Goal: Information Seeking & Learning: Learn about a topic

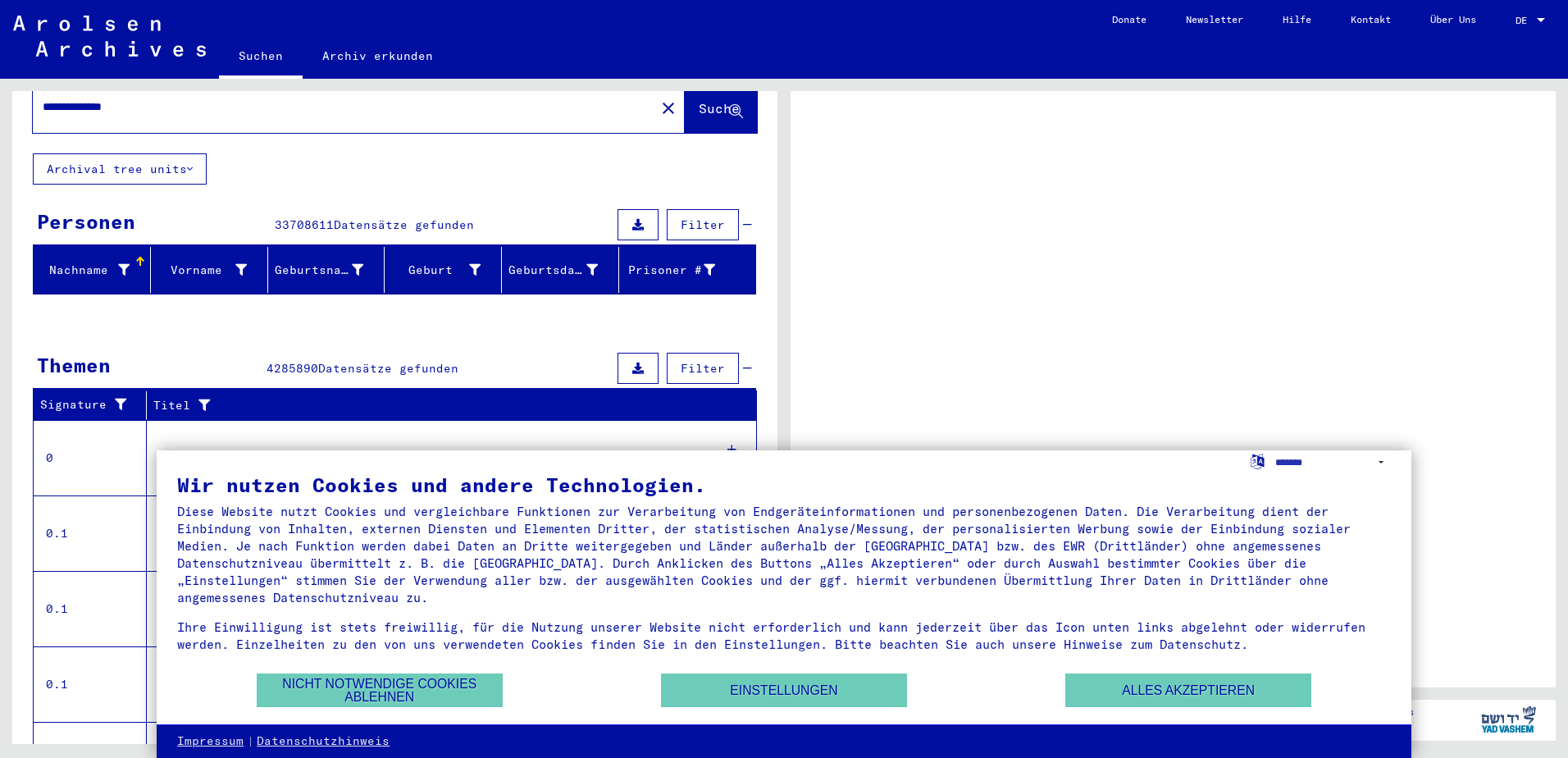
scroll to position [82, 0]
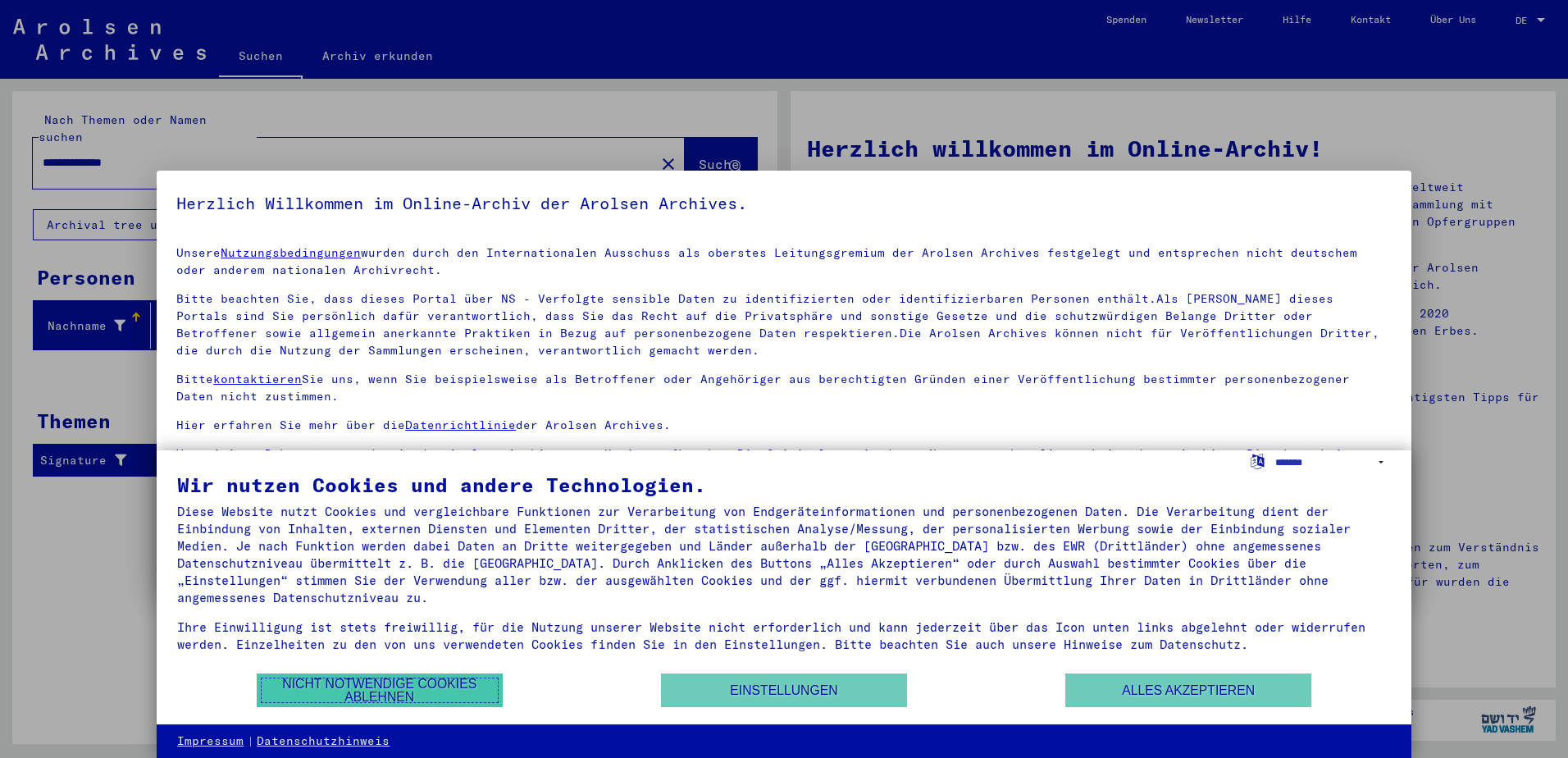
click at [387, 689] on button "Nicht notwendige Cookies ablehnen" at bounding box center [379, 690] width 246 height 33
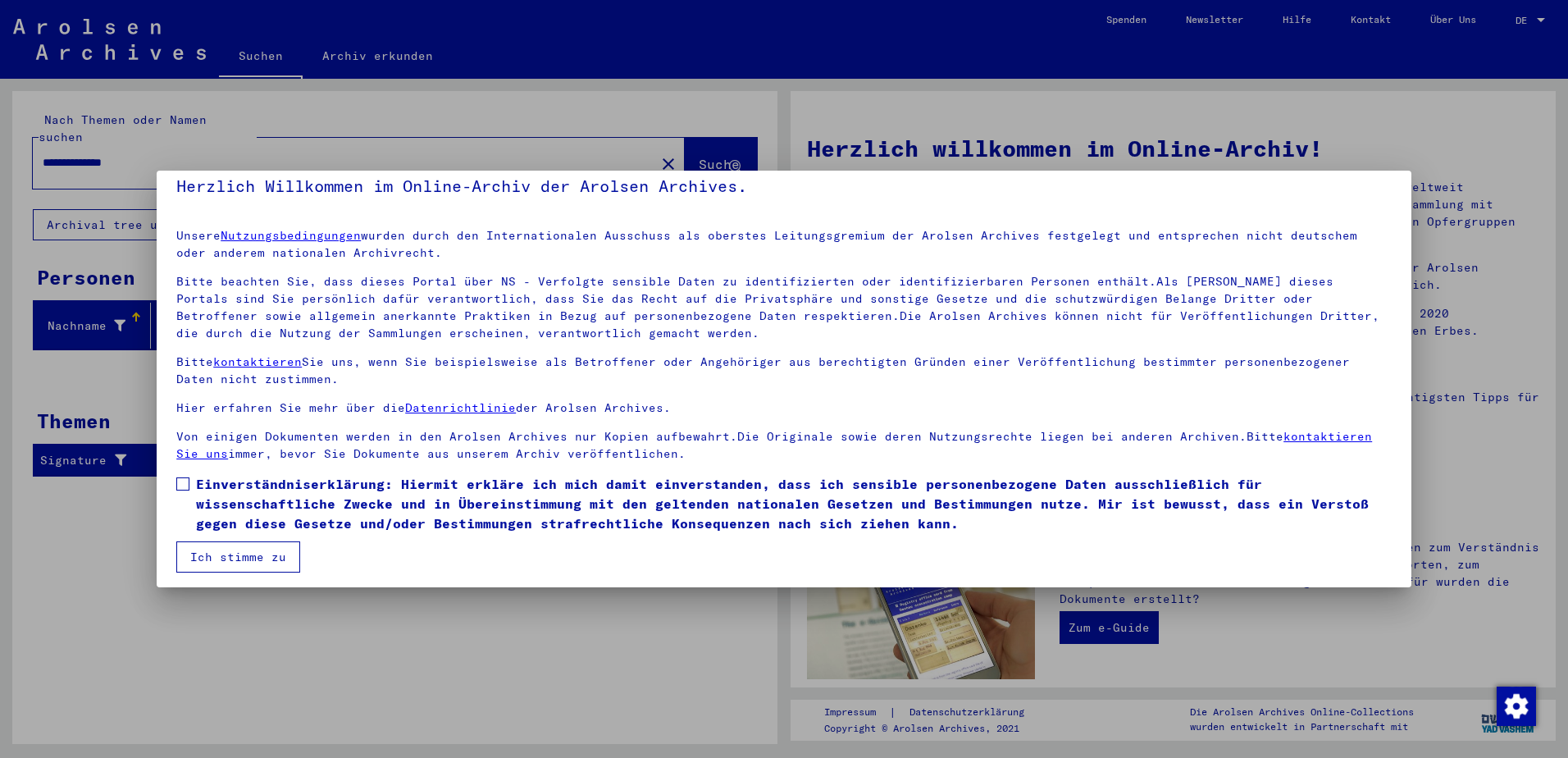
scroll to position [22, 0]
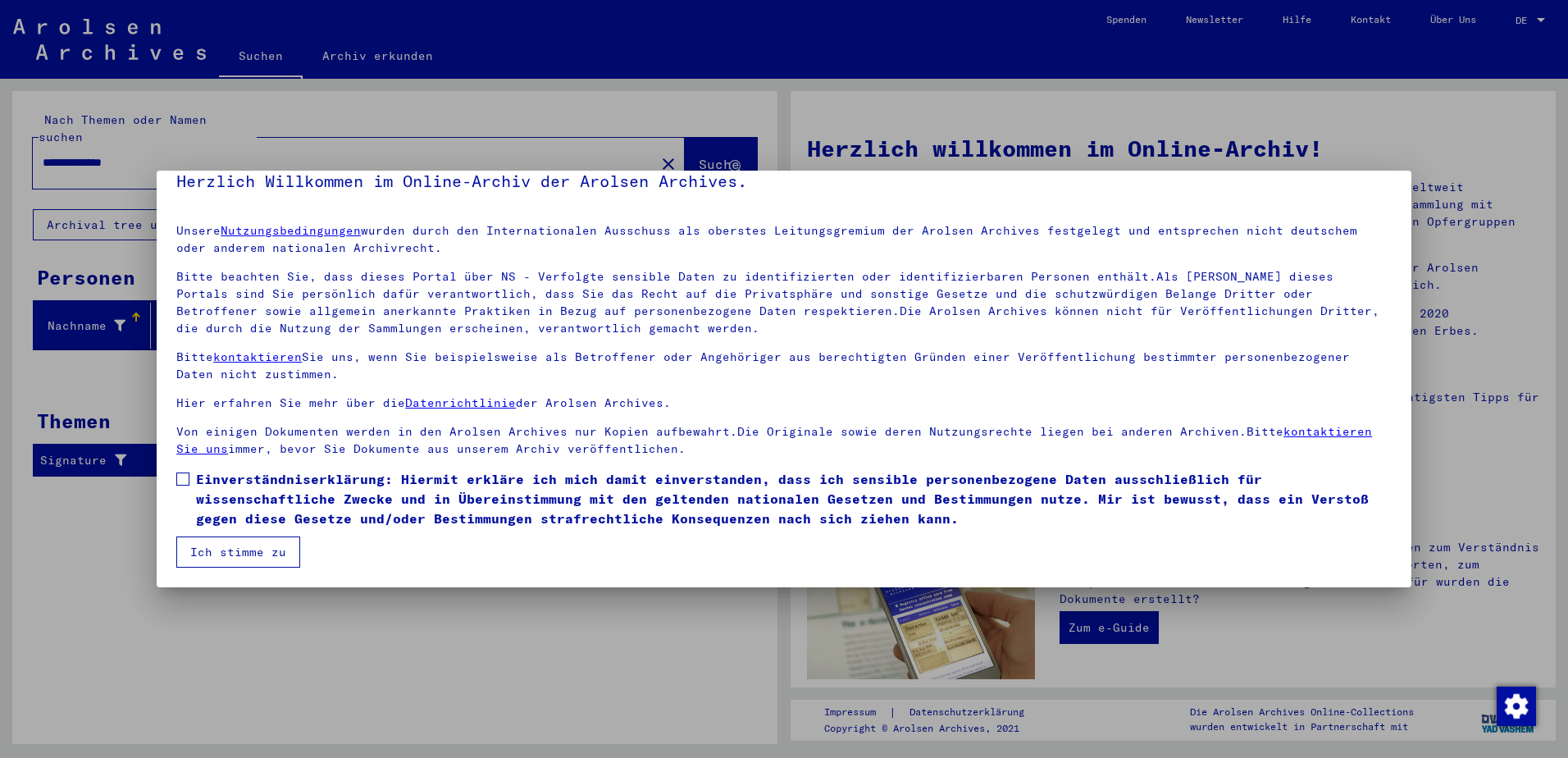
click at [185, 477] on span at bounding box center [183, 479] width 13 height 13
click at [182, 478] on span at bounding box center [183, 479] width 13 height 13
click at [247, 554] on button "Ich stimme zu" at bounding box center [238, 552] width 124 height 31
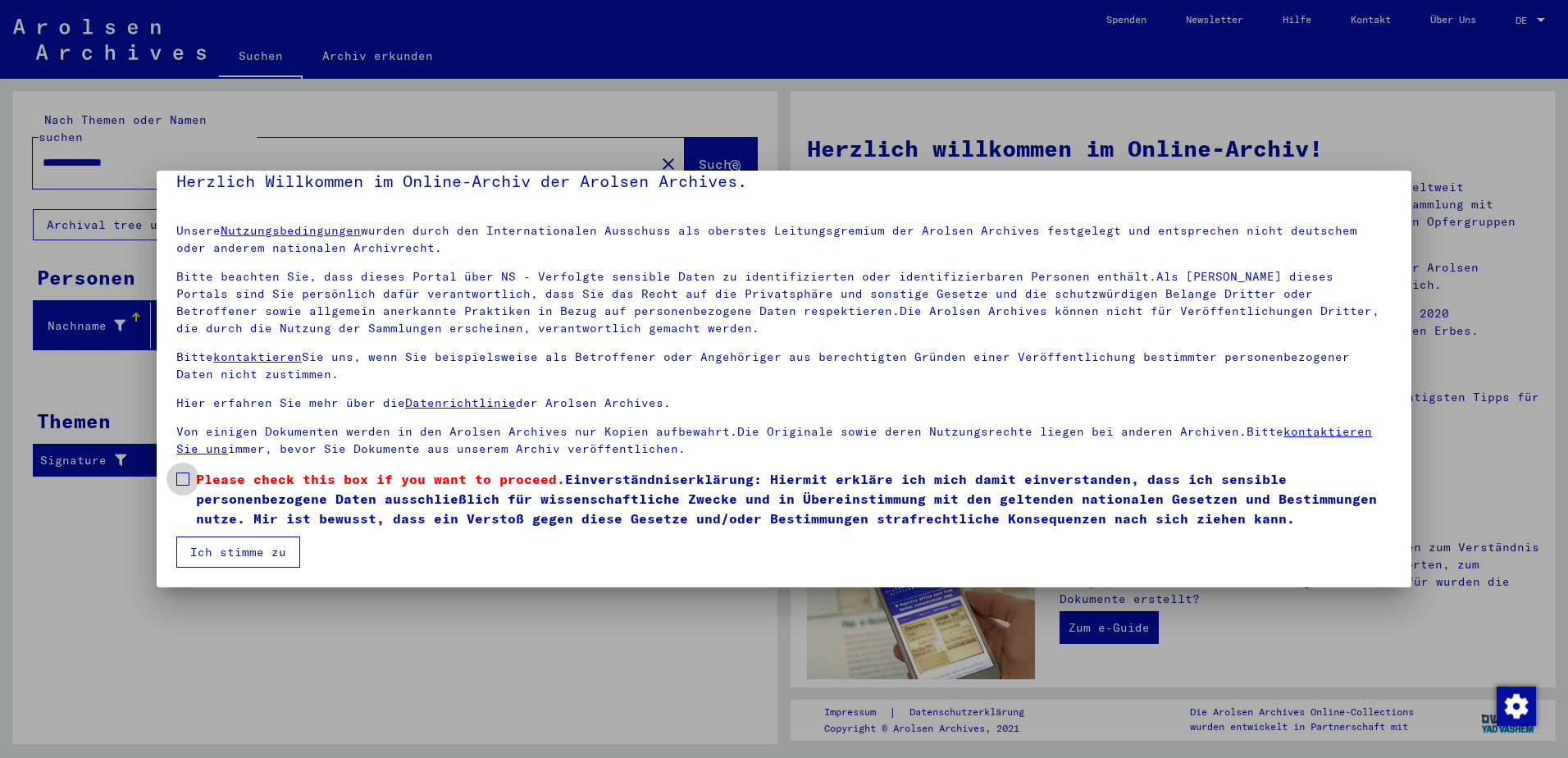
click at [184, 483] on span at bounding box center [183, 479] width 13 height 13
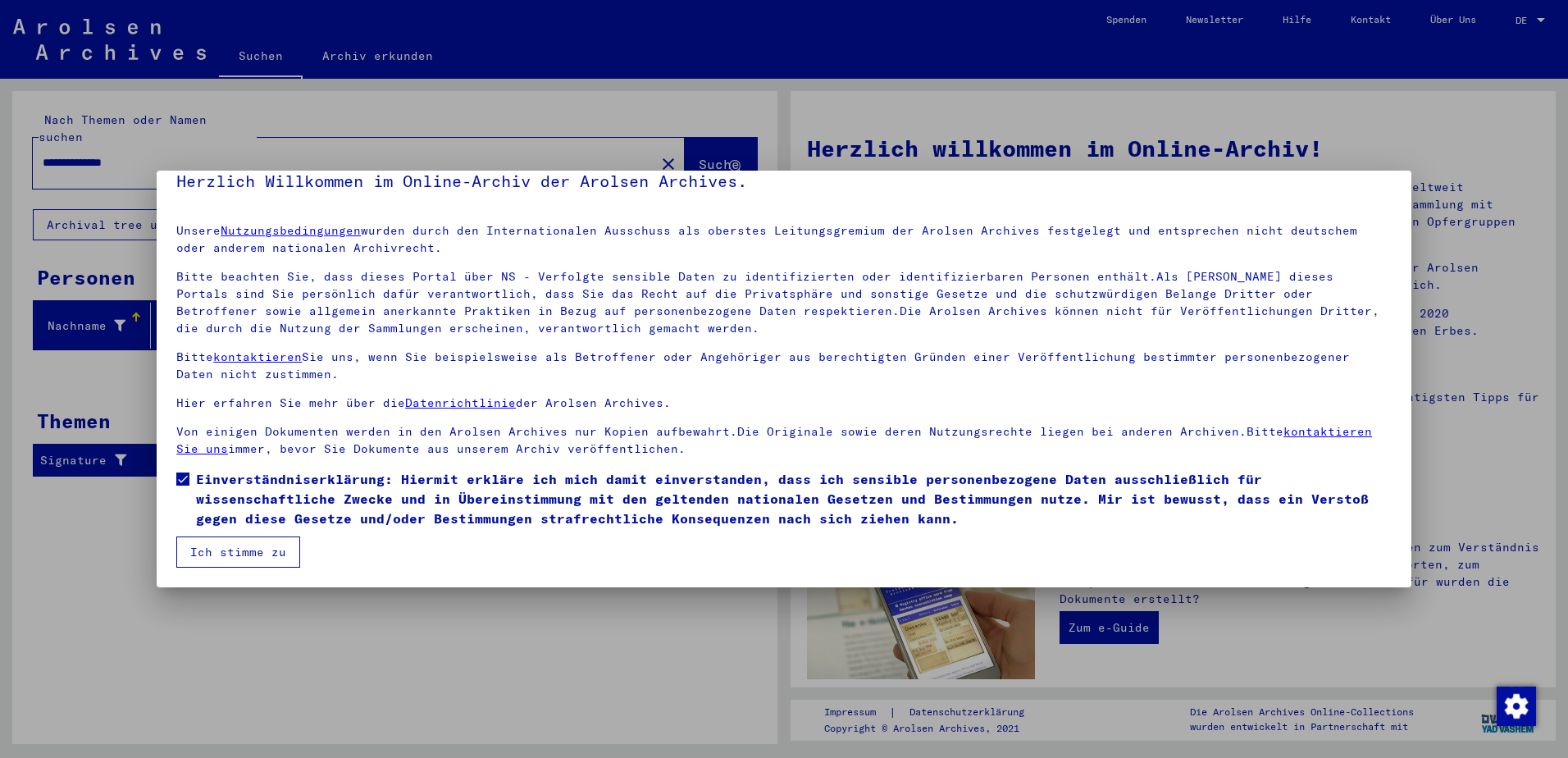
click at [241, 552] on button "Ich stimme zu" at bounding box center [238, 552] width 124 height 31
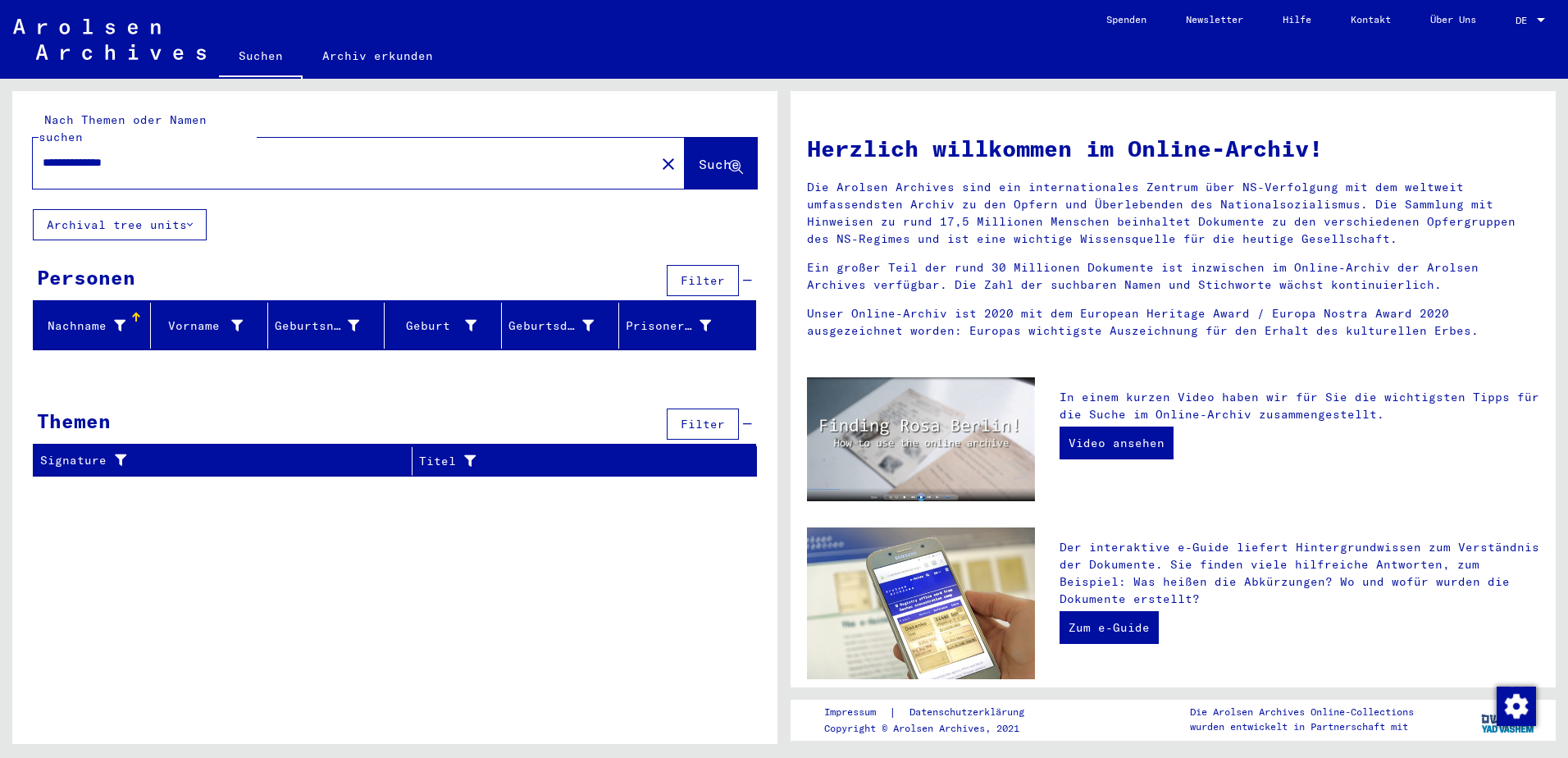
click at [89, 318] on div "Nachname" at bounding box center [83, 326] width 85 height 18
click at [135, 313] on div at bounding box center [136, 318] width 2 height 8
click at [213, 318] on div "Vorname" at bounding box center [200, 326] width 85 height 18
click at [296, 318] on div "Geburtsname" at bounding box center [318, 326] width 85 height 18
click at [196, 209] on button "Archival tree units" at bounding box center [120, 224] width 174 height 31
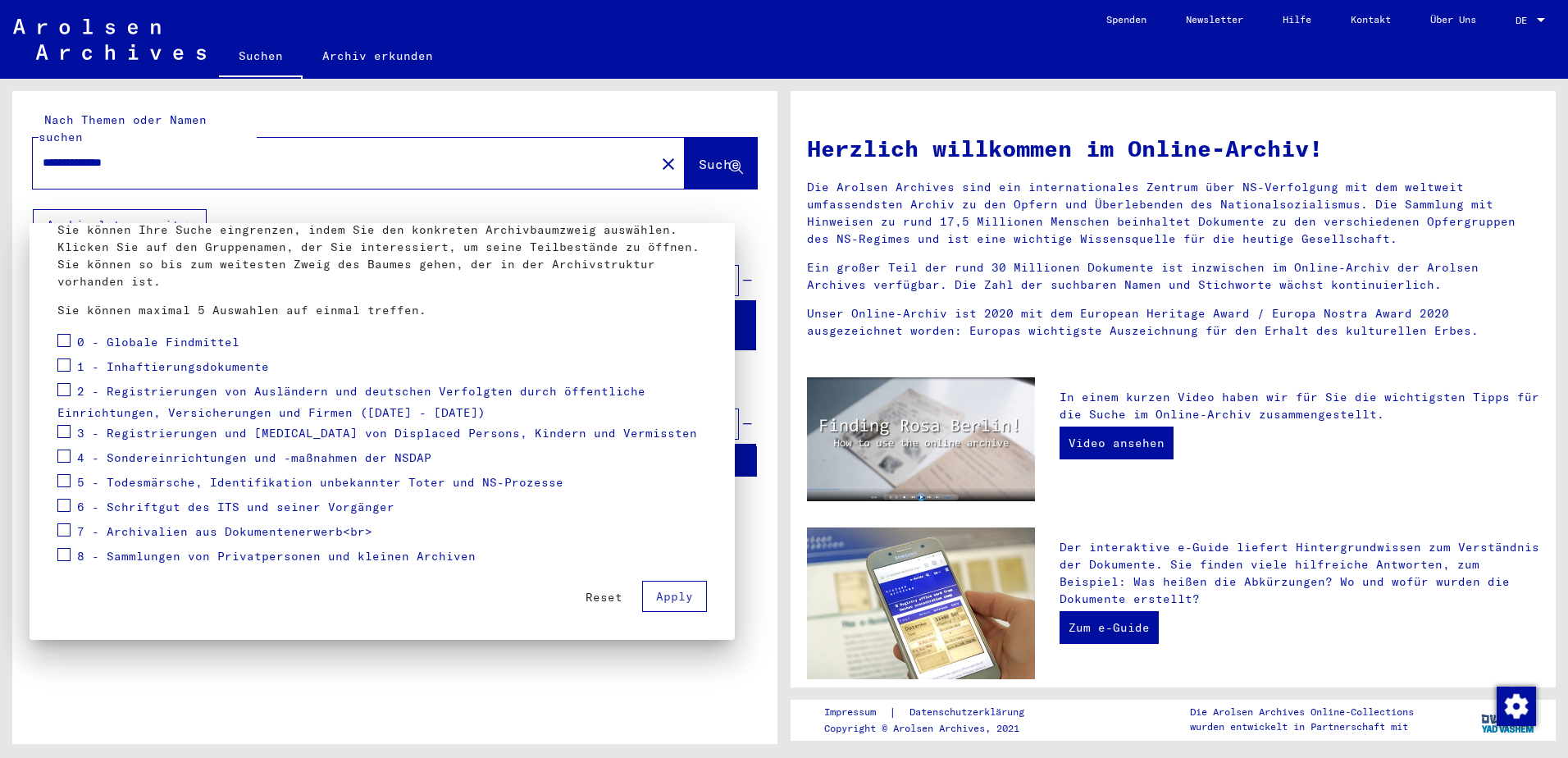
scroll to position [0, 0]
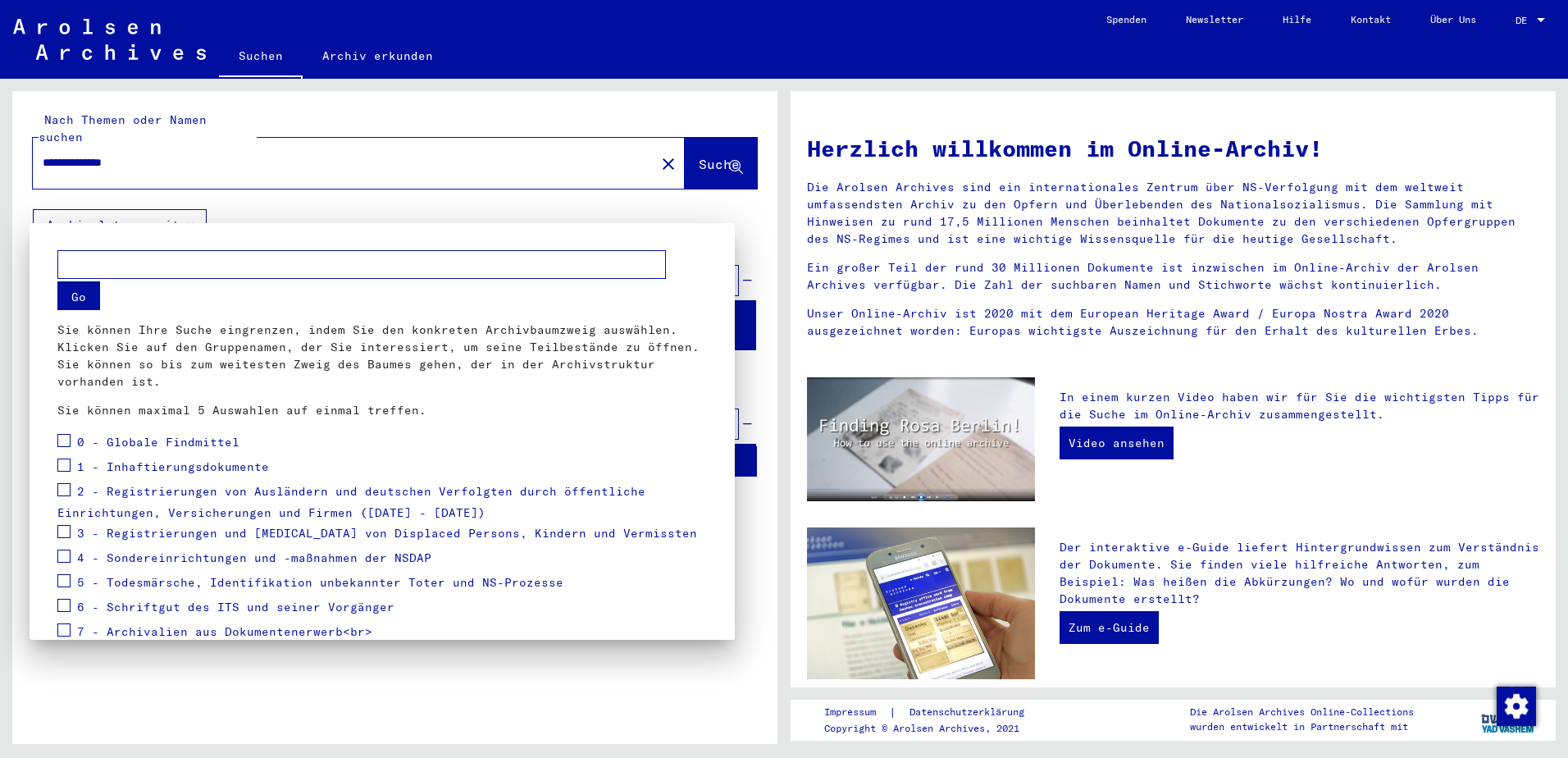
click at [436, 143] on div at bounding box center [784, 379] width 1568 height 758
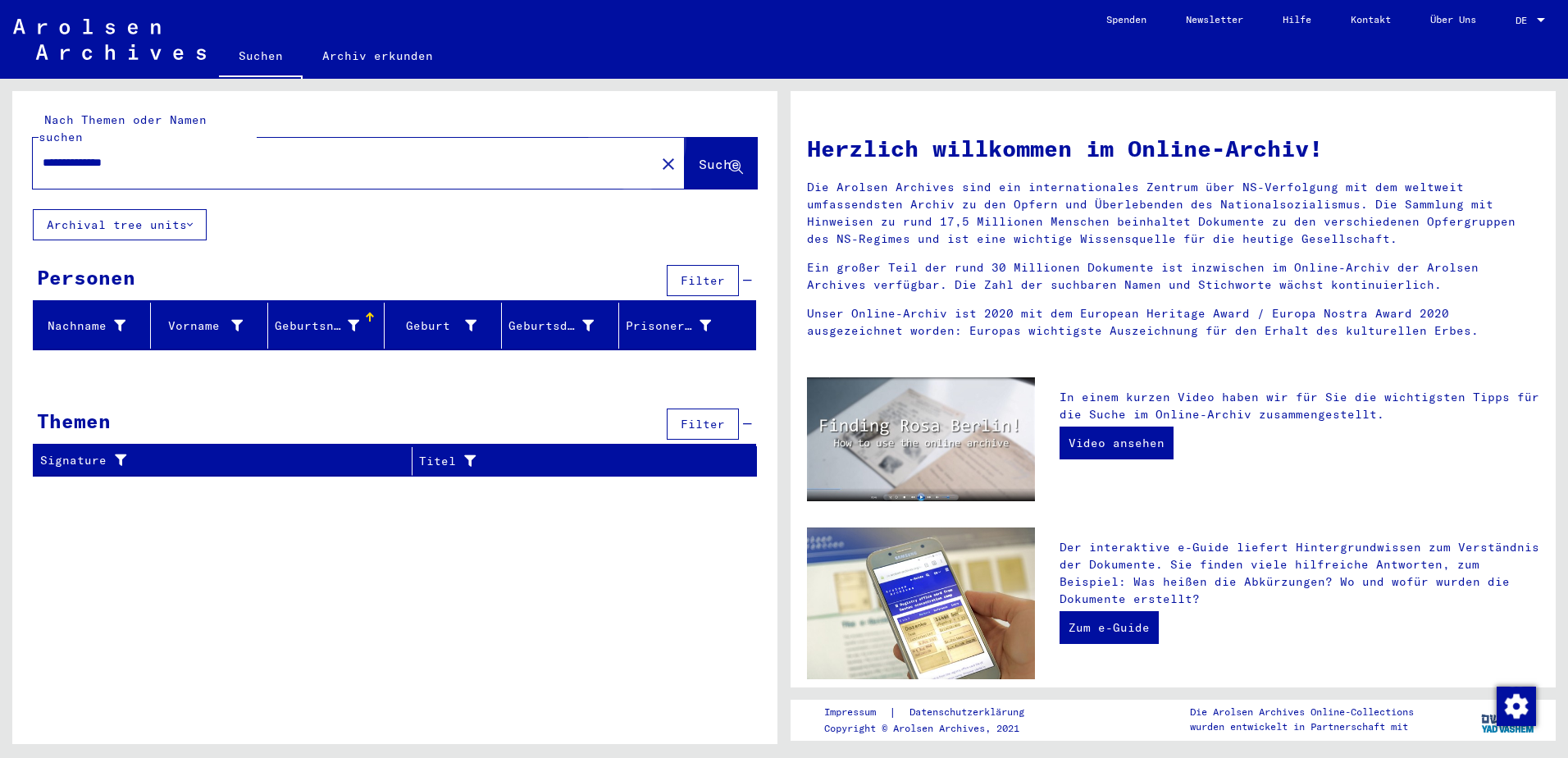
click at [699, 155] on span "Suche" at bounding box center [719, 164] width 41 height 17
click at [735, 160] on icon at bounding box center [736, 167] width 14 height 14
drag, startPoint x: 113, startPoint y: 145, endPoint x: 54, endPoint y: 122, distance: 63.3
click at [0, 122] on html "**********" at bounding box center [784, 379] width 1568 height 758
click at [699, 155] on span "Suche" at bounding box center [719, 164] width 41 height 17
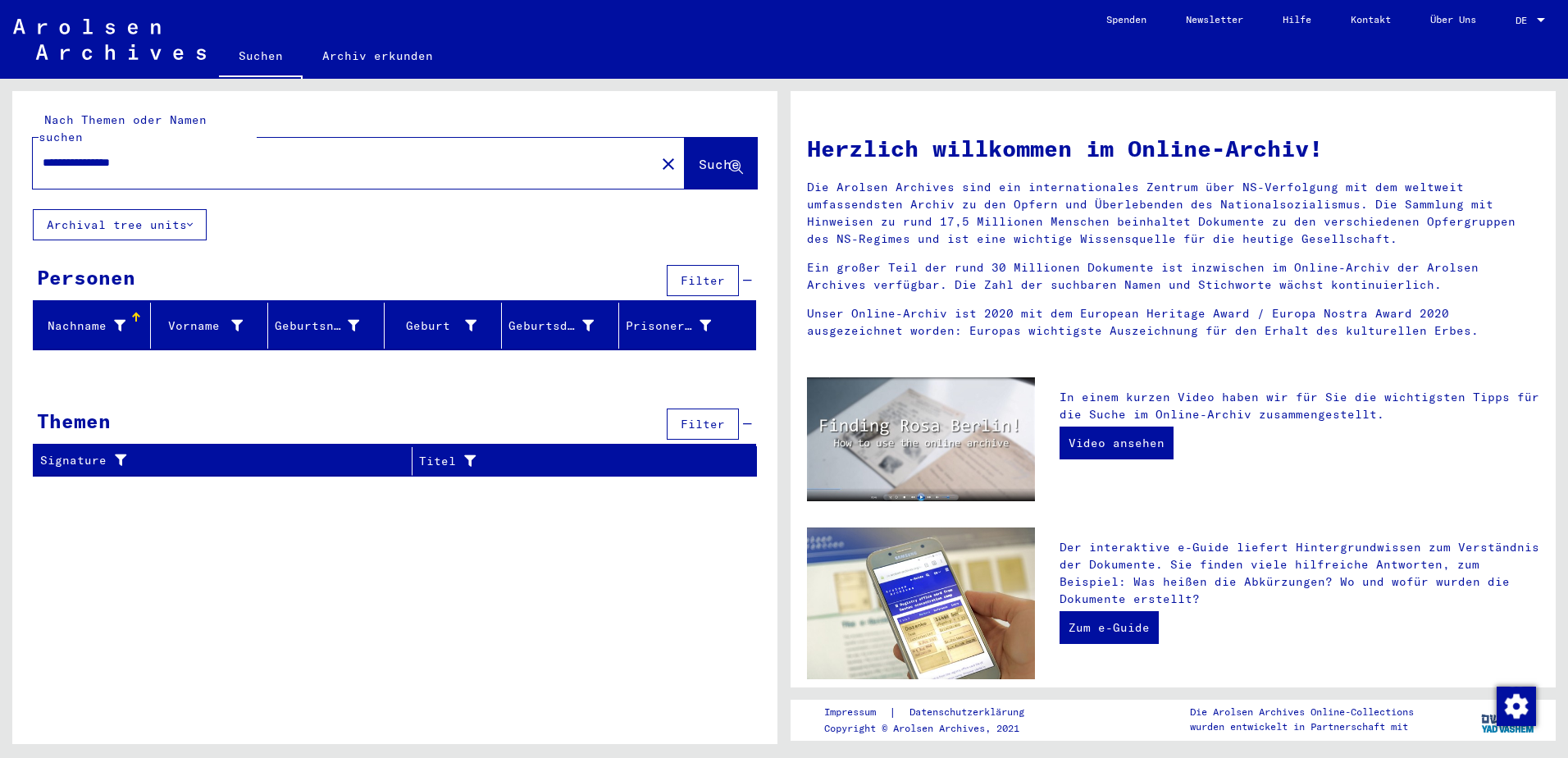
click at [117, 154] on input "**********" at bounding box center [339, 162] width 593 height 18
click at [252, 313] on div at bounding box center [253, 318] width 2 height 8
click at [61, 318] on div "Nachname" at bounding box center [83, 326] width 85 height 18
click at [700, 138] on button "Suche" at bounding box center [720, 163] width 72 height 51
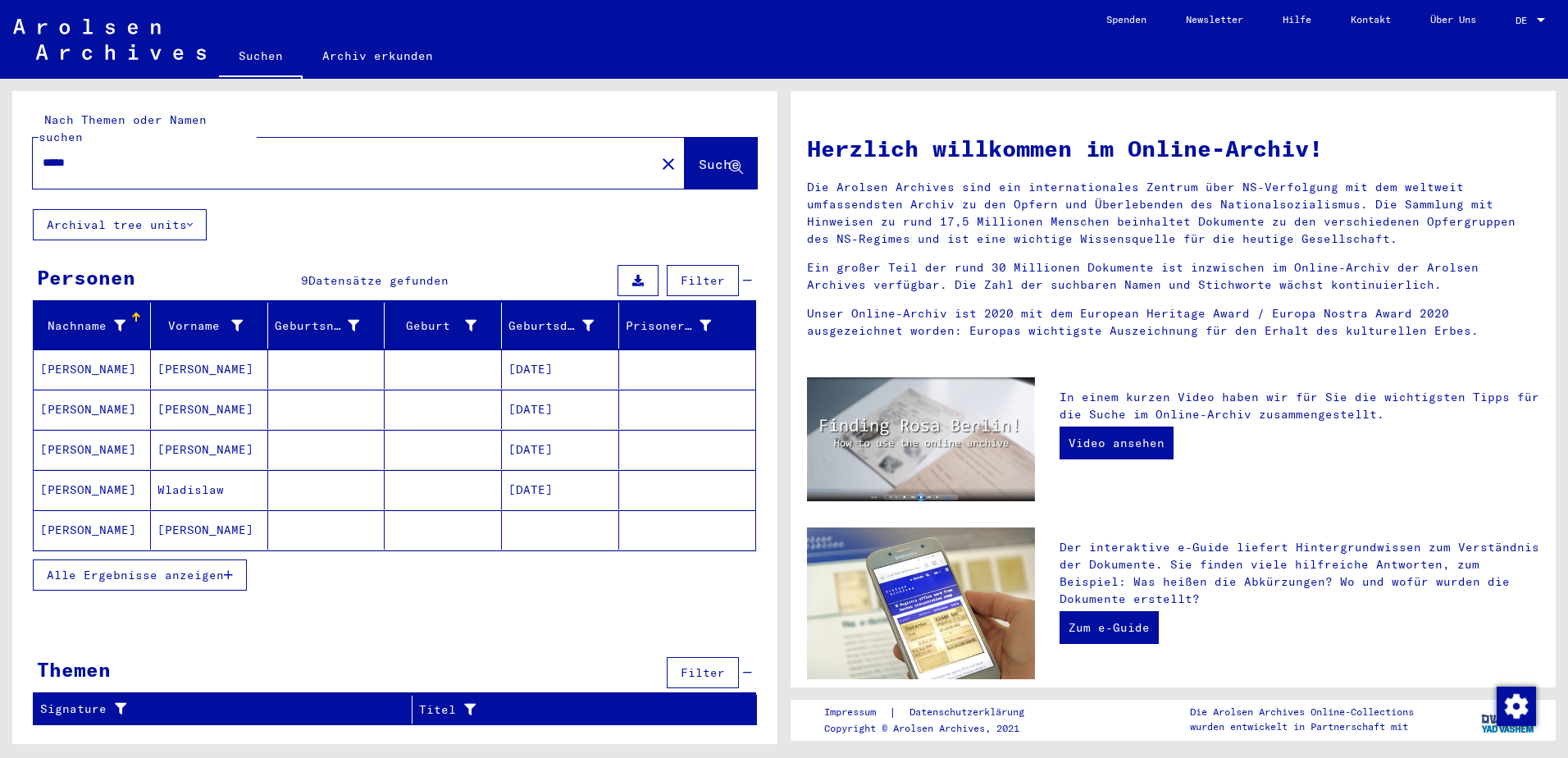
click at [193, 219] on icon at bounding box center [190, 225] width 6 height 12
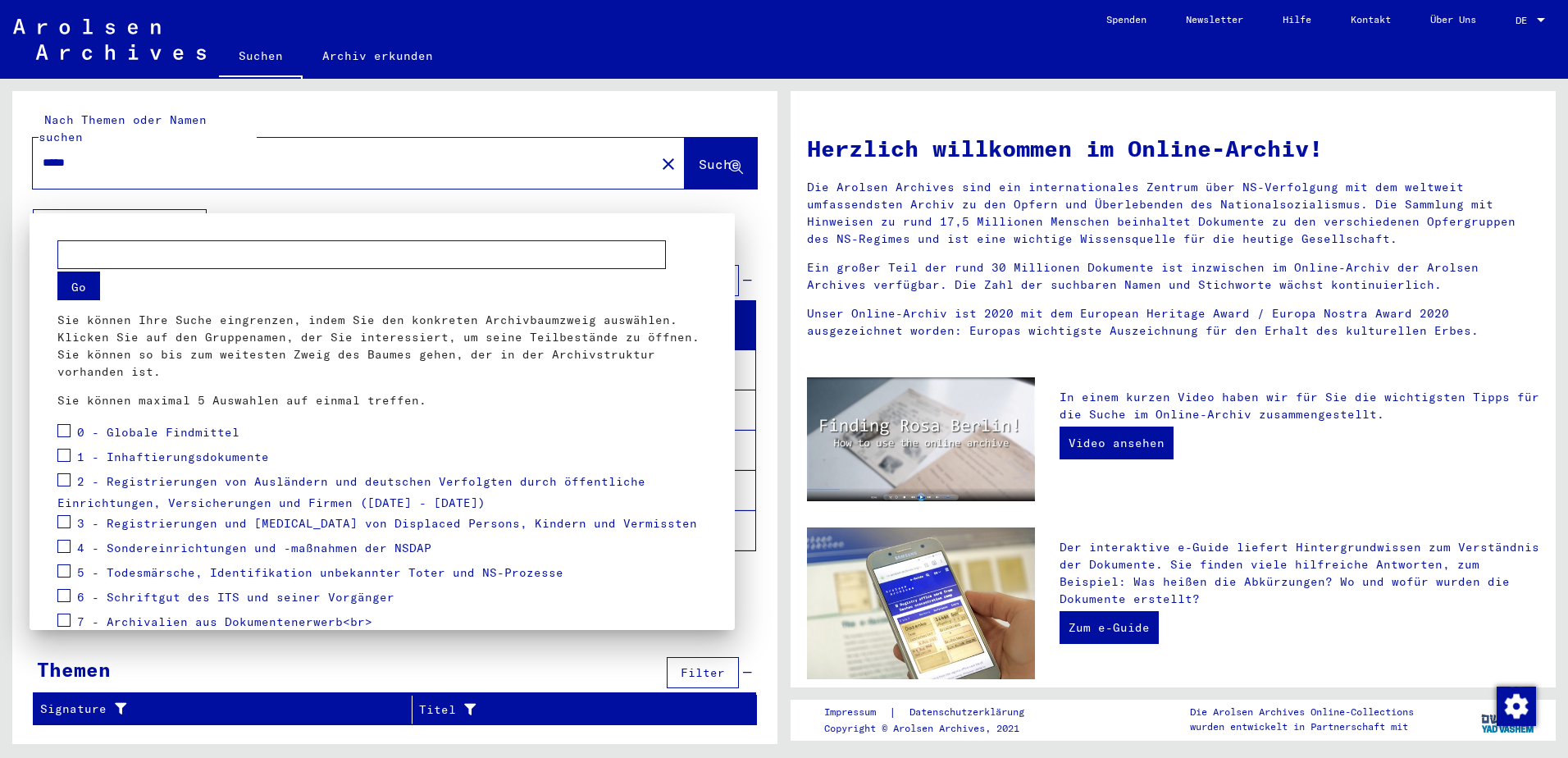
click at [193, 203] on div at bounding box center [784, 379] width 1568 height 758
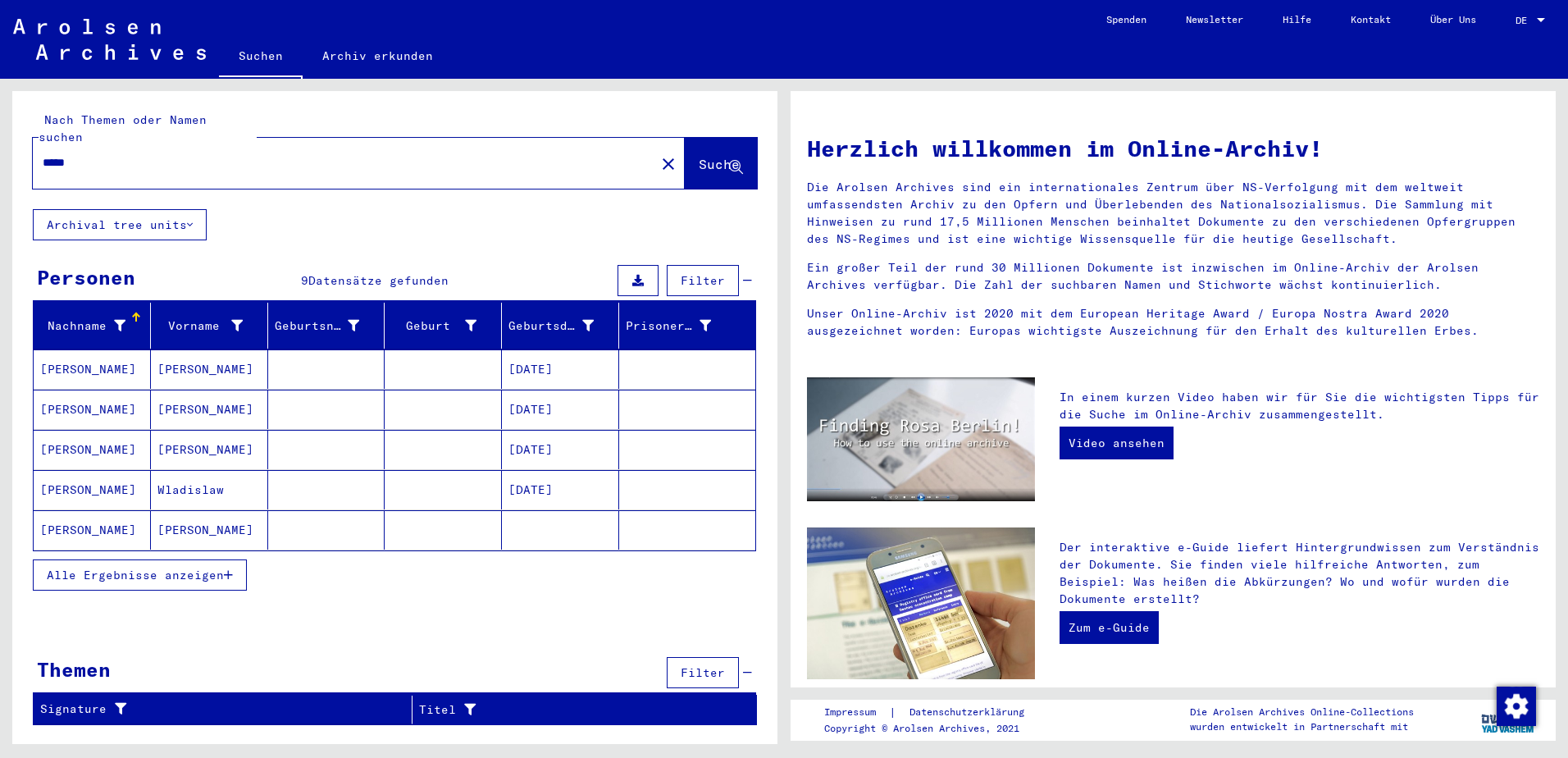
drag, startPoint x: 97, startPoint y: 148, endPoint x: -3, endPoint y: 148, distance: 100.0
click at [0, 148] on html "Suchen Archiv erkunden Spenden Newsletter Hilfe Kontakt Über Uns Suchen Archiv …" at bounding box center [784, 379] width 1568 height 758
type input "*****"
click at [708, 155] on span "Suche" at bounding box center [719, 164] width 41 height 17
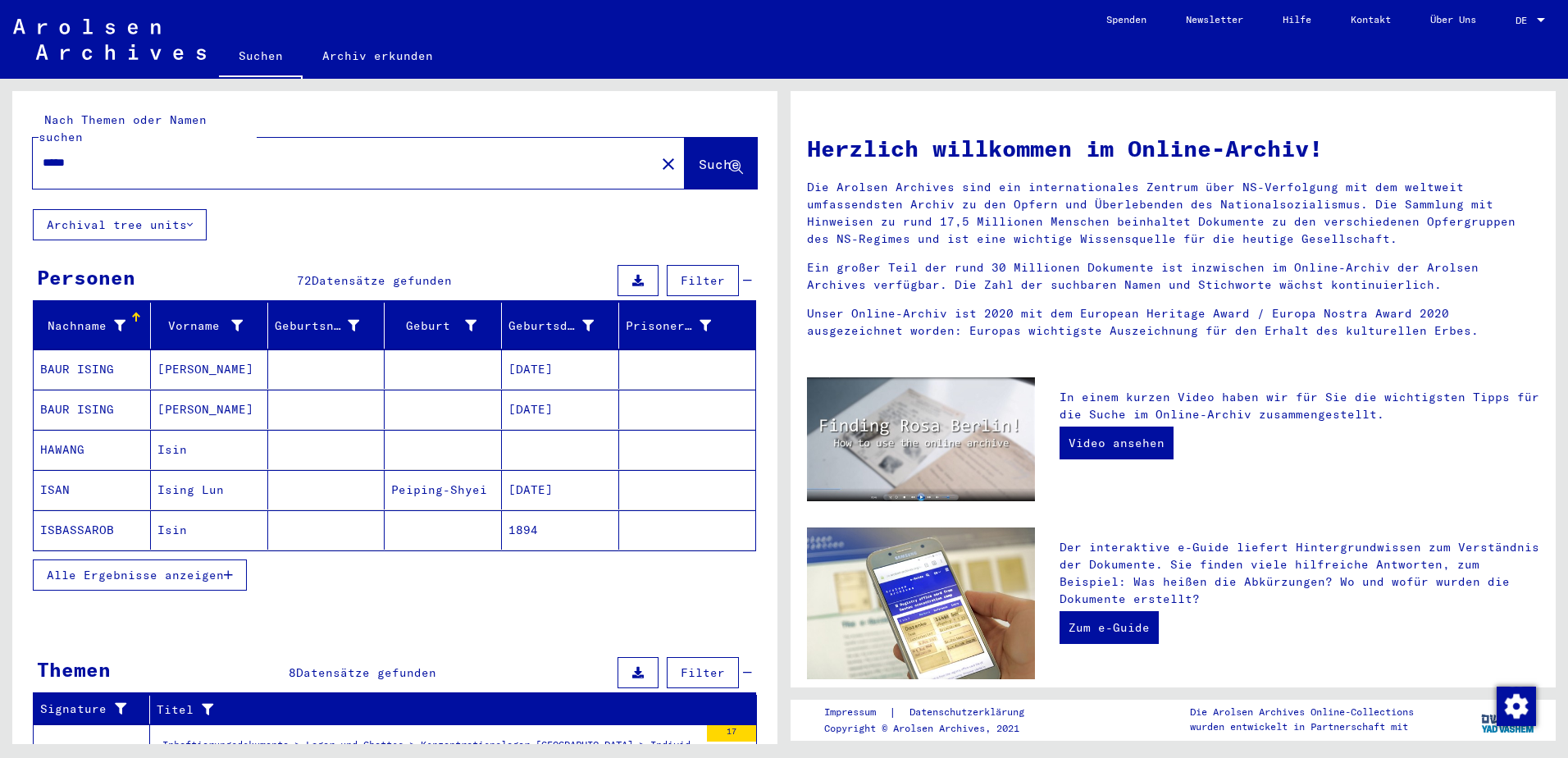
scroll to position [389, 0]
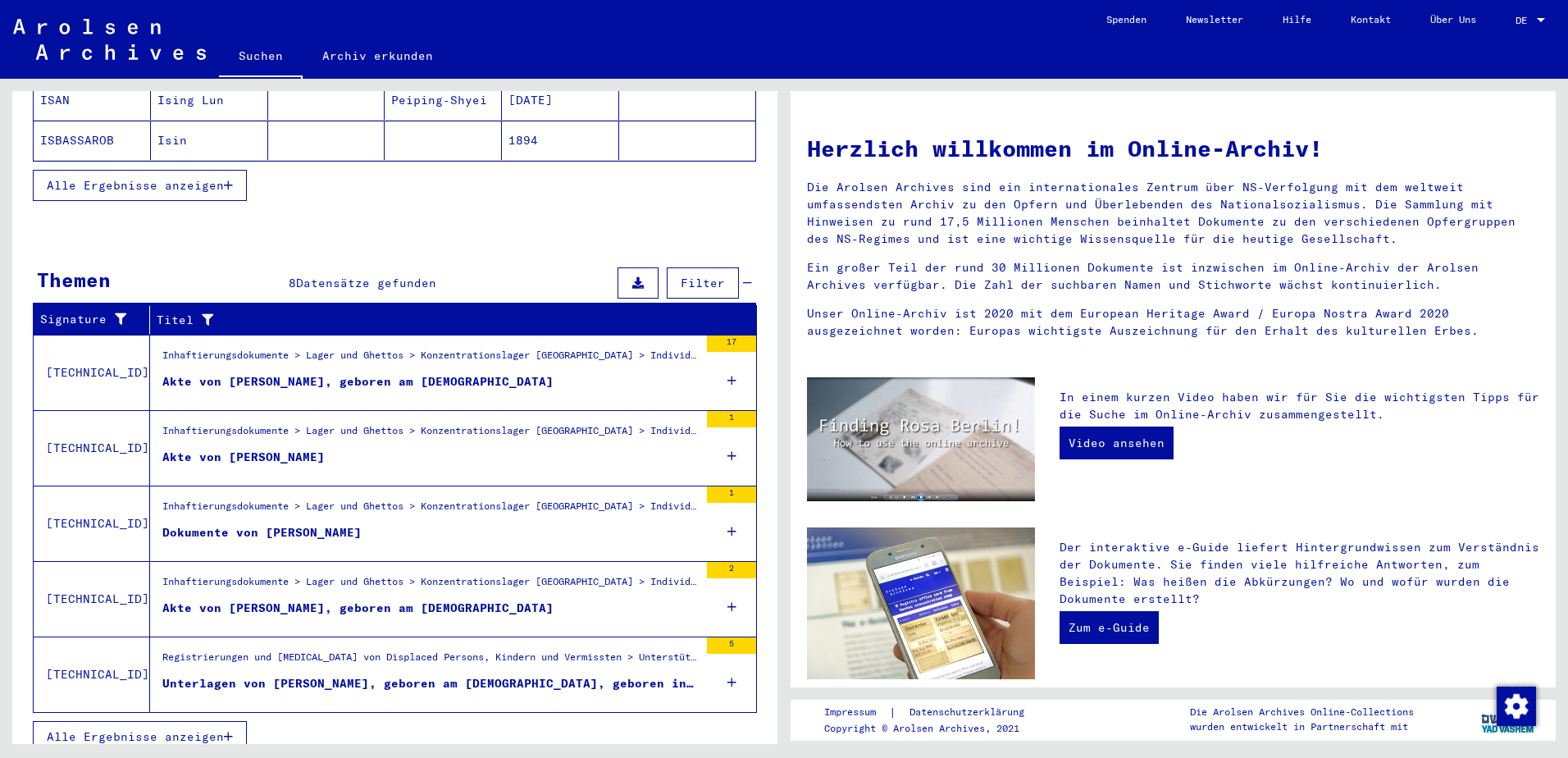
click at [727, 363] on icon at bounding box center [731, 380] width 9 height 58
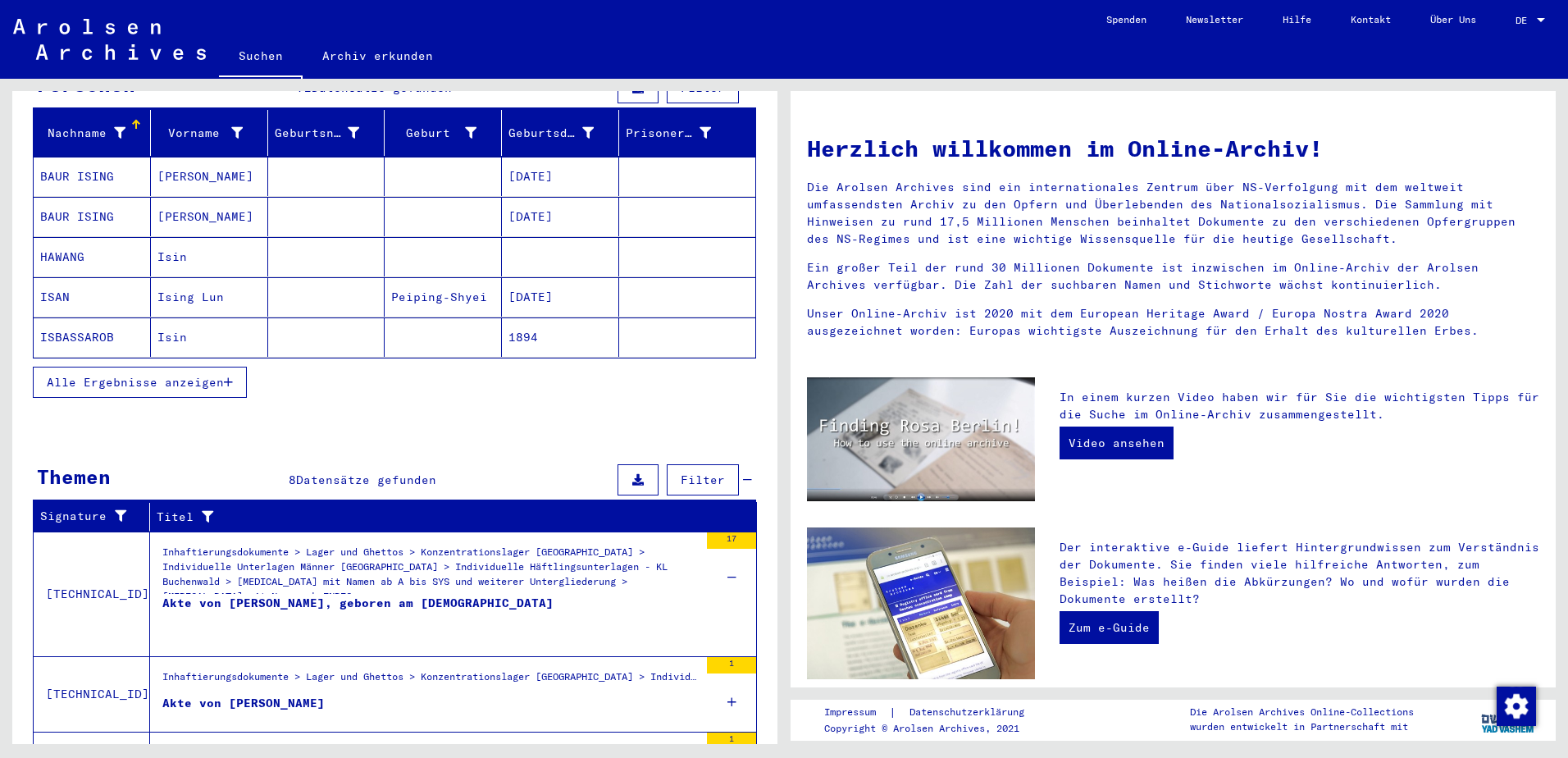
scroll to position [439, 0]
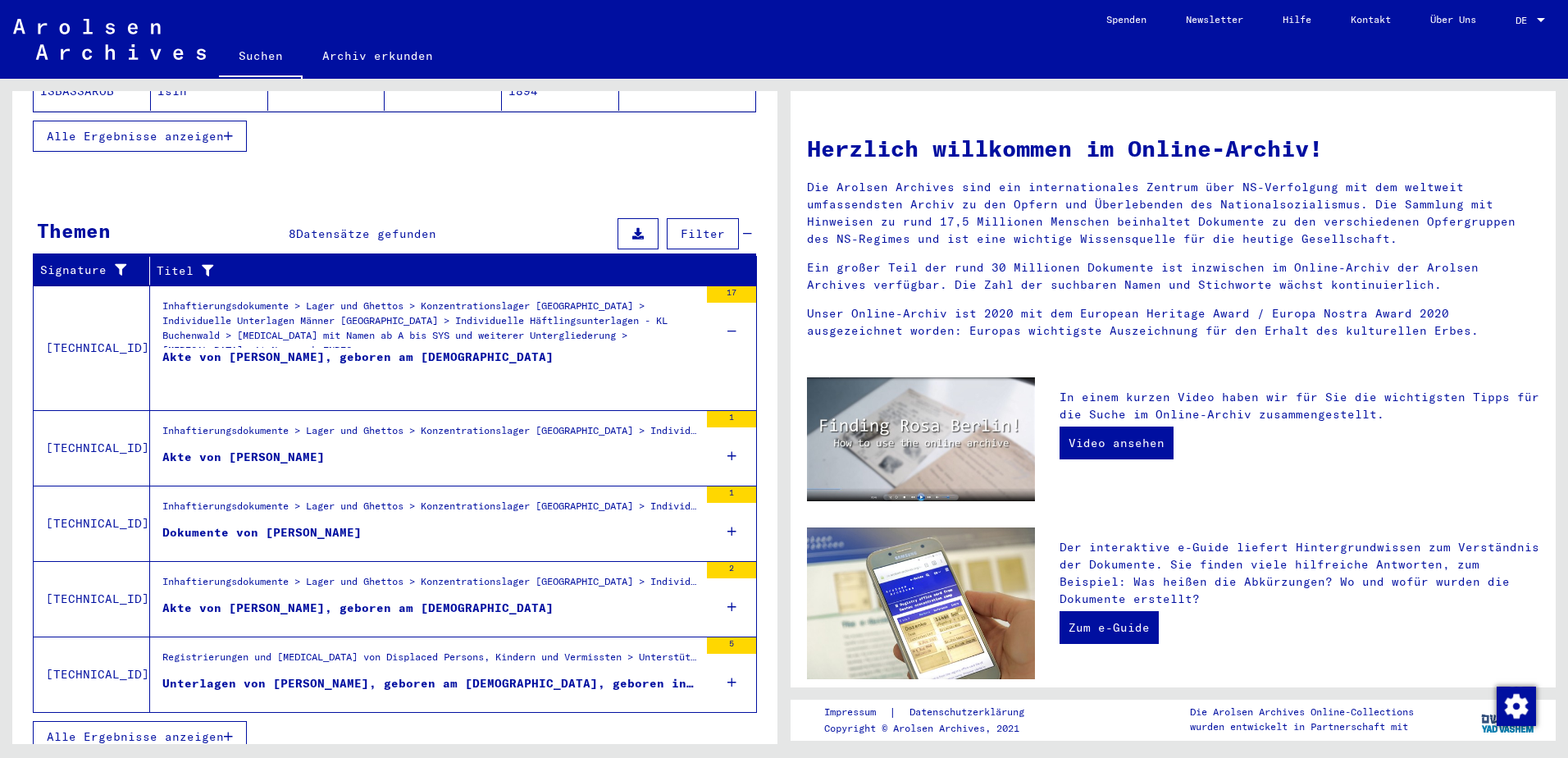
click at [727, 318] on icon at bounding box center [731, 331] width 9 height 58
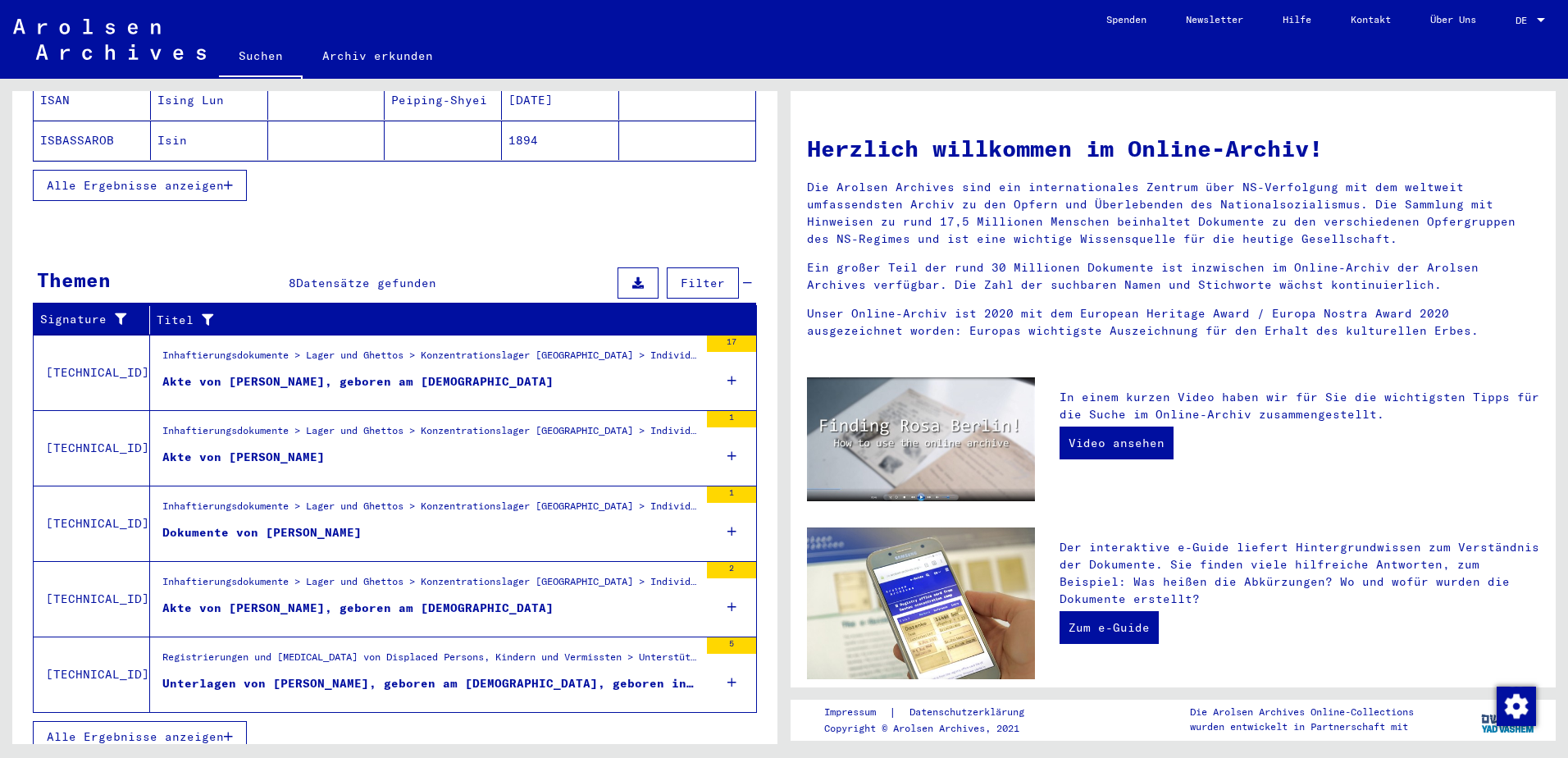
click at [720, 335] on div "17" at bounding box center [731, 343] width 49 height 17
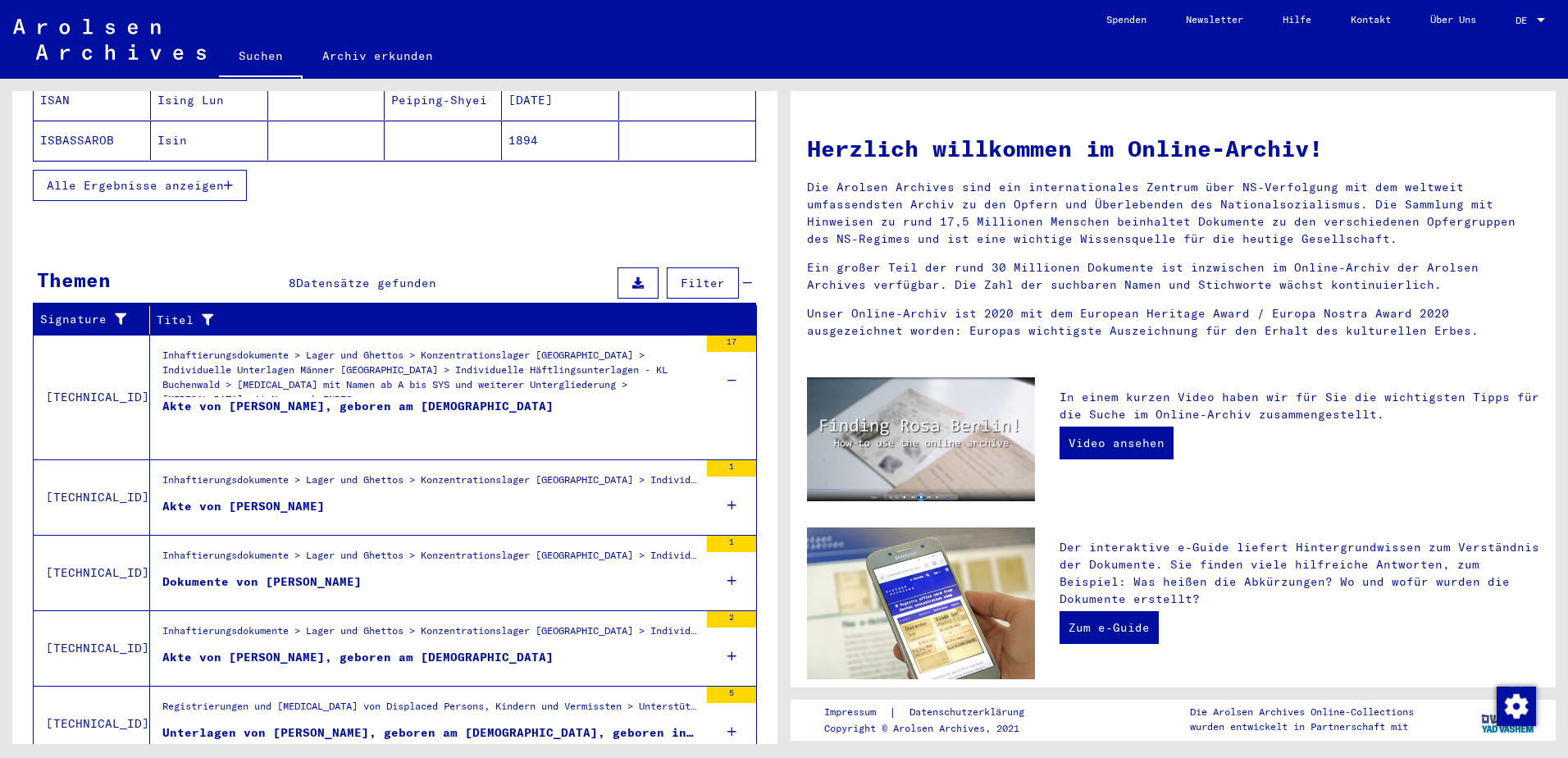
scroll to position [439, 0]
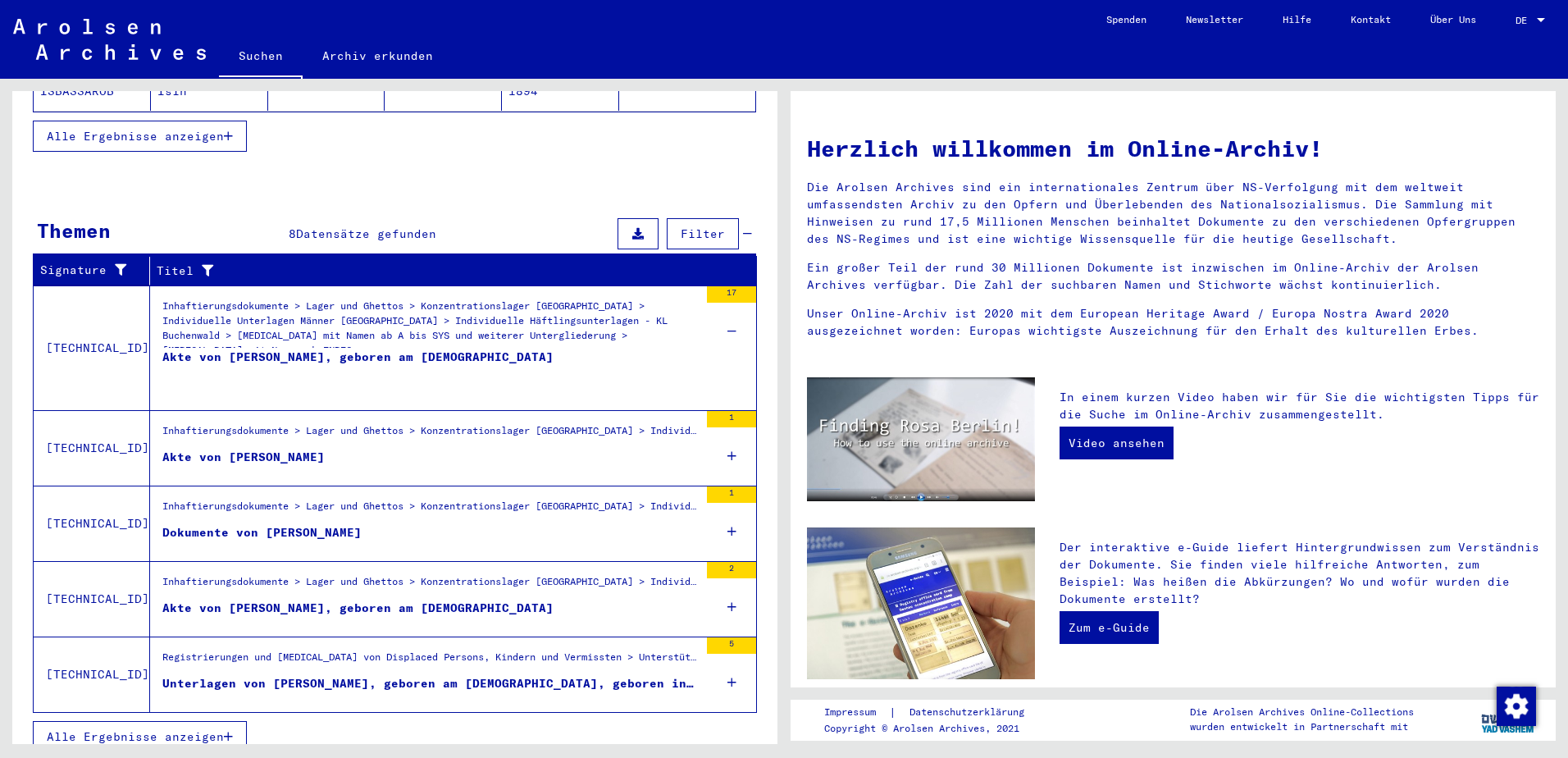
click at [720, 286] on div "17" at bounding box center [731, 294] width 49 height 17
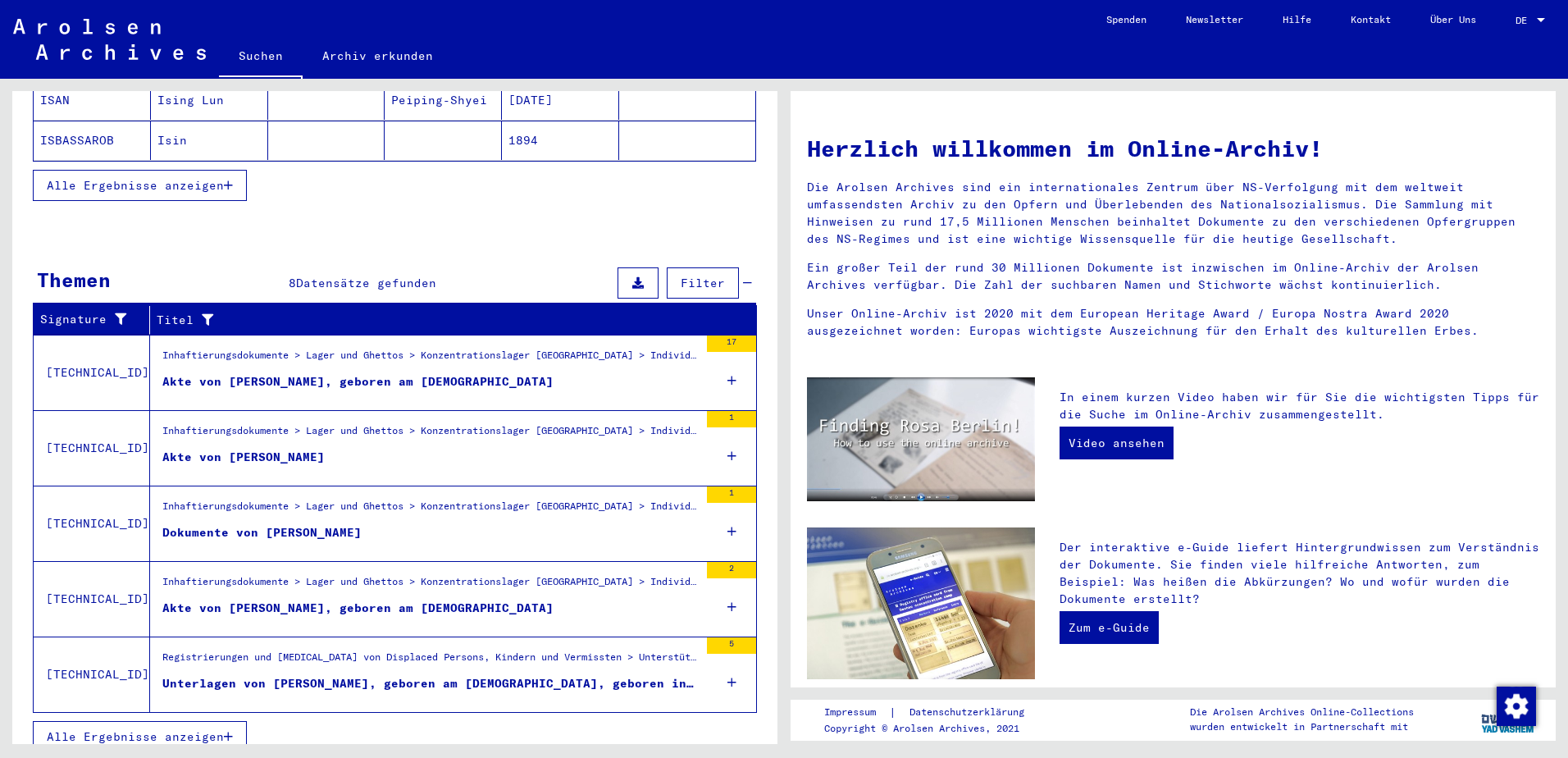
click at [727, 363] on icon at bounding box center [731, 380] width 9 height 58
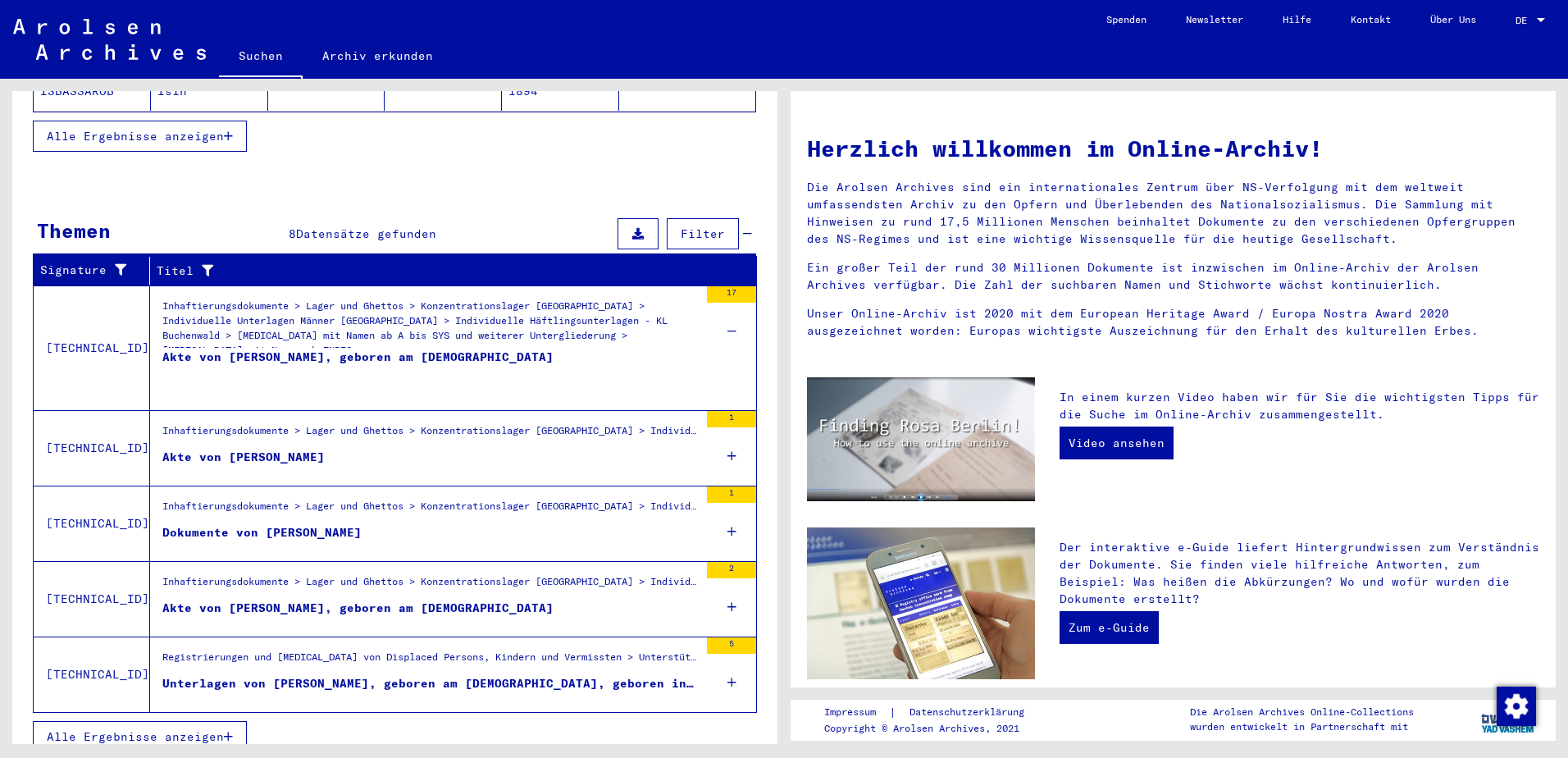
click at [720, 363] on td "Inhaftierungsdokumente > Lager und Ghettos > Konzentrationslager [GEOGRAPHIC_DA…" at bounding box center [453, 347] width 606 height 125
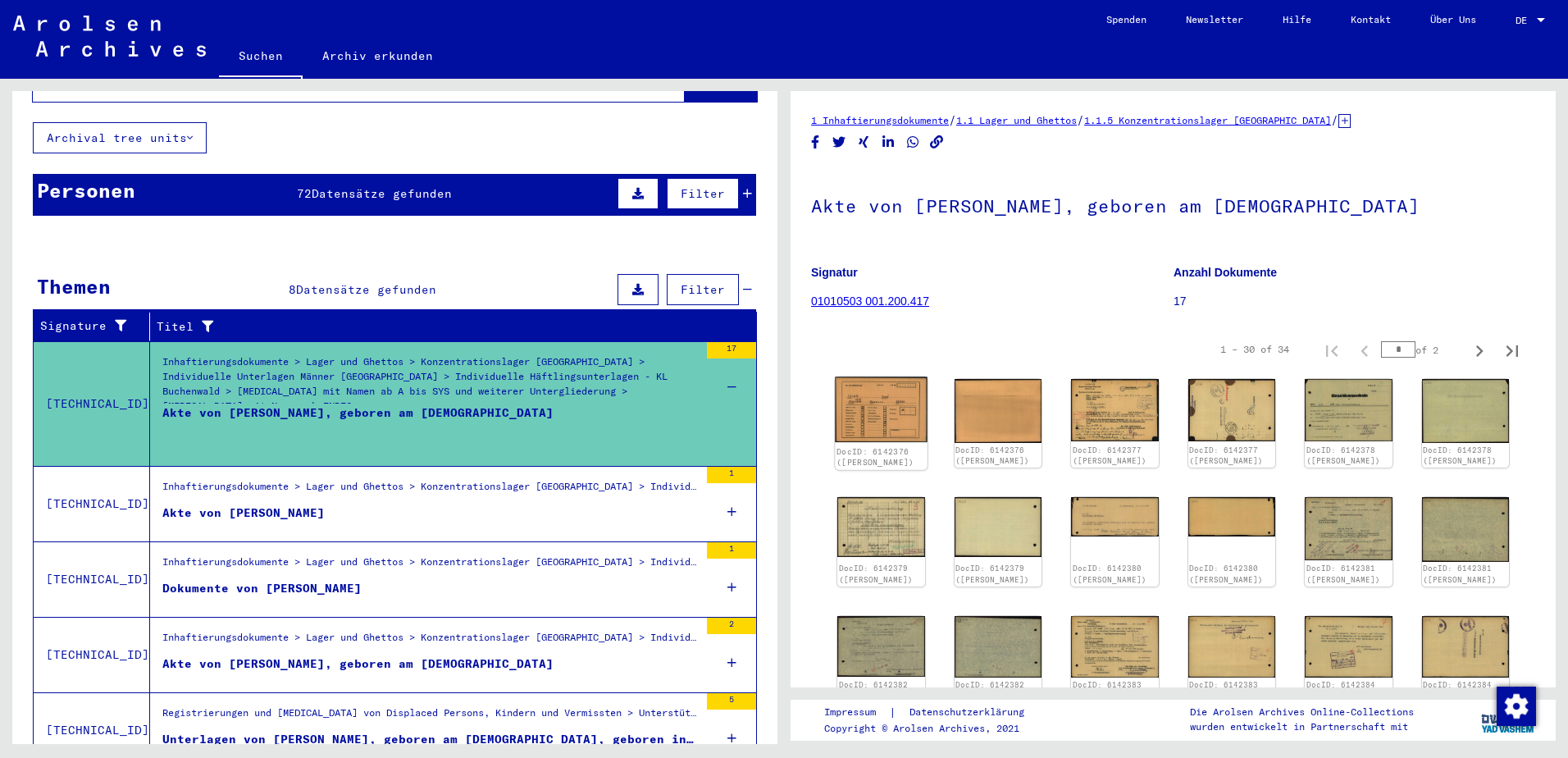
click at [888, 412] on img at bounding box center [881, 410] width 92 height 65
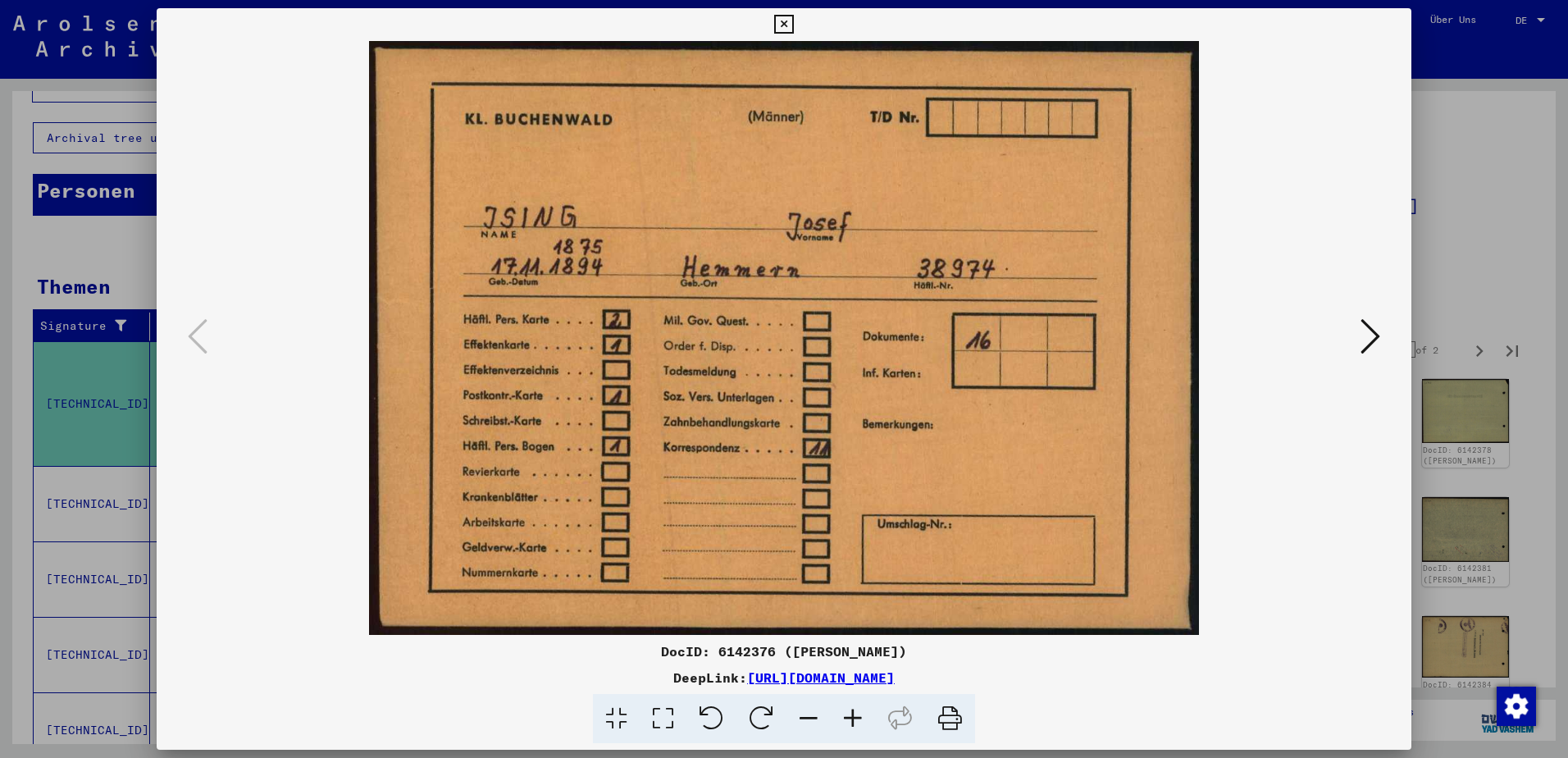
click at [1370, 337] on icon at bounding box center [1371, 336] width 20 height 39
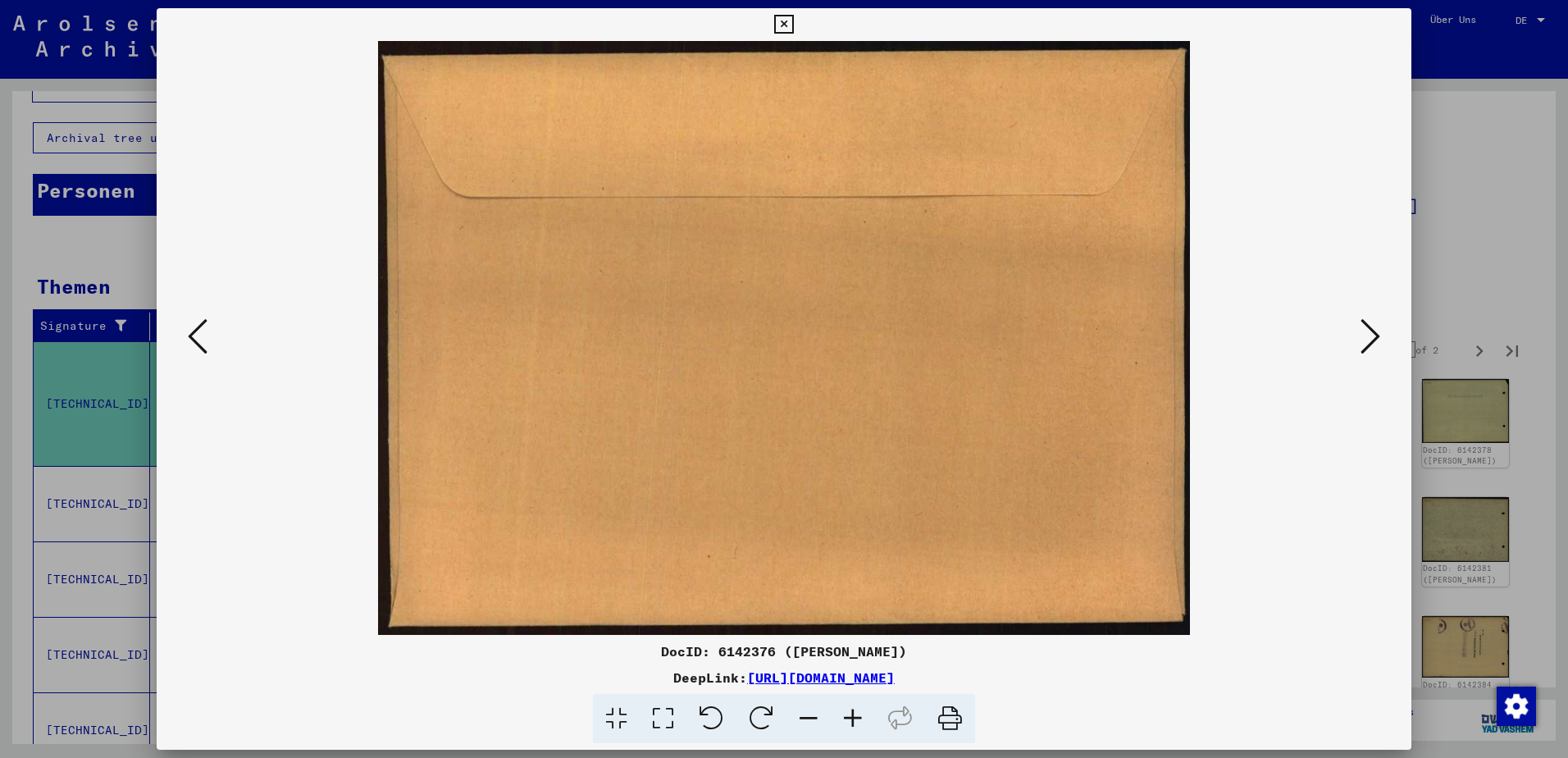
click at [1371, 337] on icon at bounding box center [1371, 336] width 20 height 39
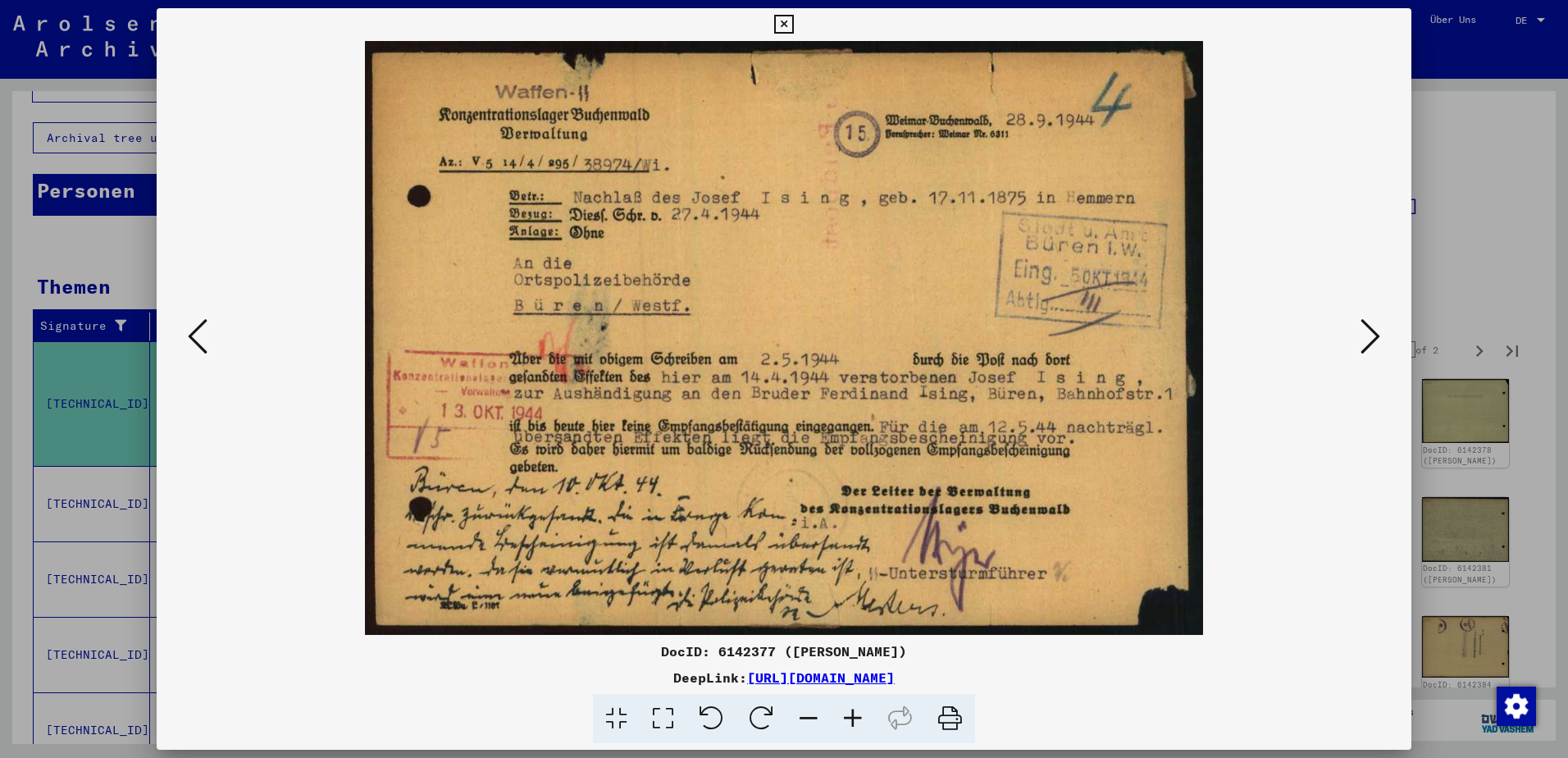
click at [195, 346] on icon at bounding box center [198, 336] width 20 height 39
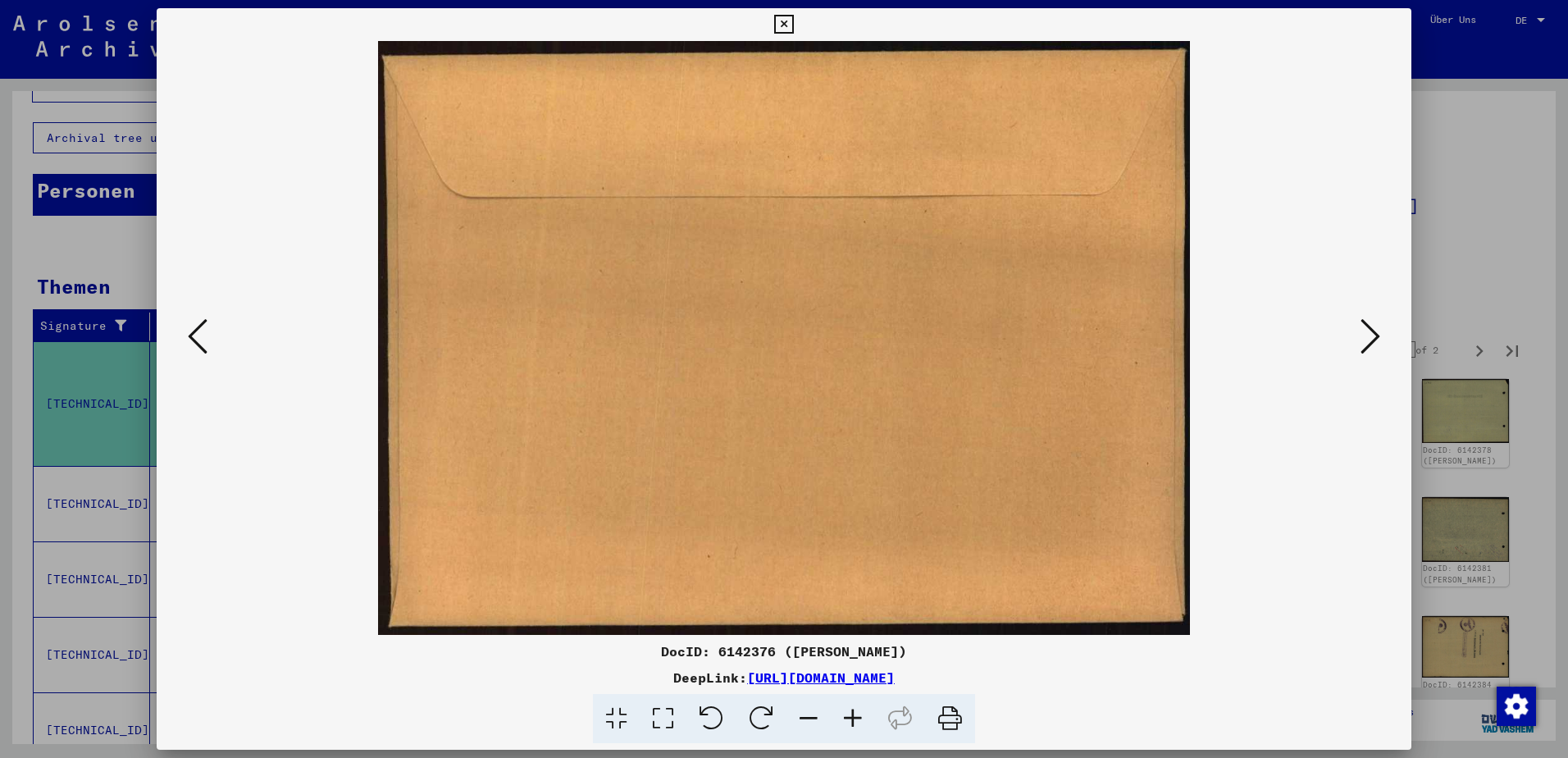
click at [195, 346] on icon at bounding box center [198, 336] width 20 height 39
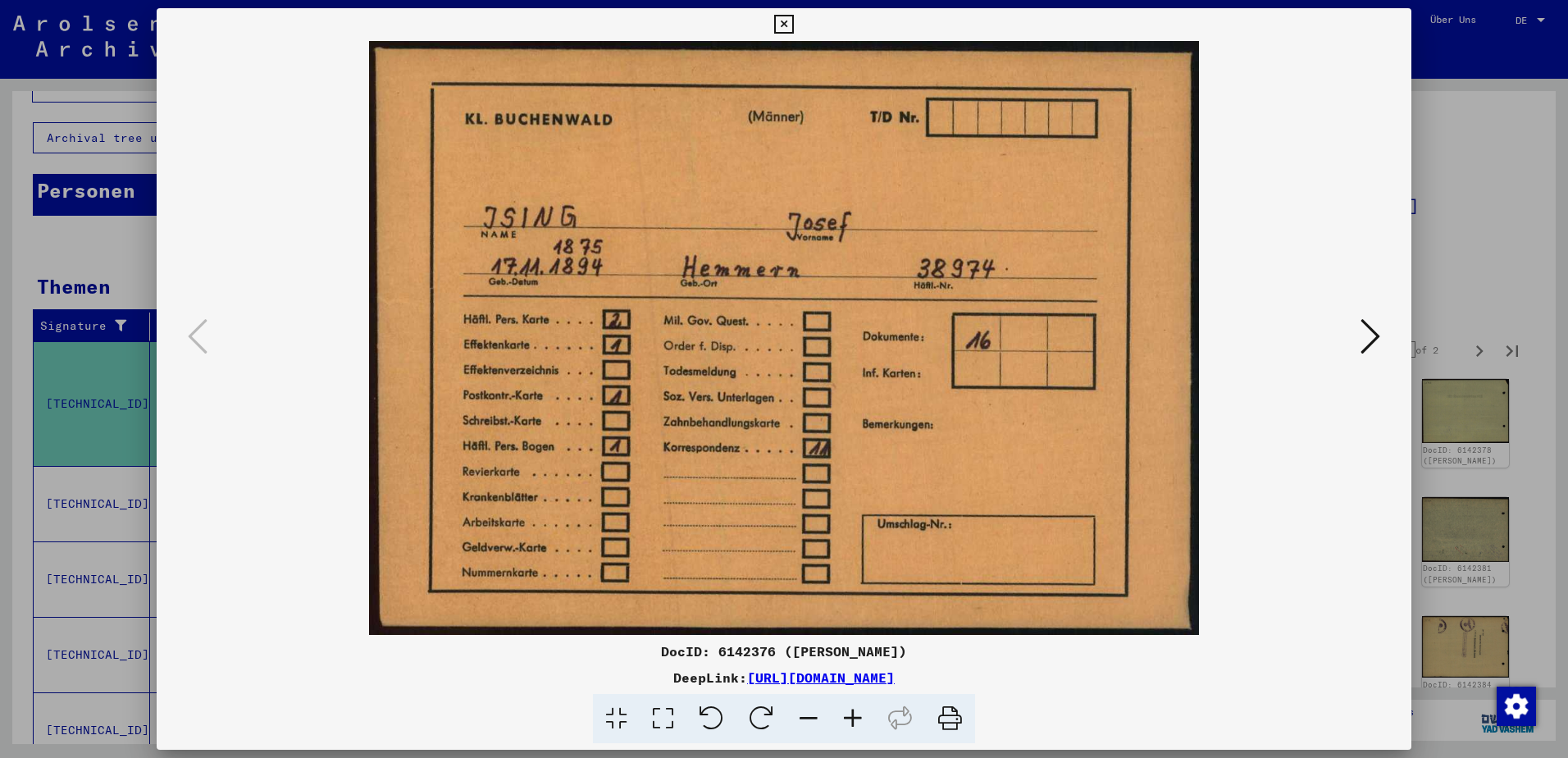
click at [1368, 338] on icon at bounding box center [1371, 336] width 20 height 39
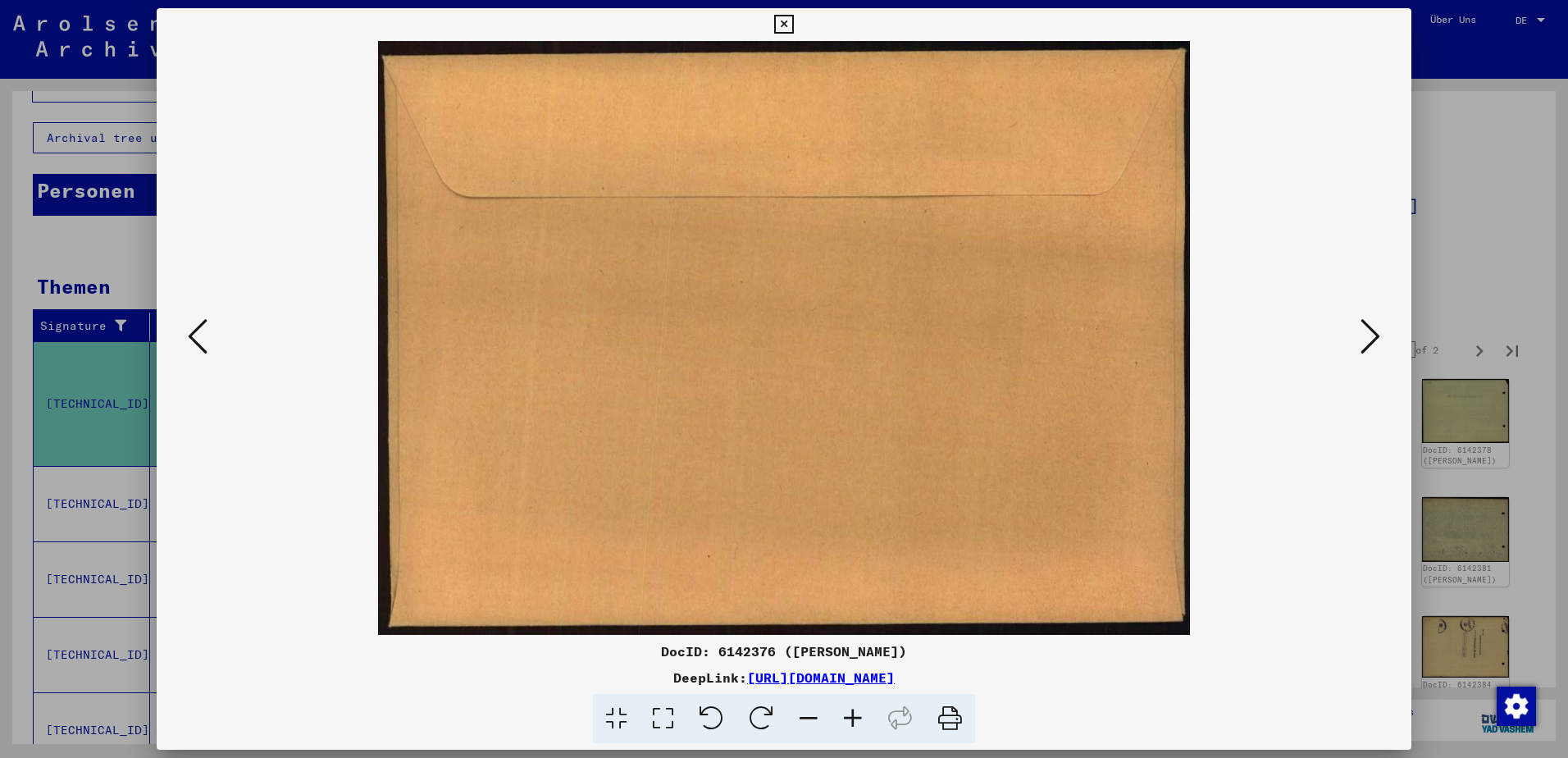
click at [778, 26] on icon at bounding box center [783, 25] width 19 height 20
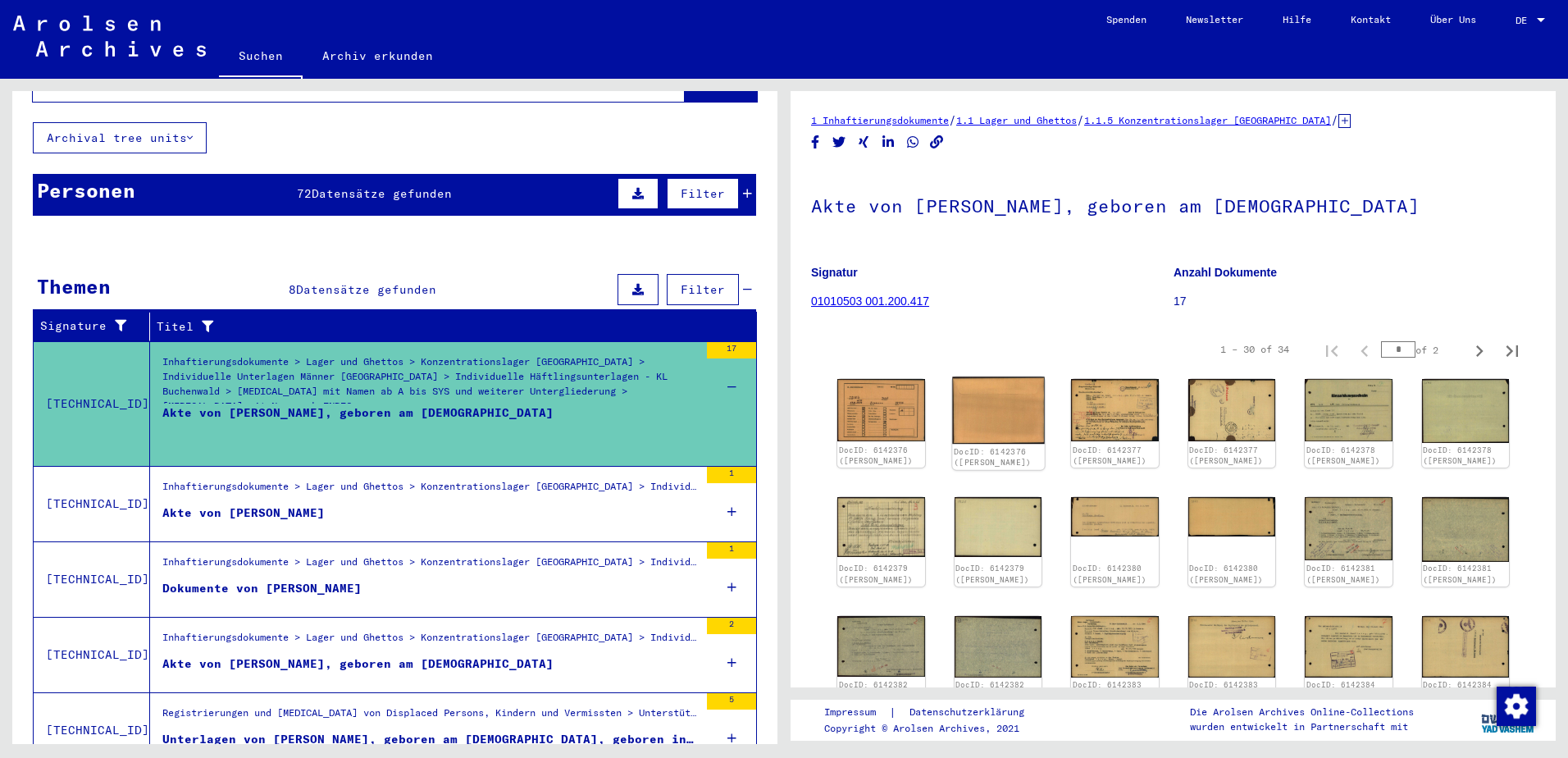
click at [967, 405] on img at bounding box center [998, 410] width 92 height 67
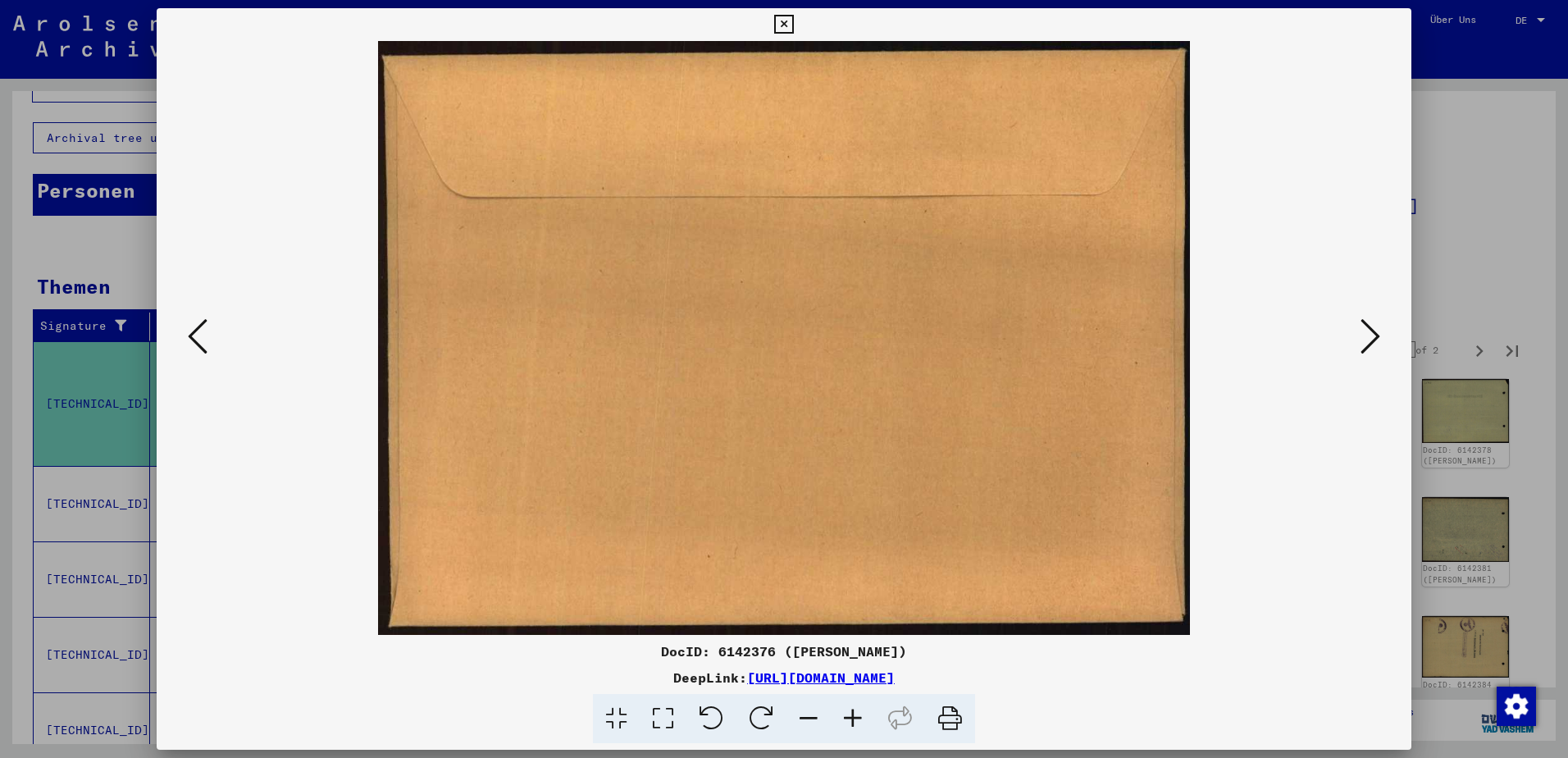
click at [1372, 339] on icon at bounding box center [1371, 336] width 20 height 39
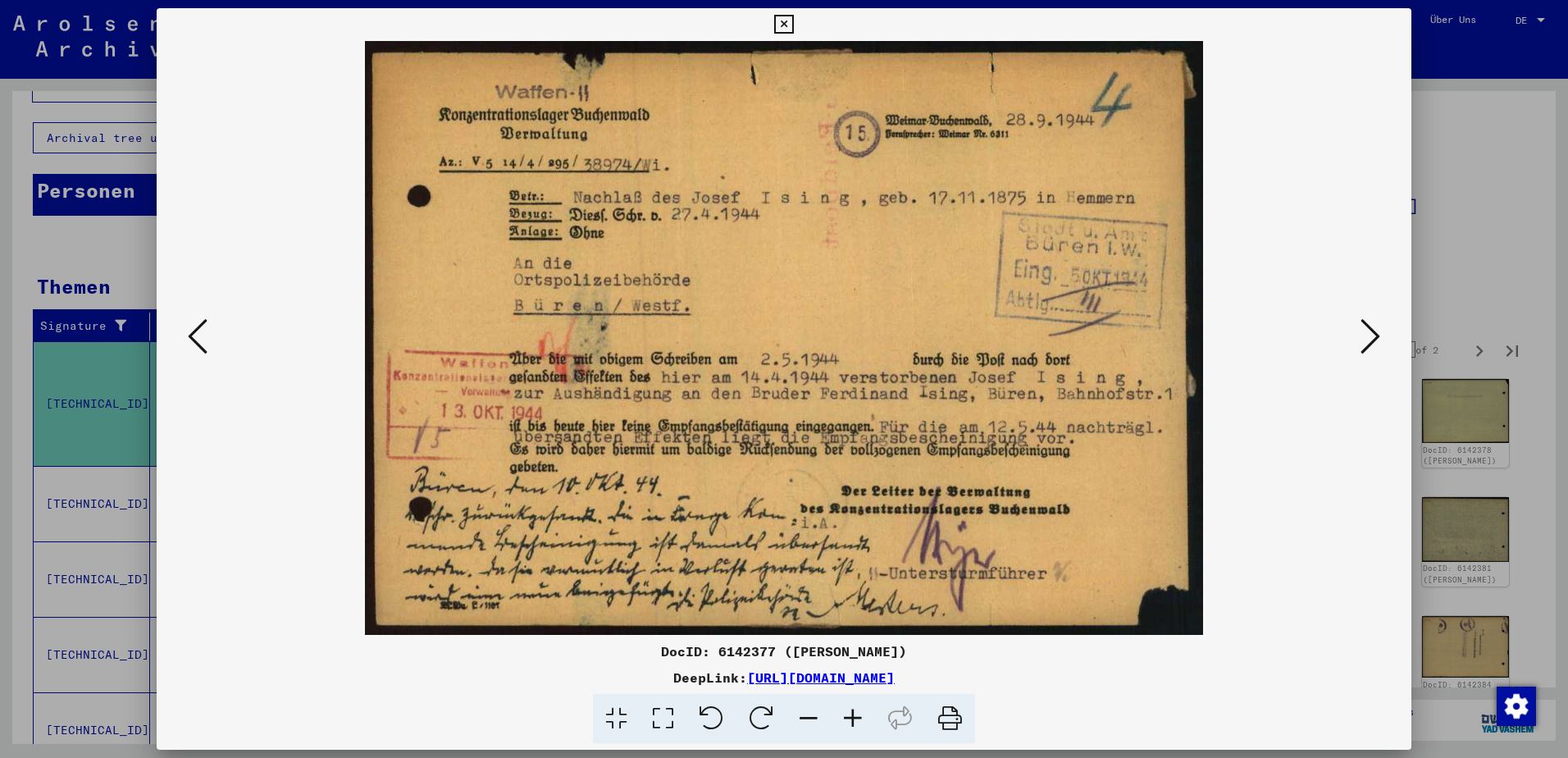
click at [1368, 339] on icon at bounding box center [1371, 336] width 20 height 39
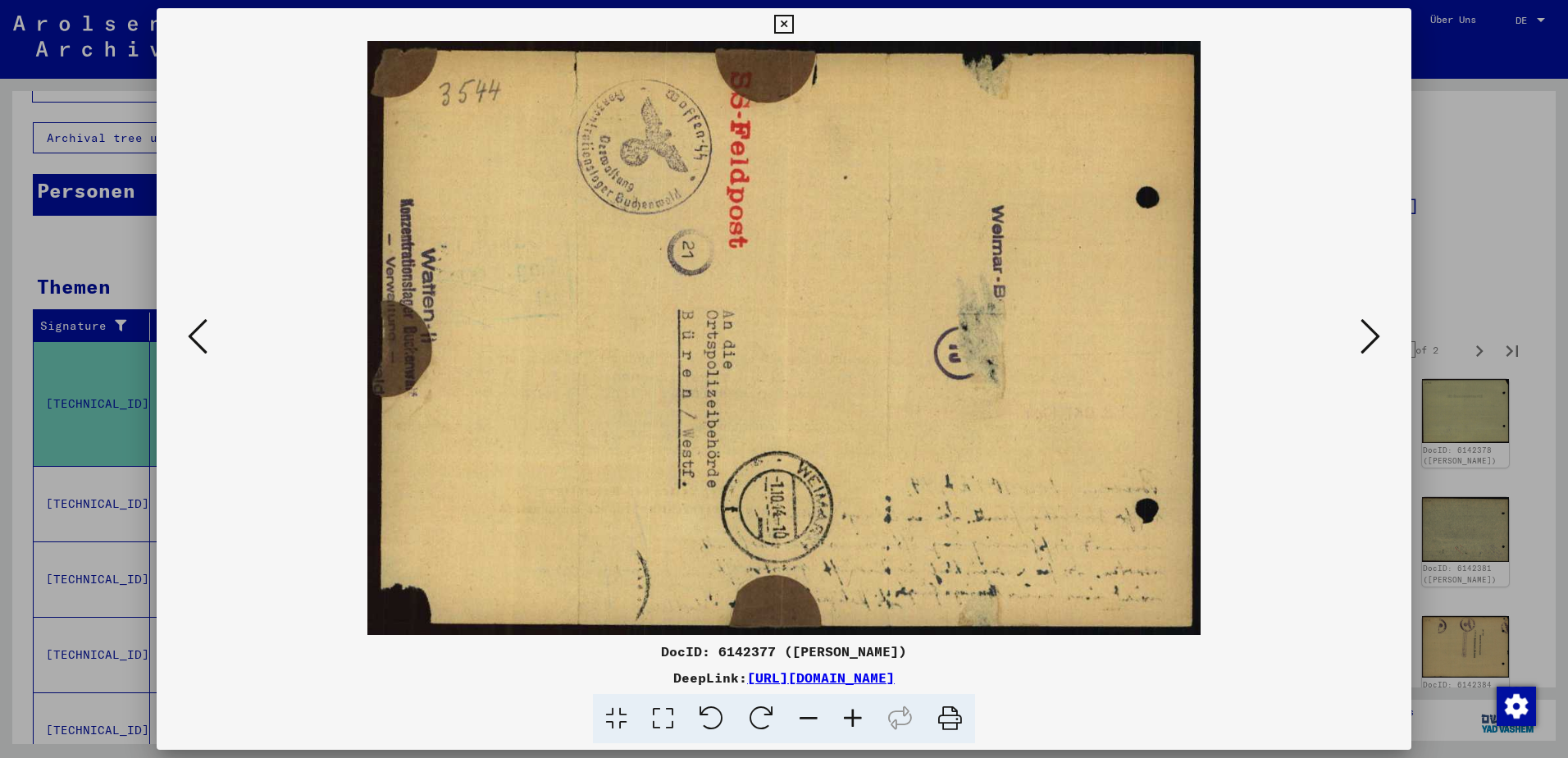
click at [1369, 334] on icon at bounding box center [1371, 336] width 20 height 39
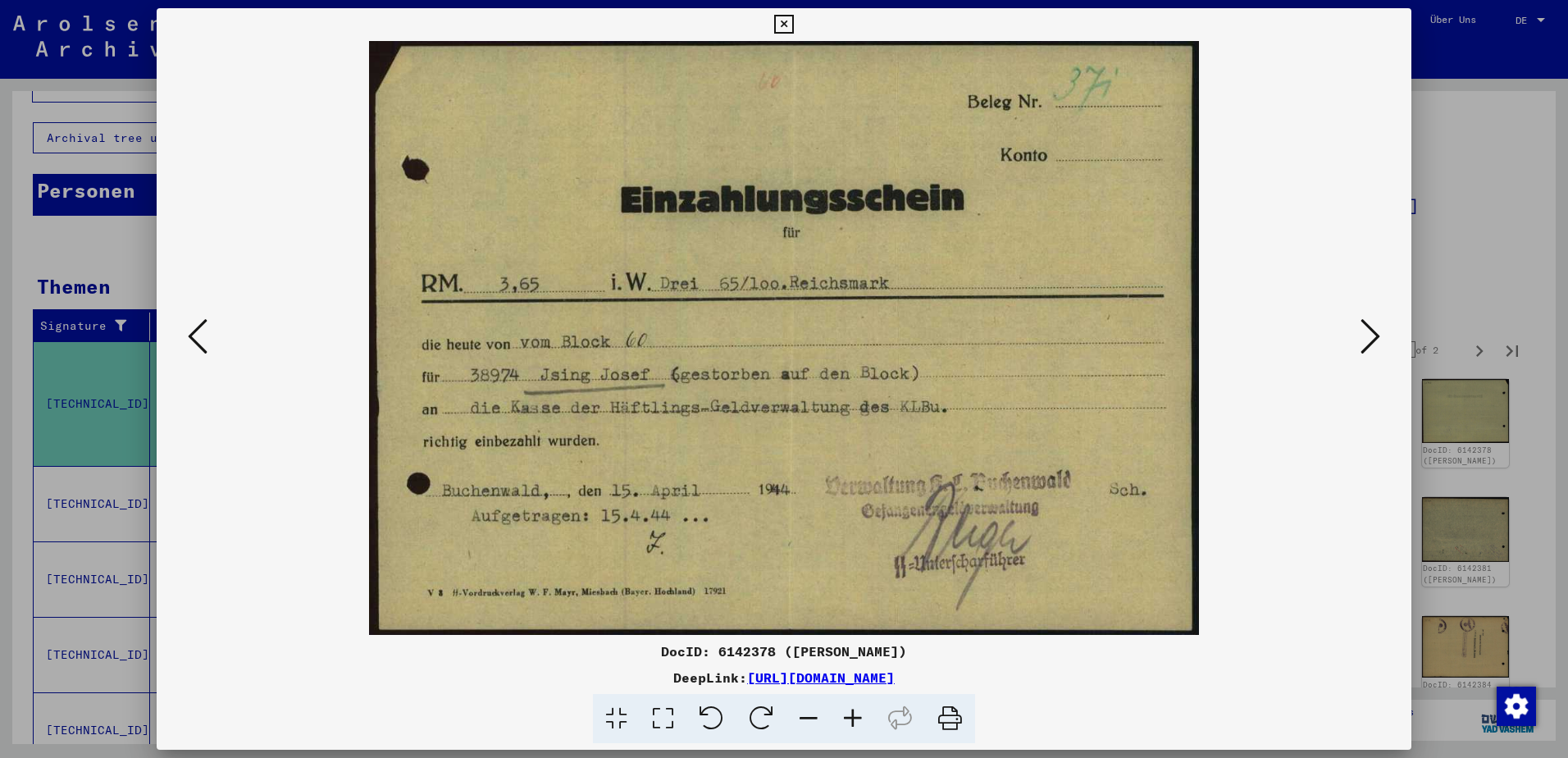
click at [1369, 334] on icon at bounding box center [1371, 336] width 20 height 39
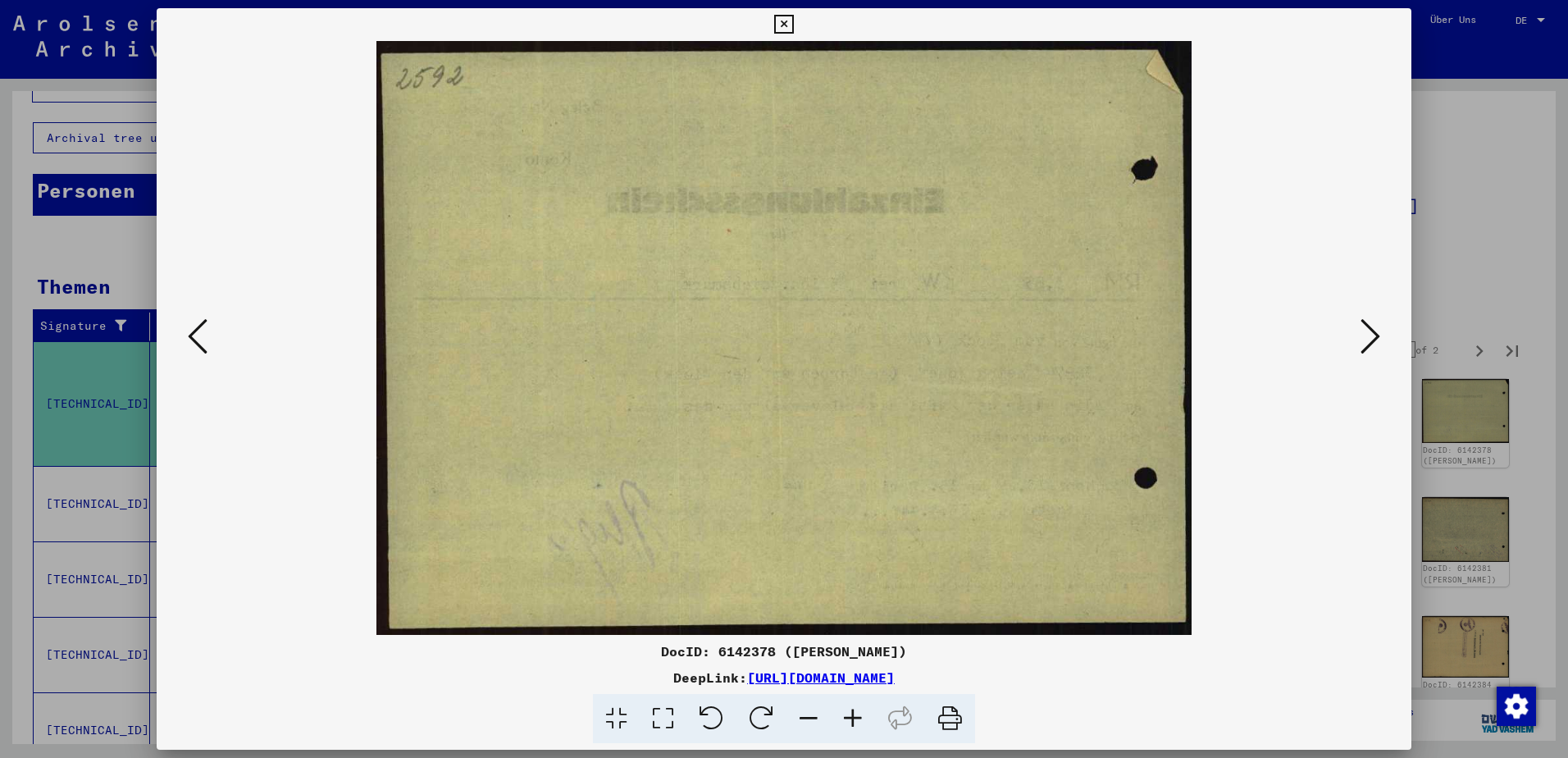
click at [1374, 334] on icon at bounding box center [1371, 336] width 20 height 39
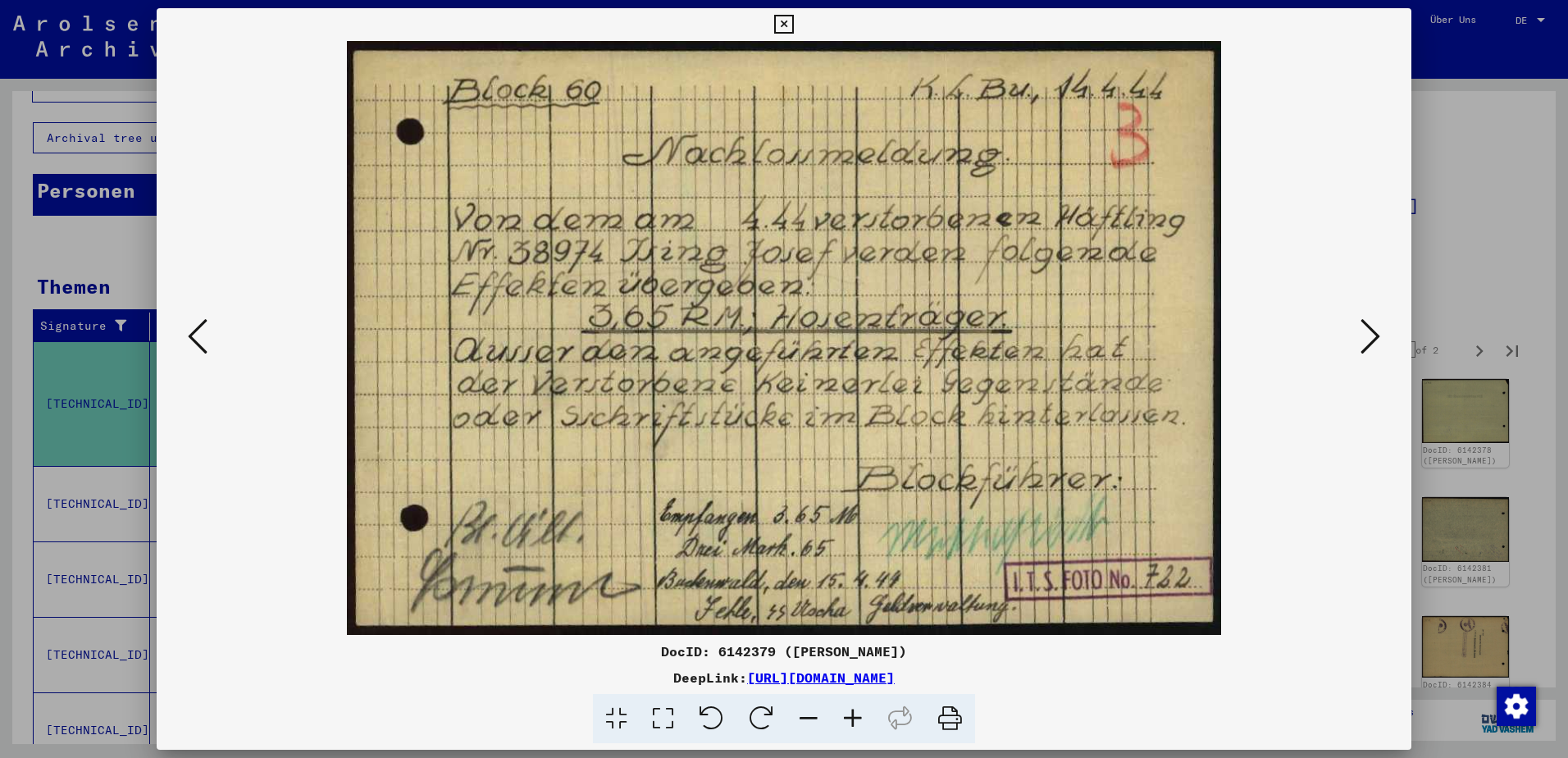
click at [1365, 335] on icon at bounding box center [1371, 336] width 20 height 39
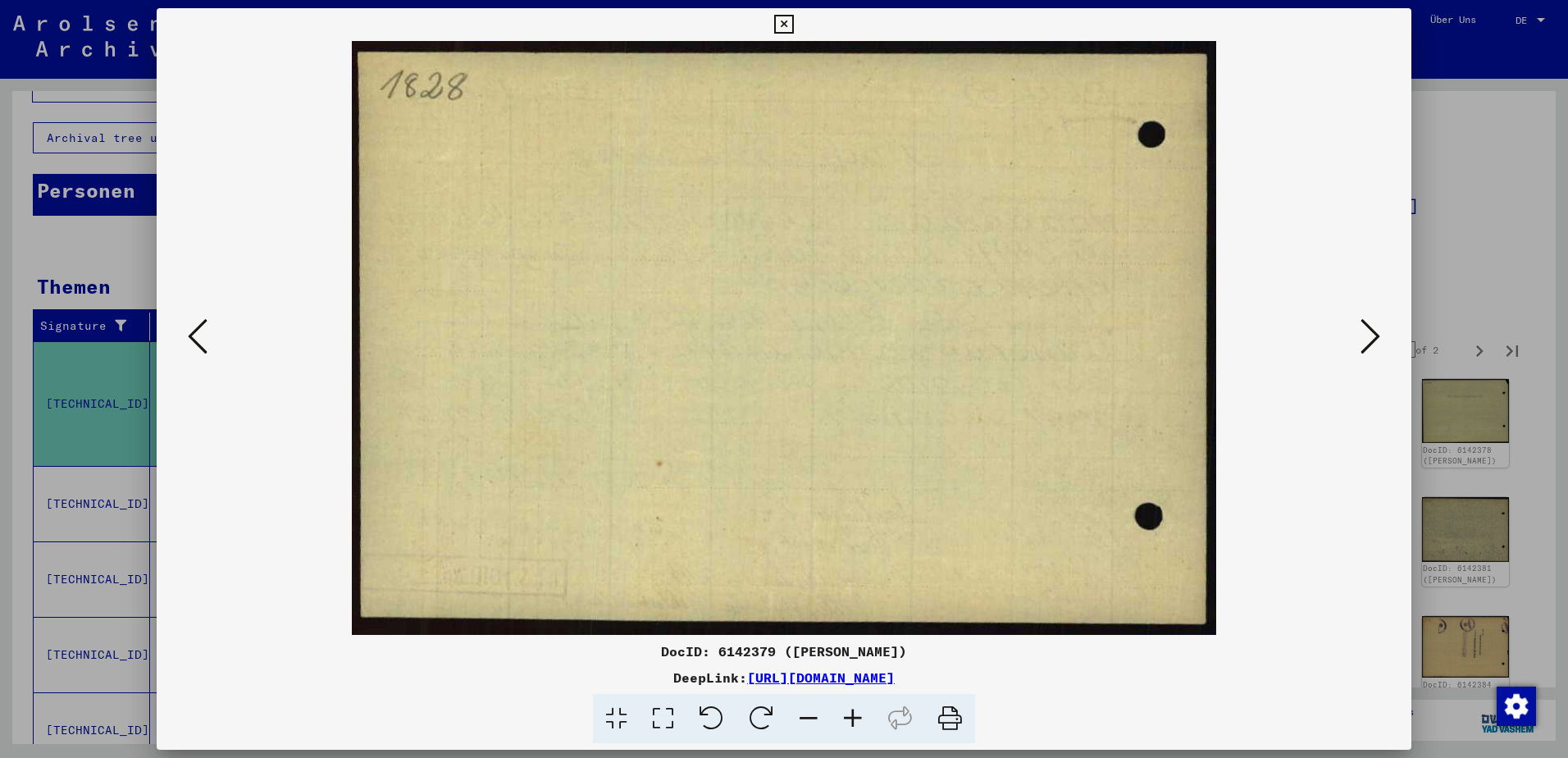
click at [1365, 335] on icon at bounding box center [1371, 336] width 20 height 39
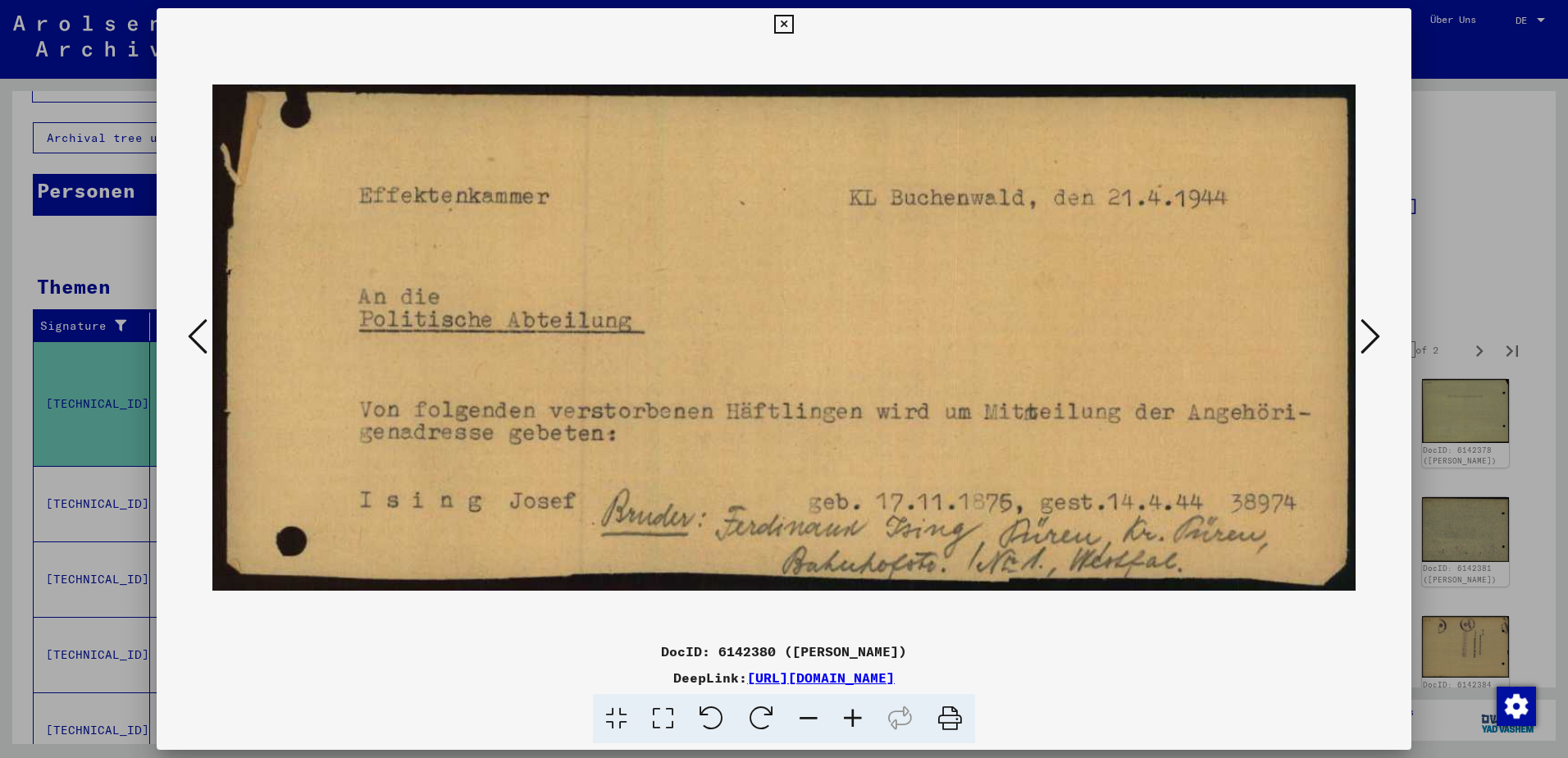
click at [1367, 337] on icon at bounding box center [1371, 336] width 20 height 39
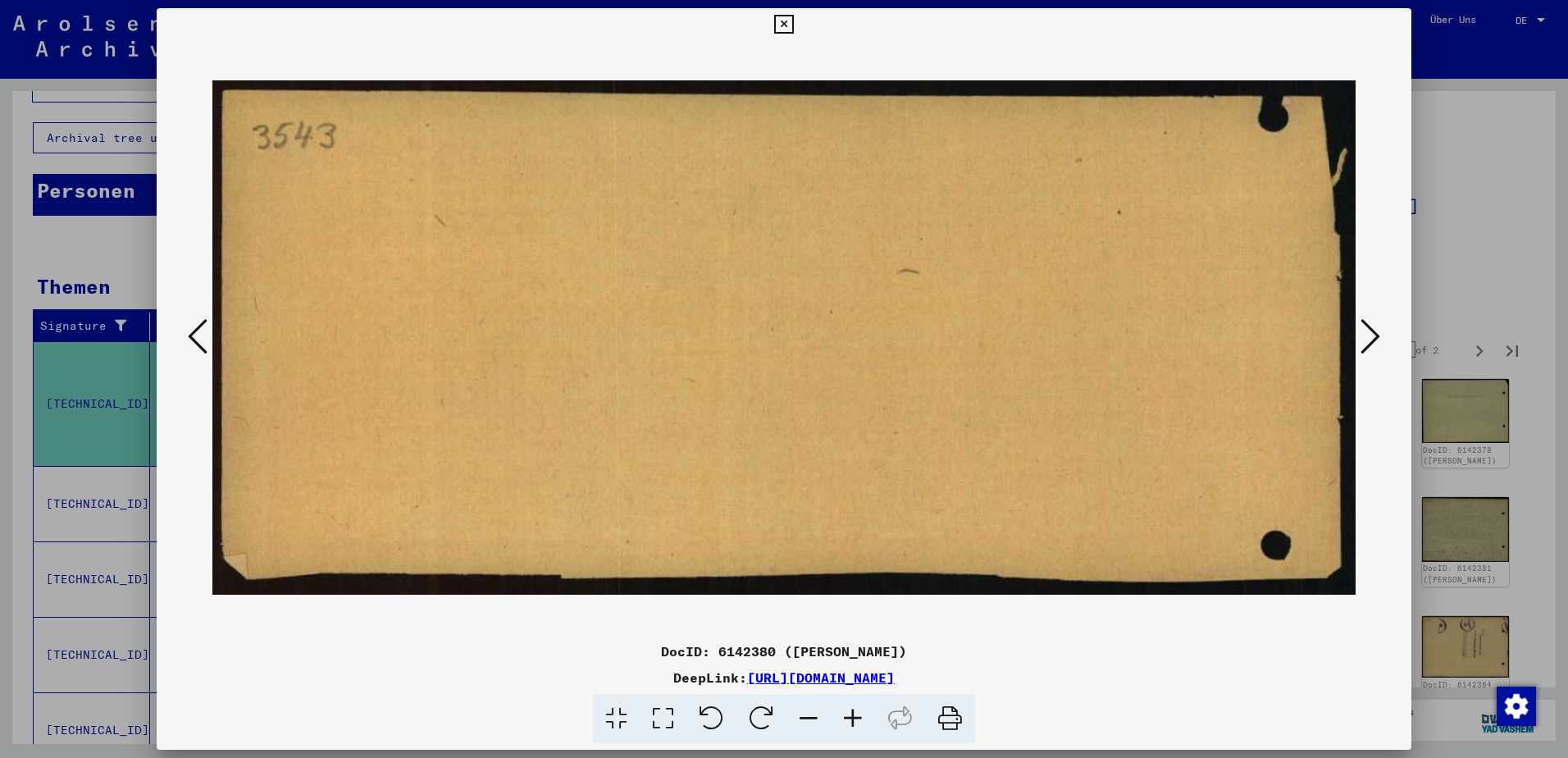
click at [1367, 337] on icon at bounding box center [1371, 336] width 20 height 39
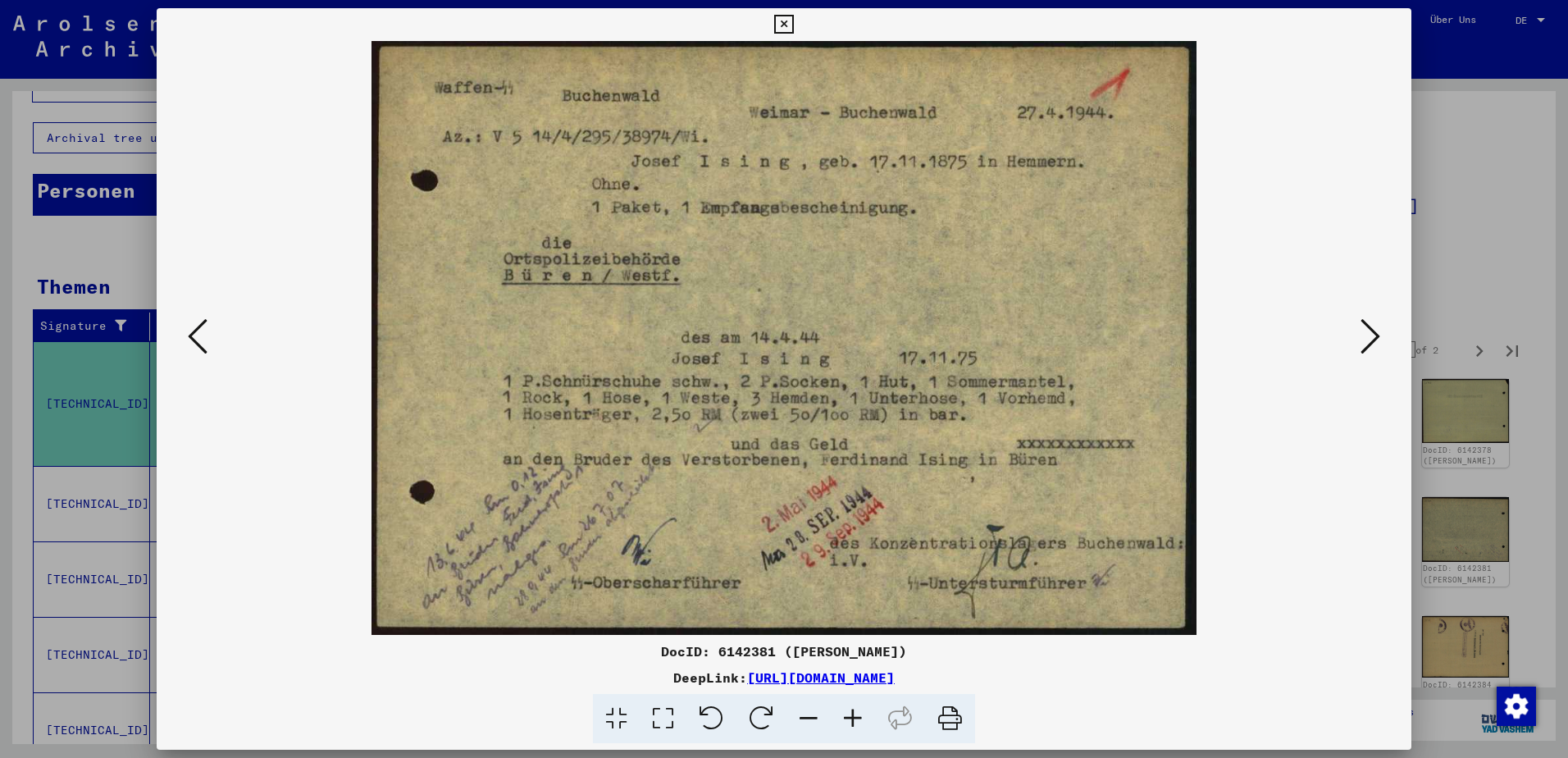
click at [1378, 338] on icon at bounding box center [1371, 336] width 20 height 39
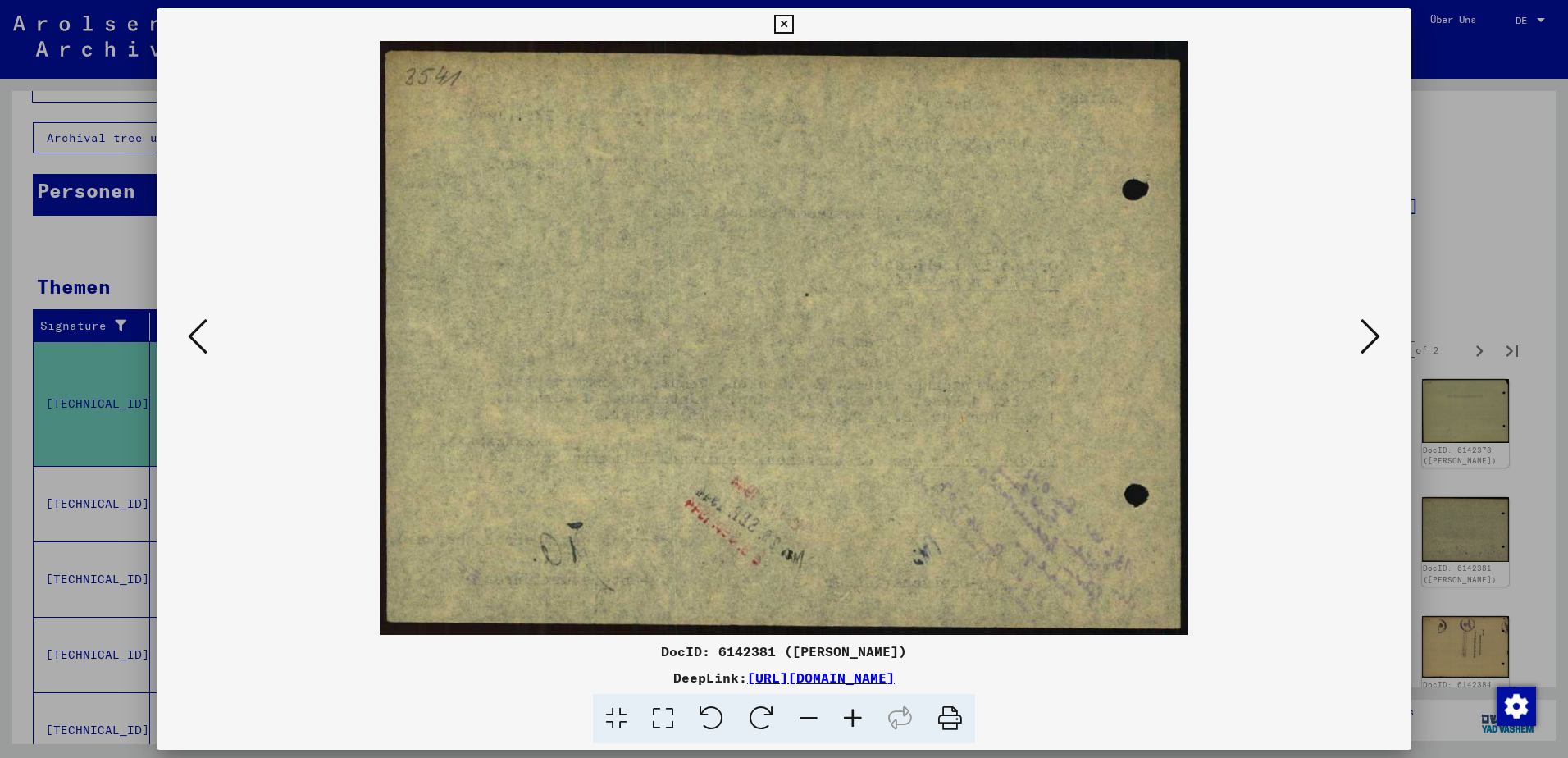
click at [1378, 338] on icon at bounding box center [1371, 336] width 20 height 39
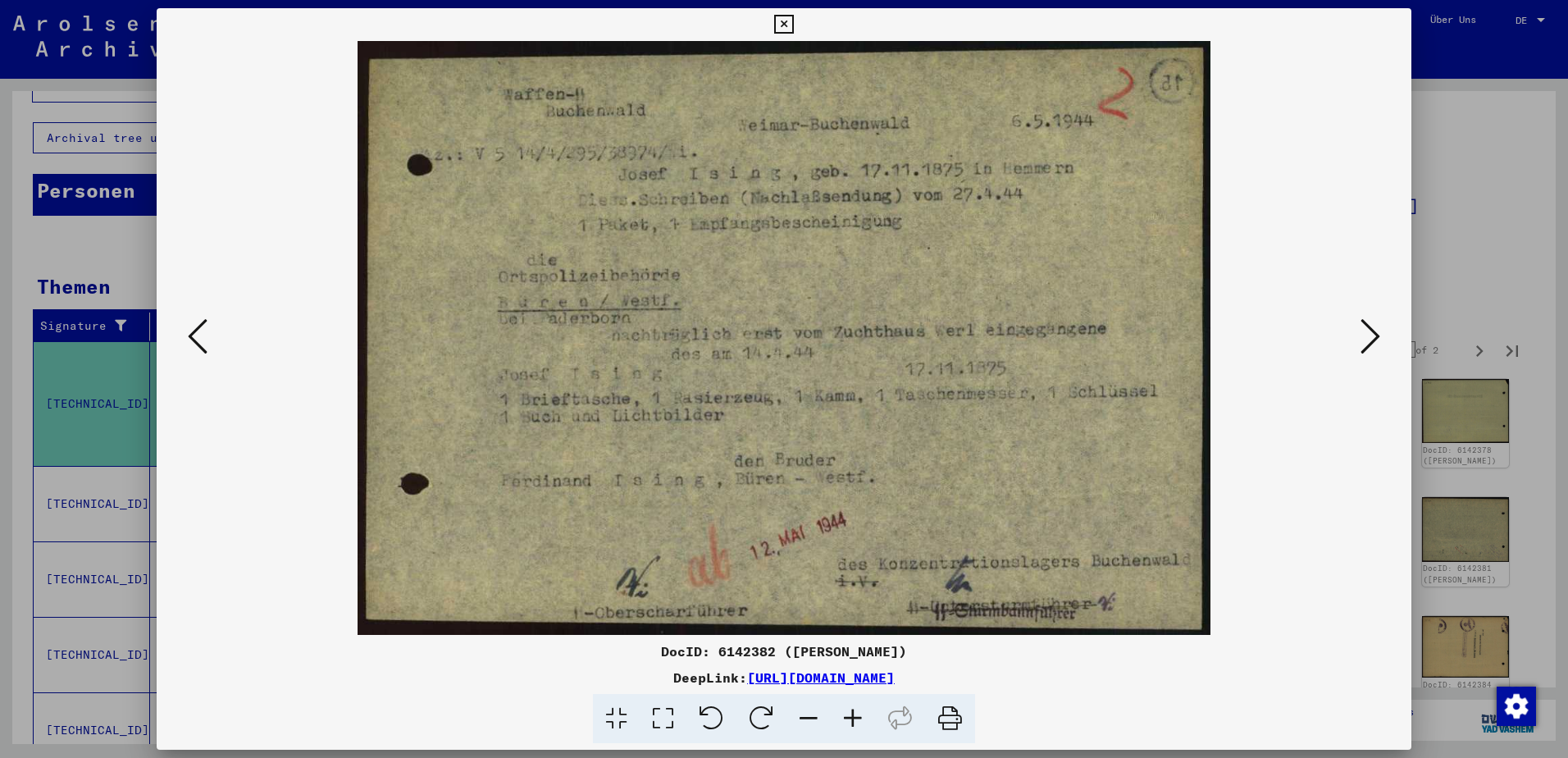
click at [204, 343] on icon at bounding box center [198, 336] width 20 height 39
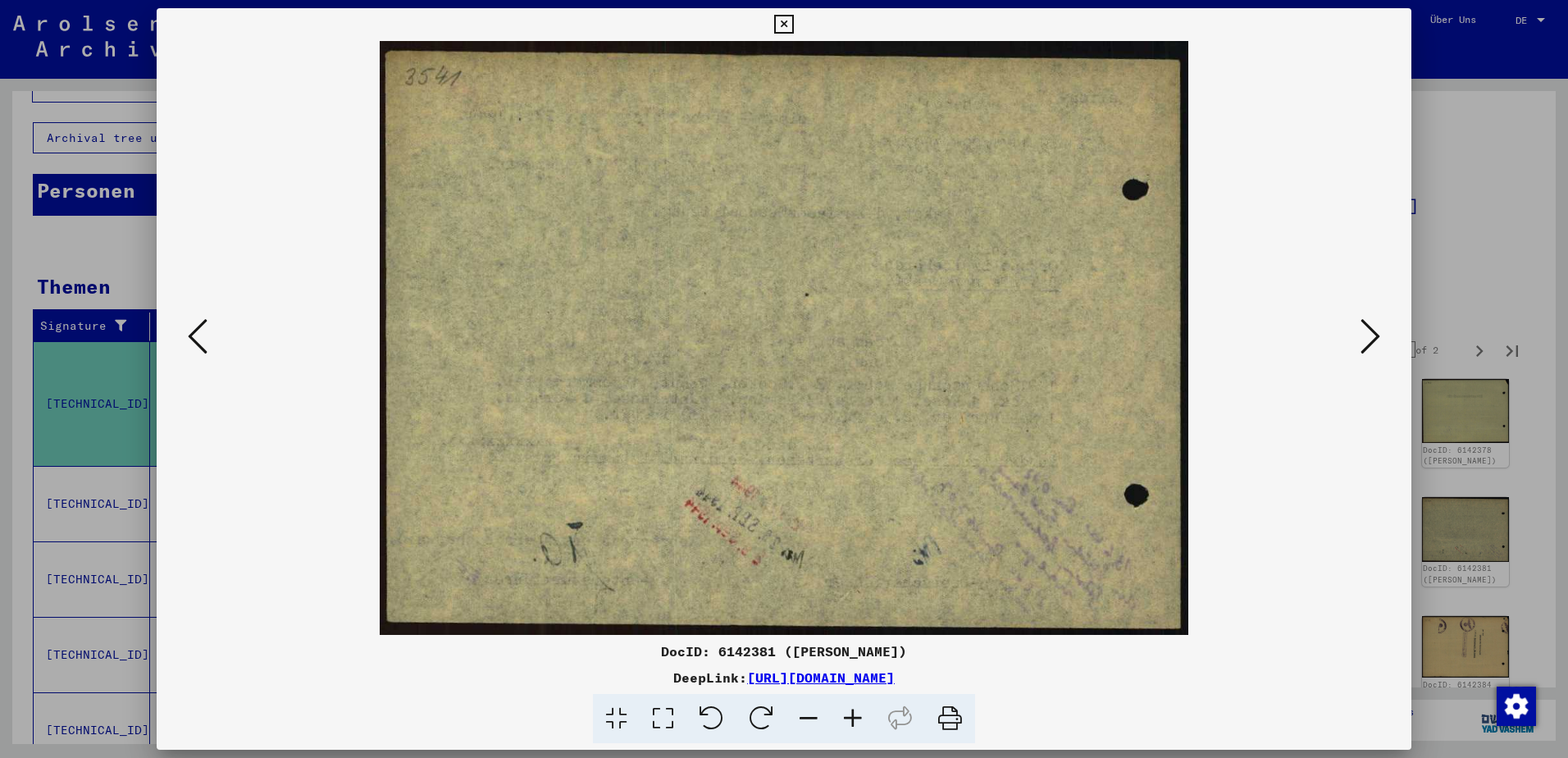
click at [1364, 336] on icon at bounding box center [1371, 336] width 20 height 39
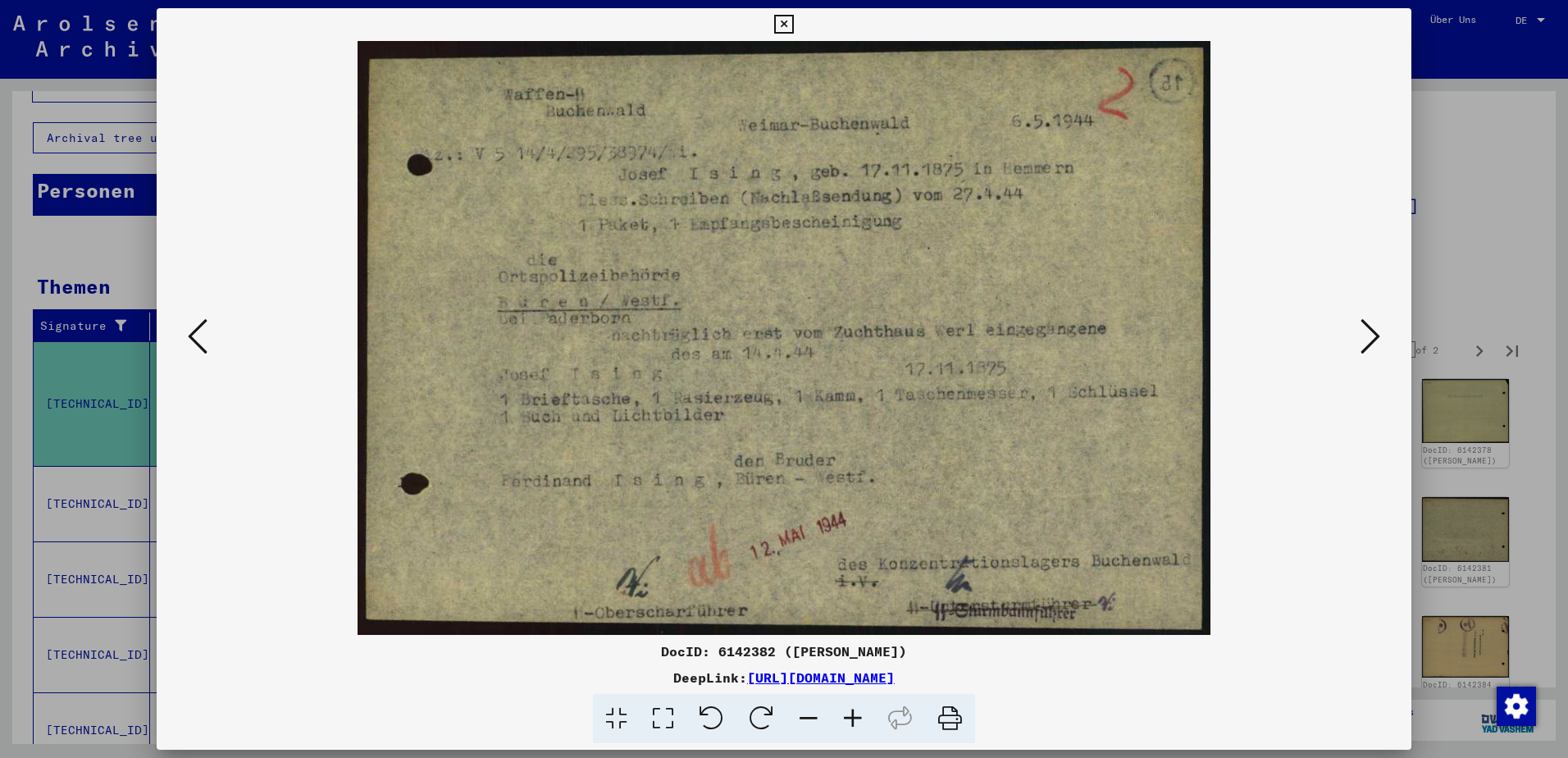
click at [1368, 334] on icon at bounding box center [1371, 336] width 20 height 39
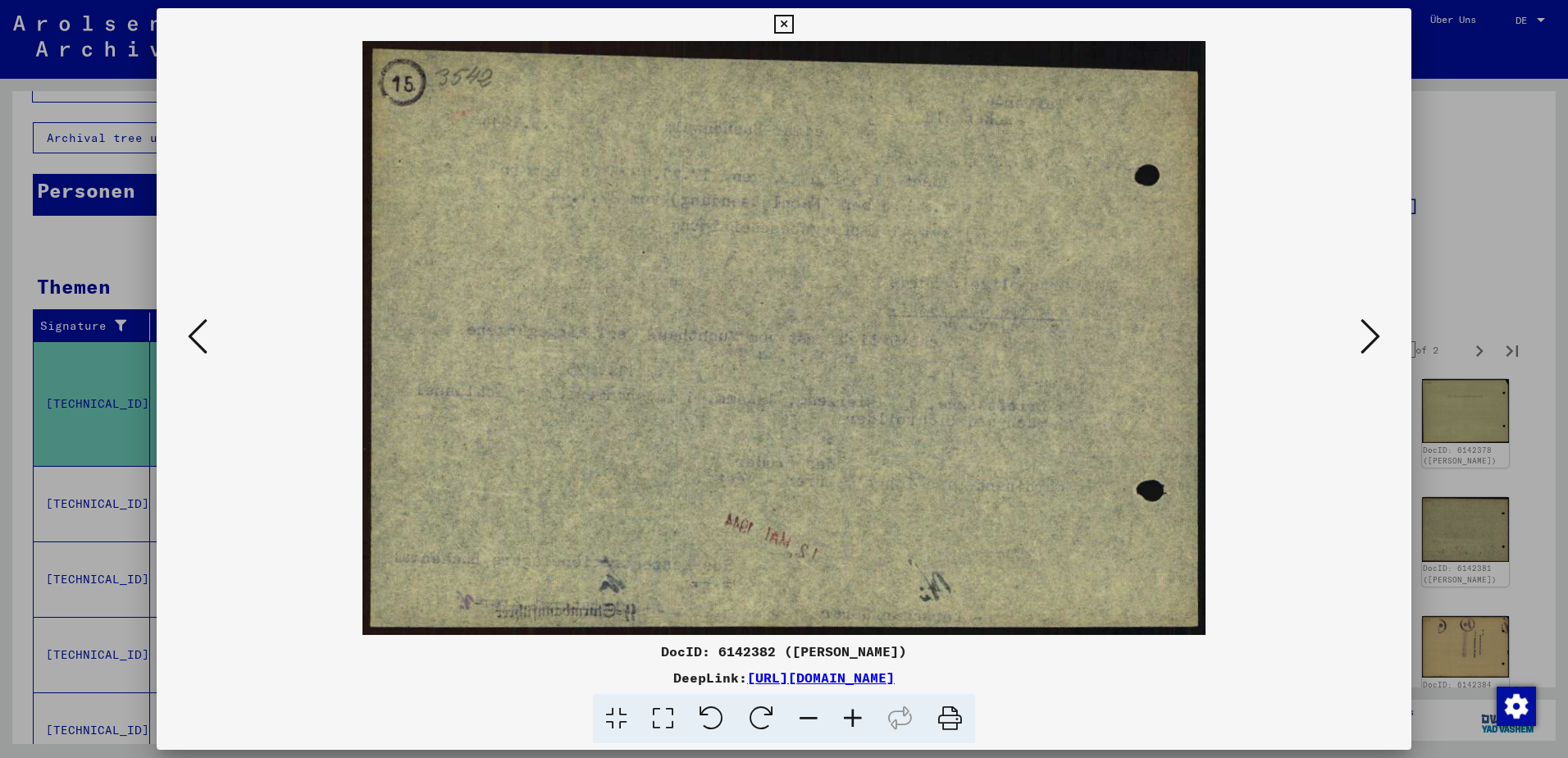
click at [1368, 334] on icon at bounding box center [1371, 336] width 20 height 39
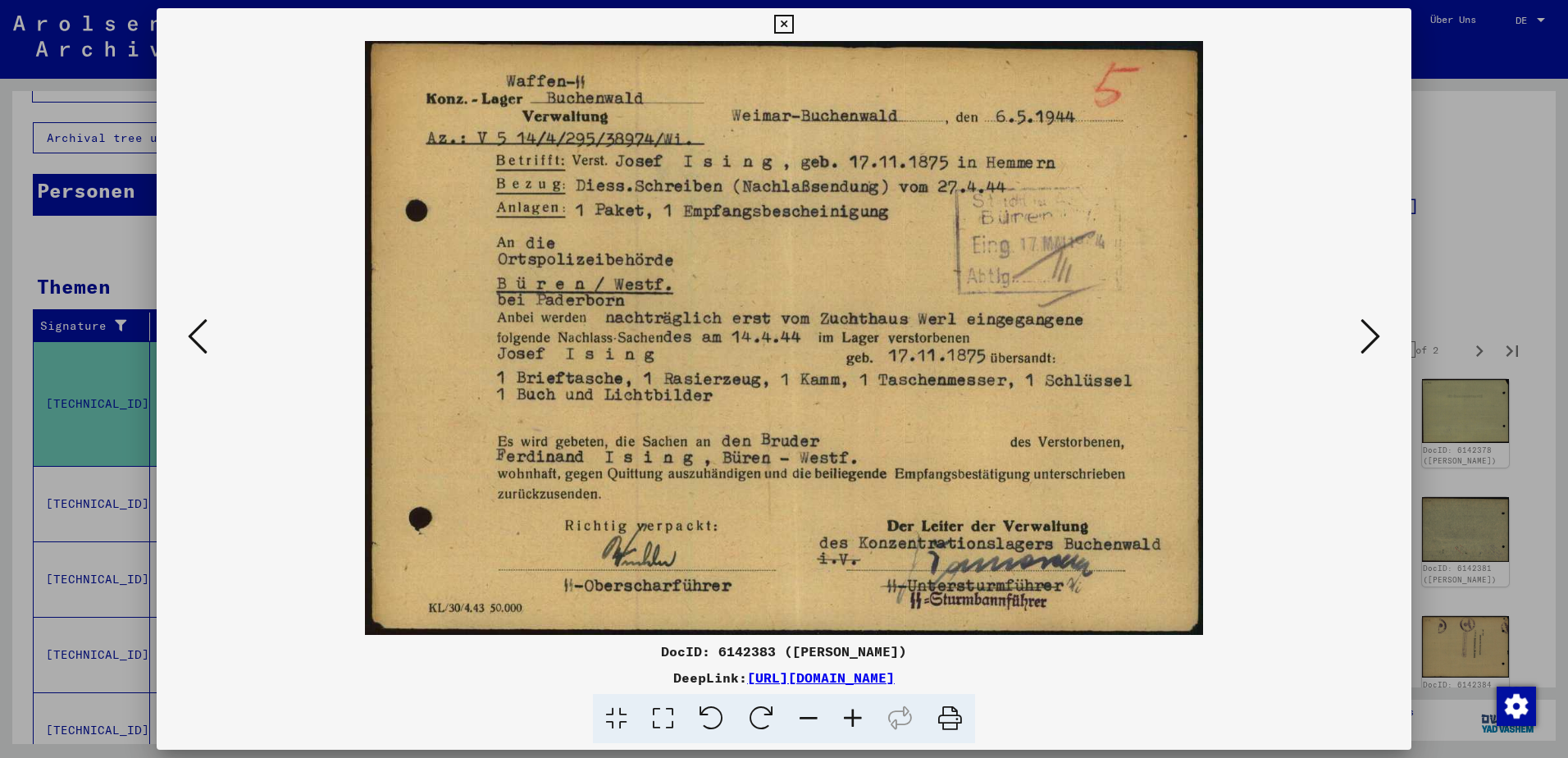
click at [199, 338] on icon at bounding box center [198, 336] width 20 height 39
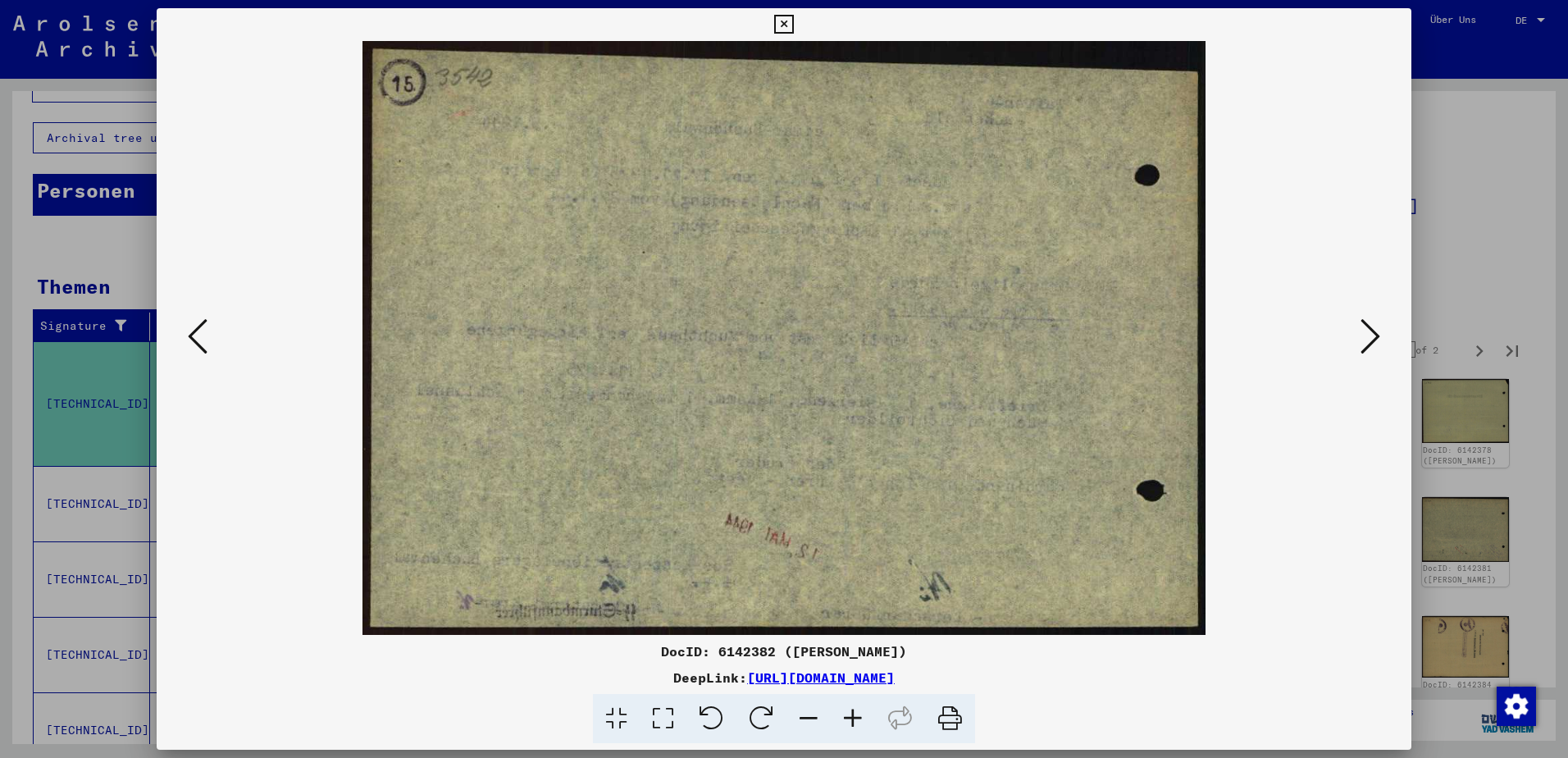
click at [199, 338] on icon at bounding box center [198, 336] width 20 height 39
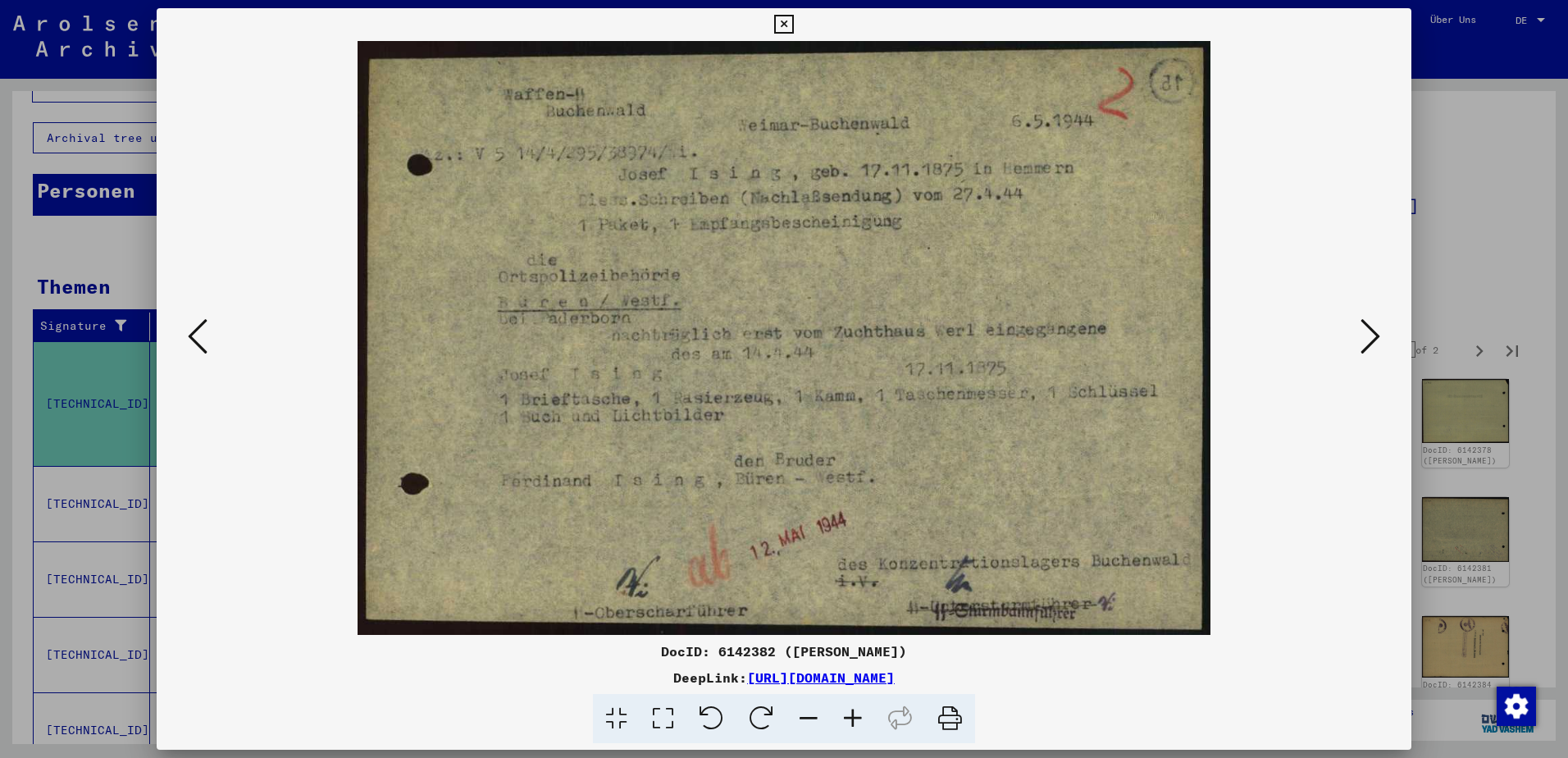
click at [1372, 334] on icon at bounding box center [1371, 336] width 20 height 39
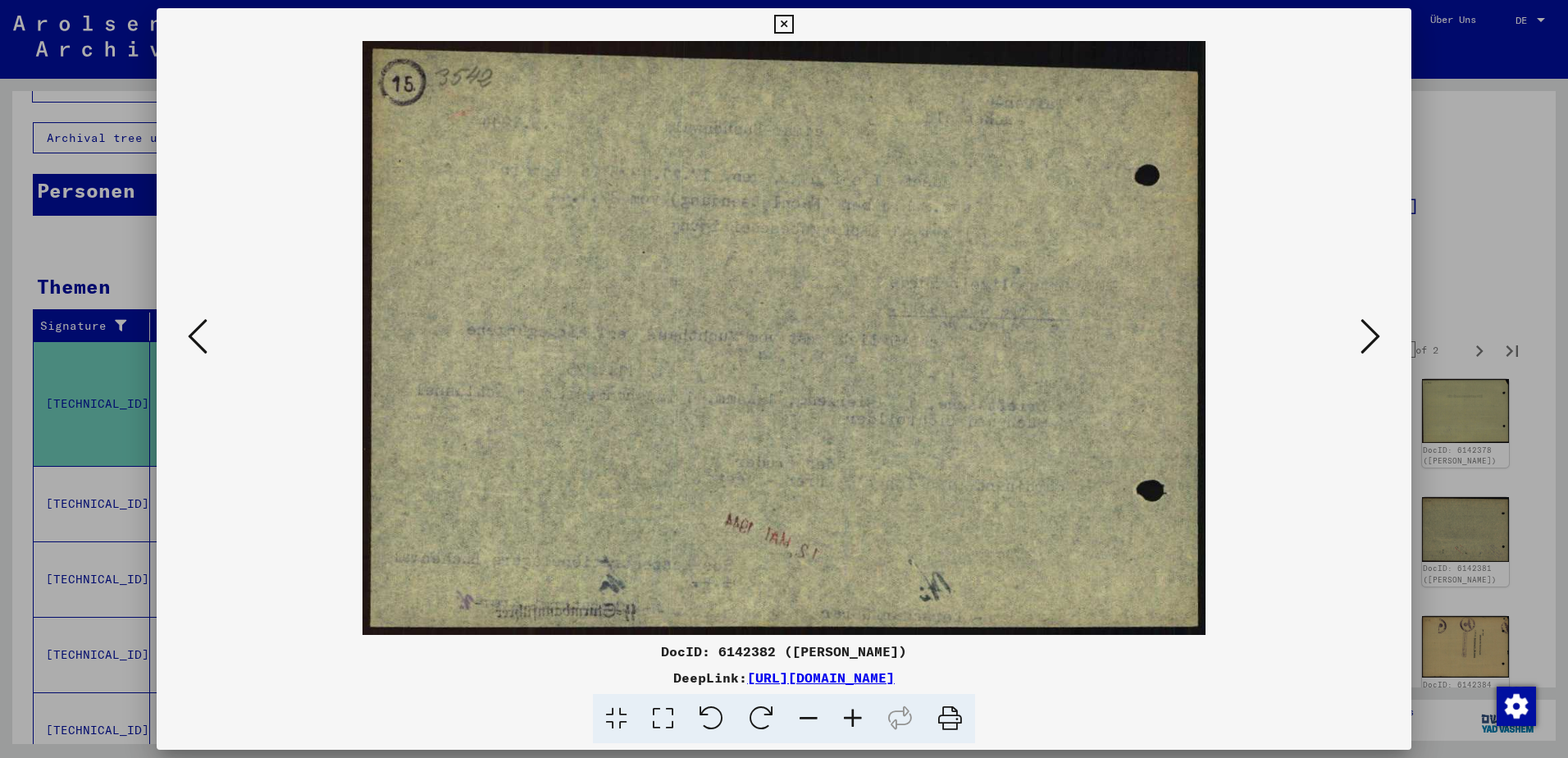
click at [1372, 334] on icon at bounding box center [1371, 336] width 20 height 39
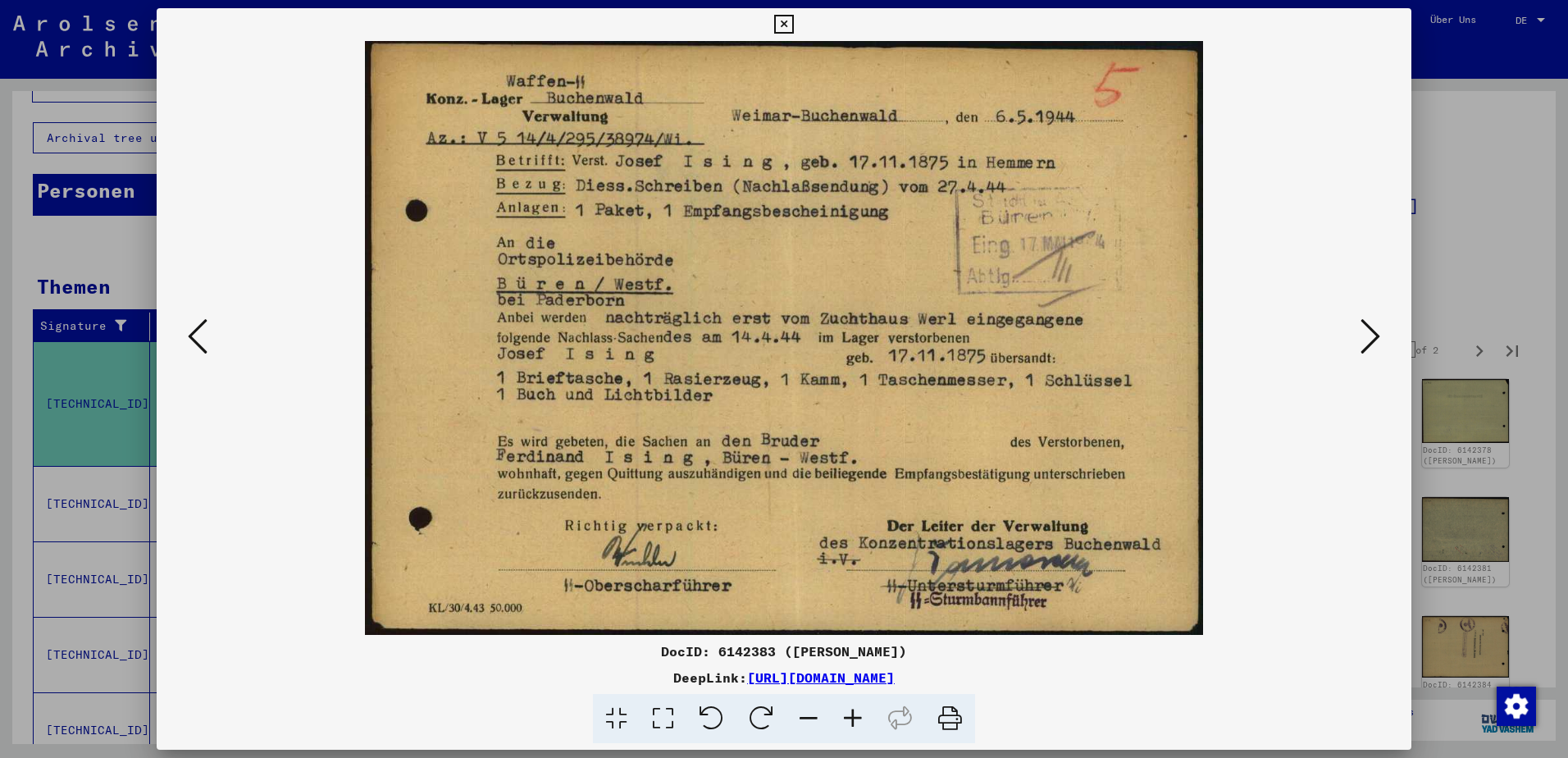
click at [1372, 334] on icon at bounding box center [1371, 336] width 20 height 39
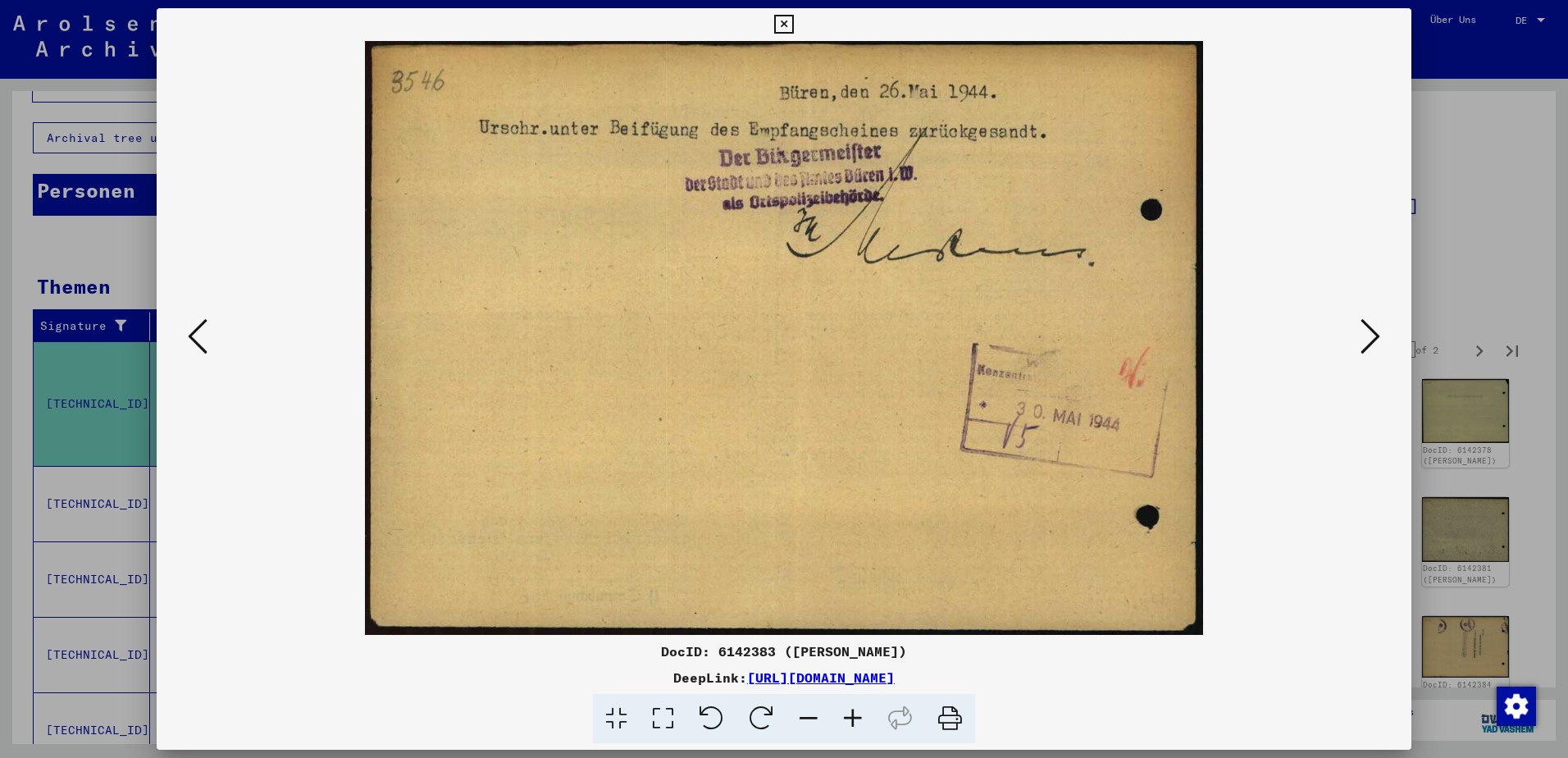
click at [1372, 334] on icon at bounding box center [1371, 336] width 20 height 39
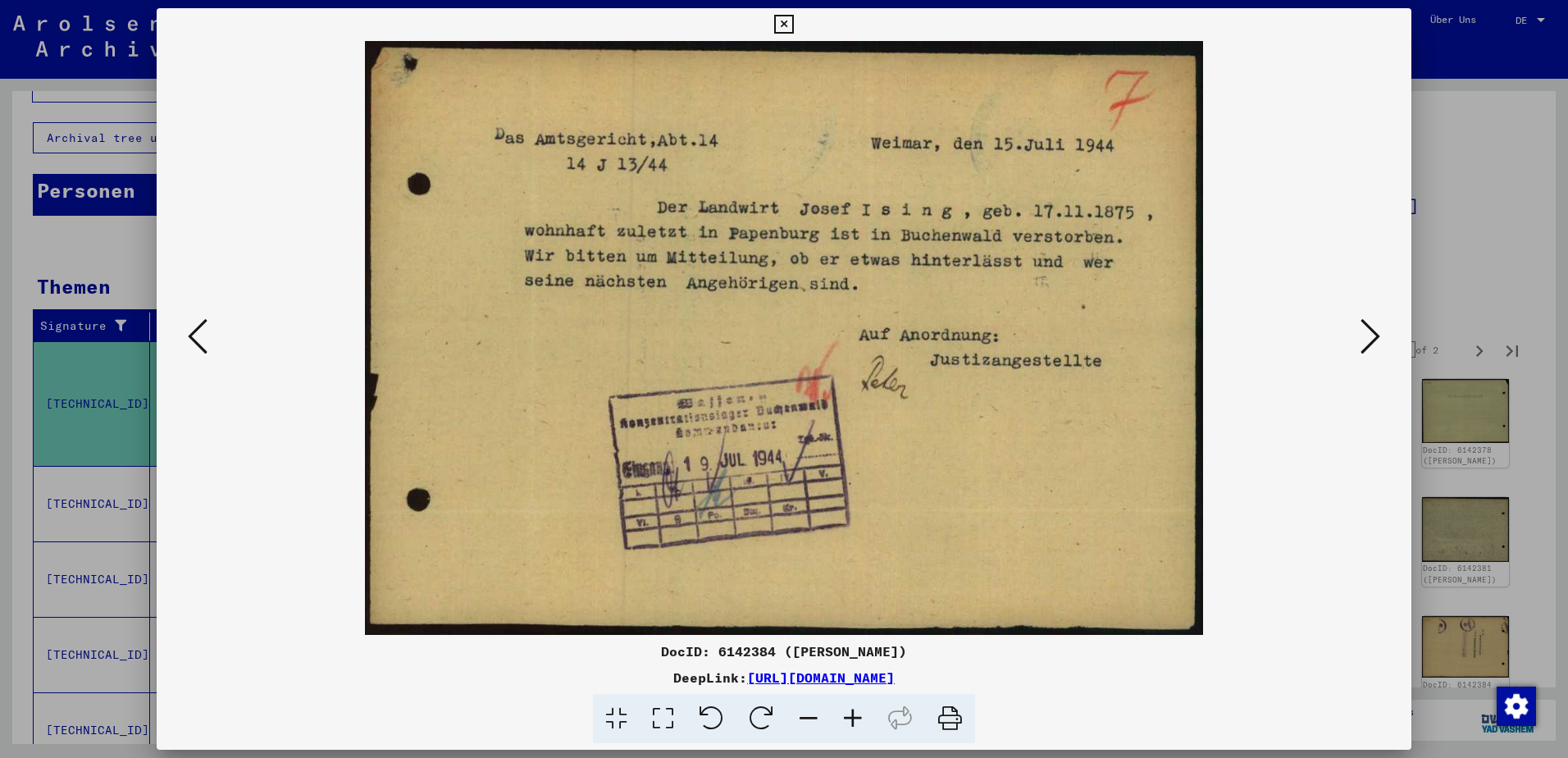
click at [1372, 334] on icon at bounding box center [1371, 336] width 20 height 39
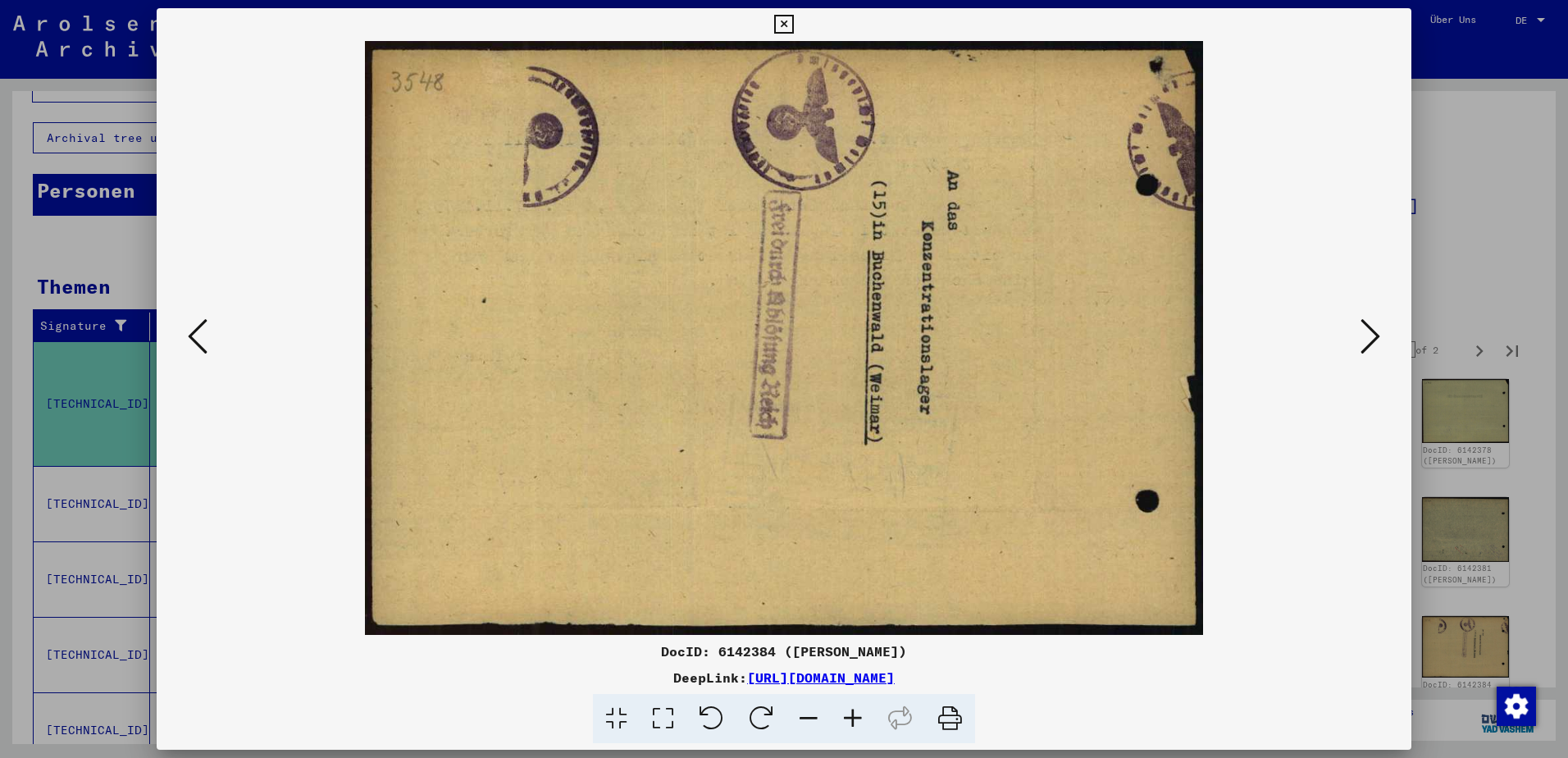
click at [1367, 335] on icon at bounding box center [1371, 336] width 20 height 39
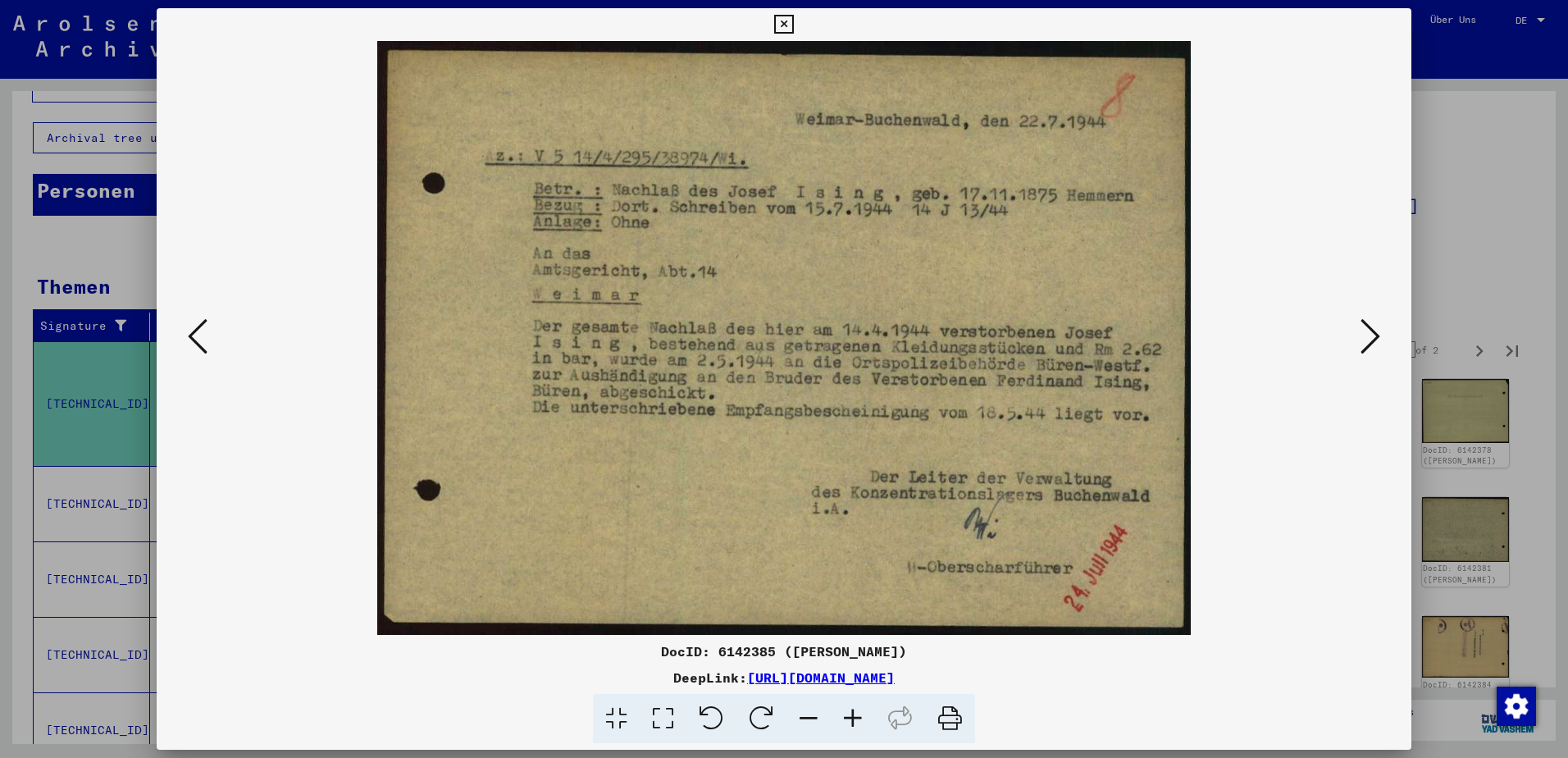
click at [1372, 338] on icon at bounding box center [1371, 336] width 20 height 39
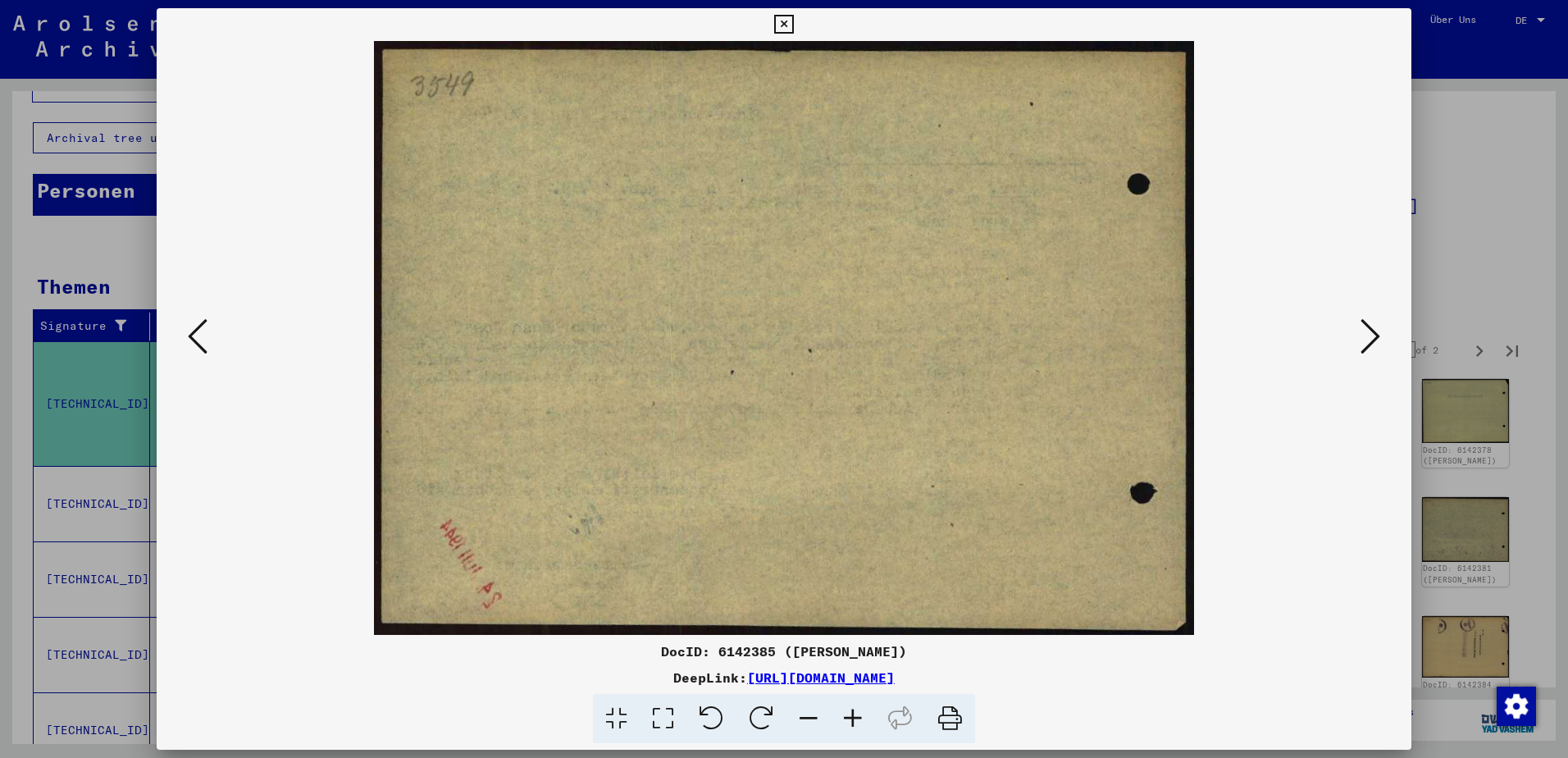
click at [1372, 338] on icon at bounding box center [1371, 336] width 20 height 39
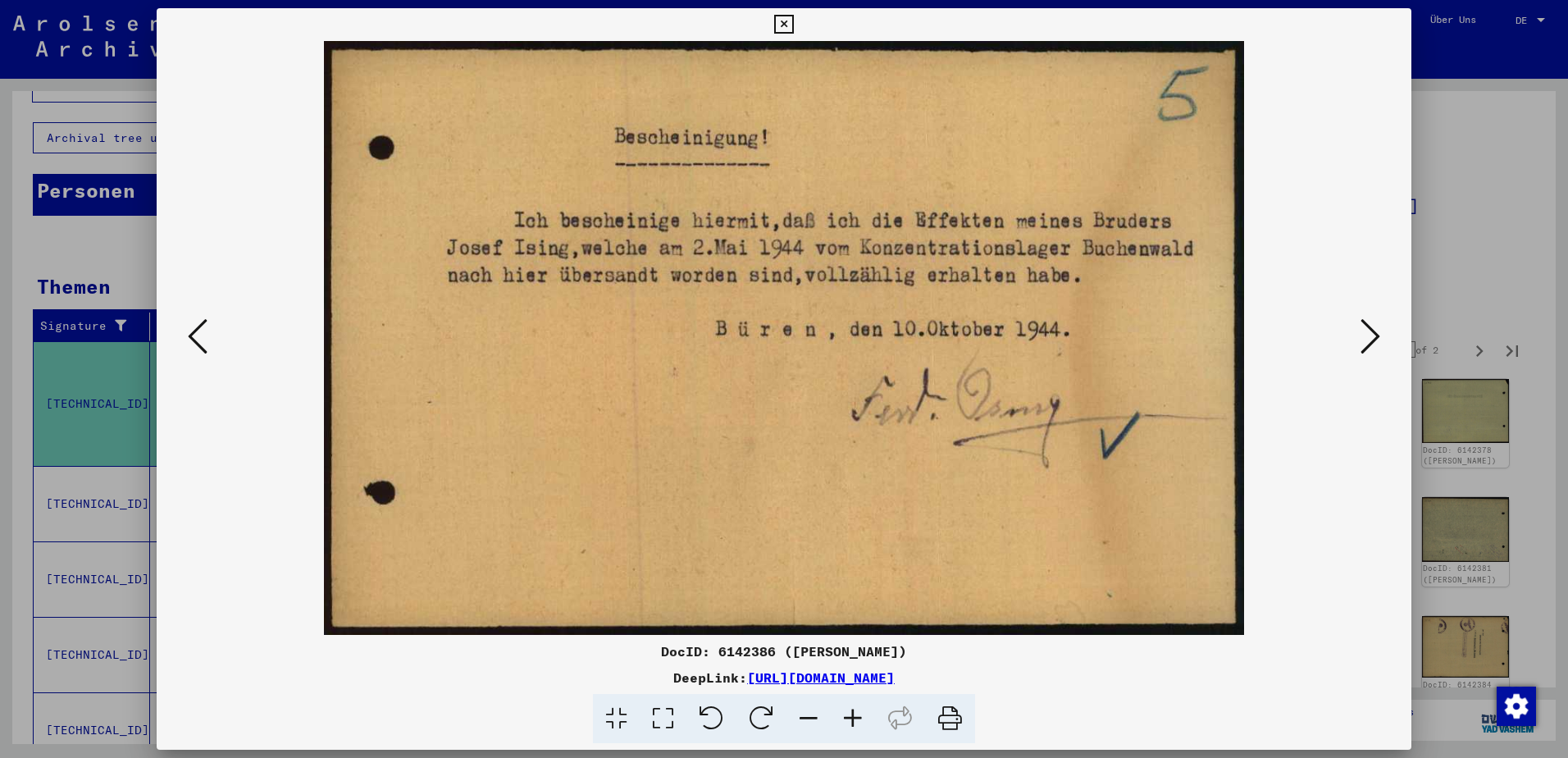
click at [1371, 326] on icon at bounding box center [1371, 336] width 20 height 39
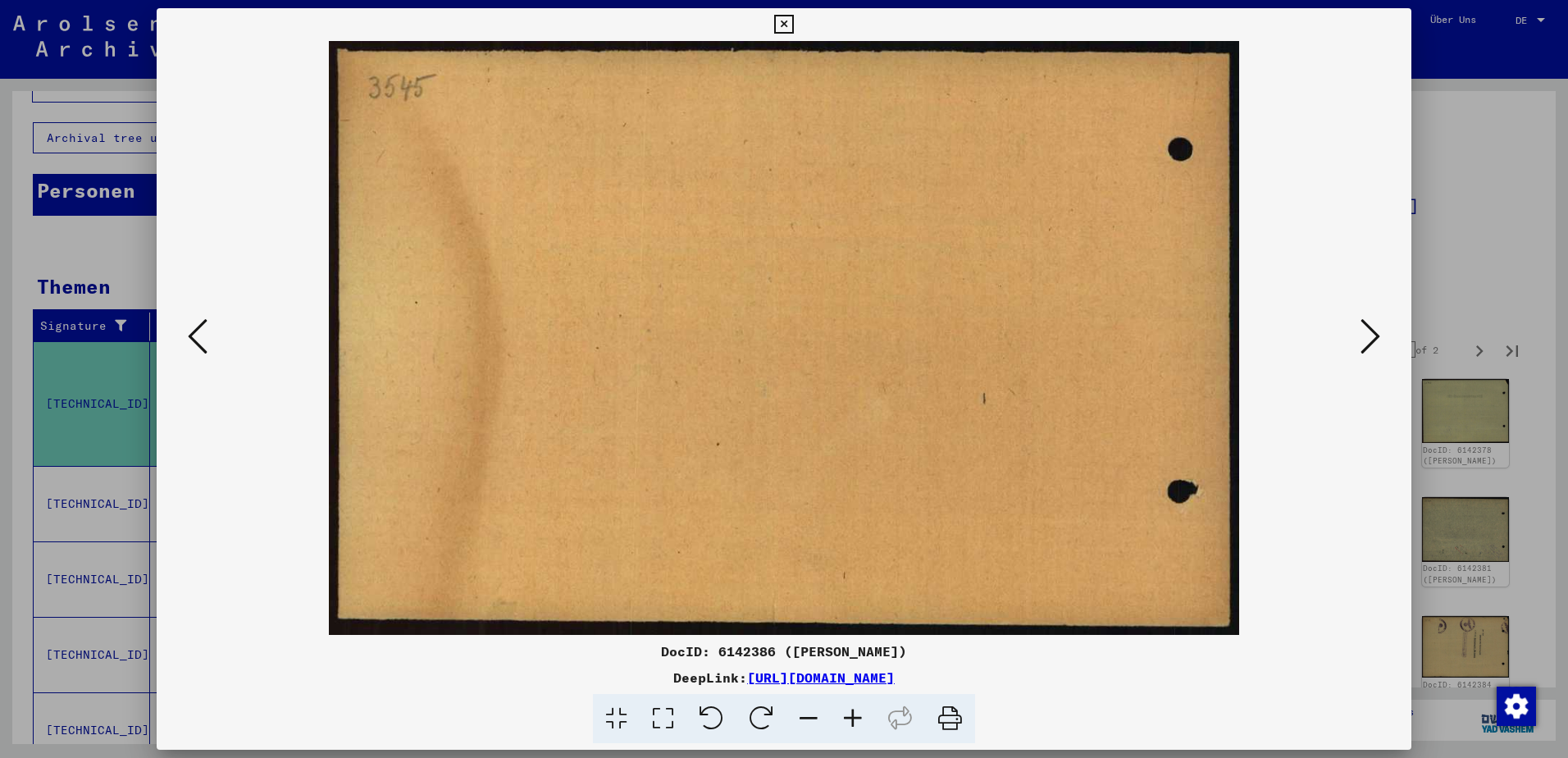
click at [199, 329] on icon at bounding box center [198, 336] width 20 height 39
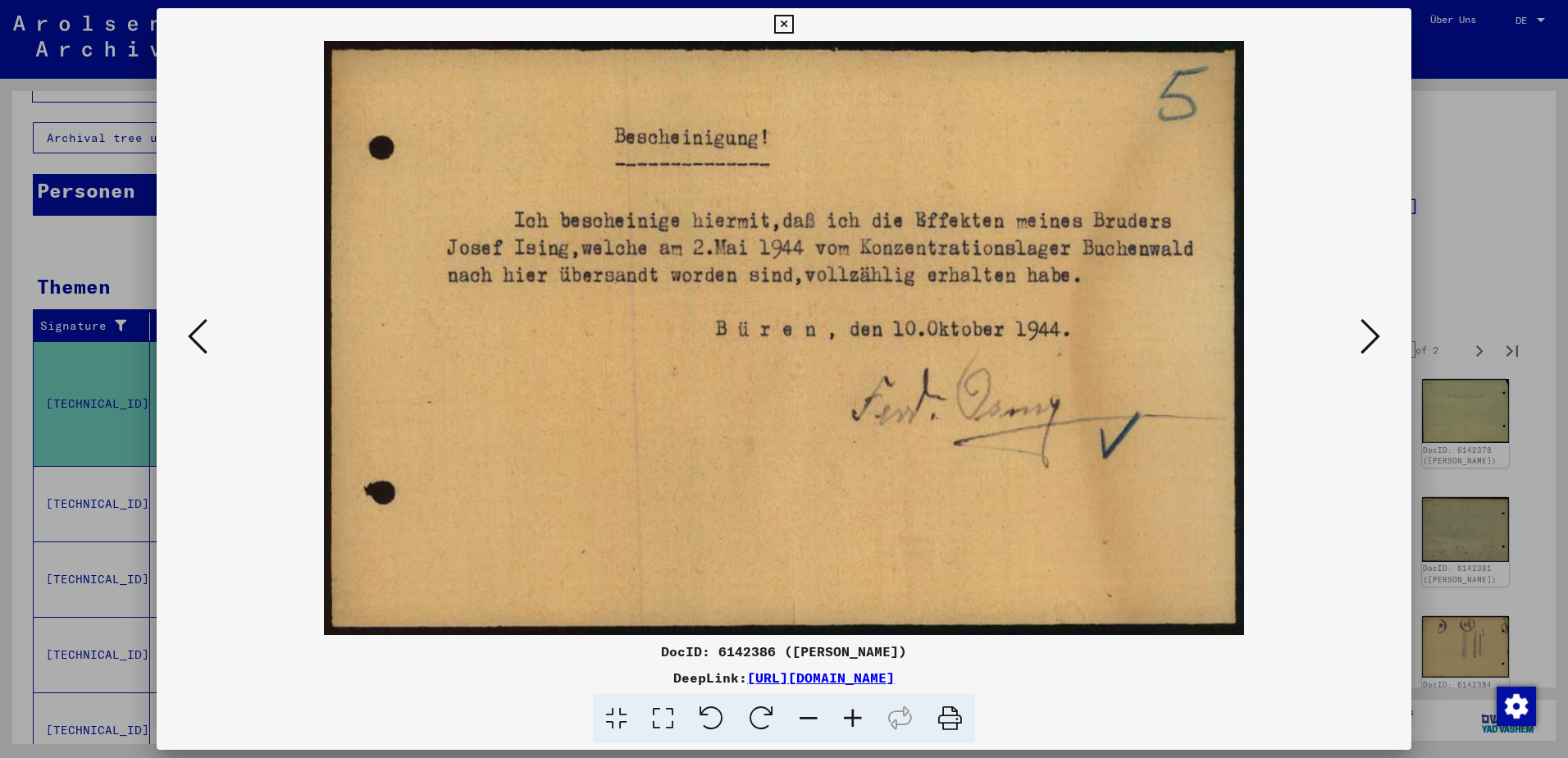
click at [199, 329] on icon at bounding box center [198, 336] width 20 height 39
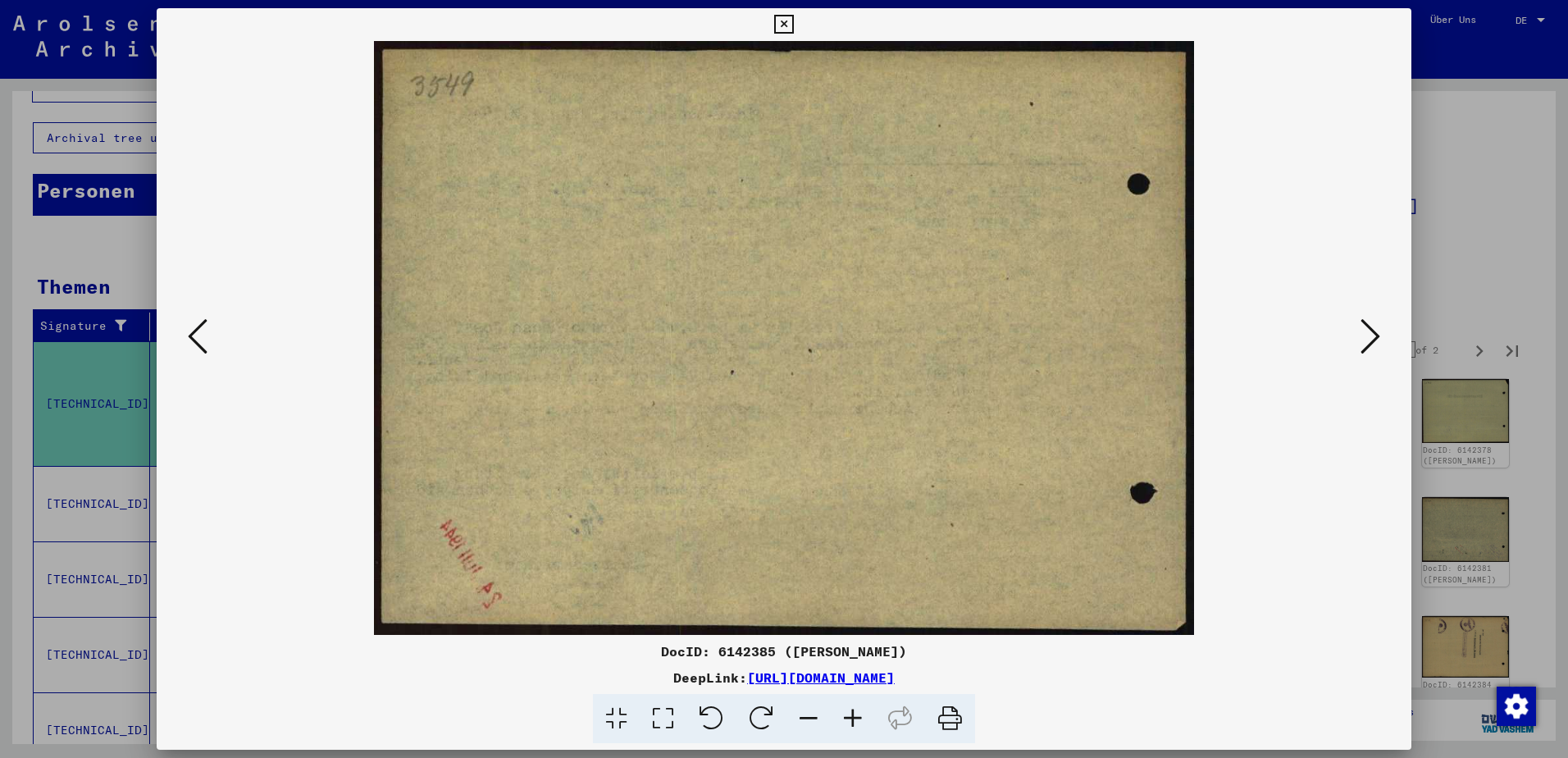
click at [1367, 330] on icon at bounding box center [1371, 336] width 20 height 39
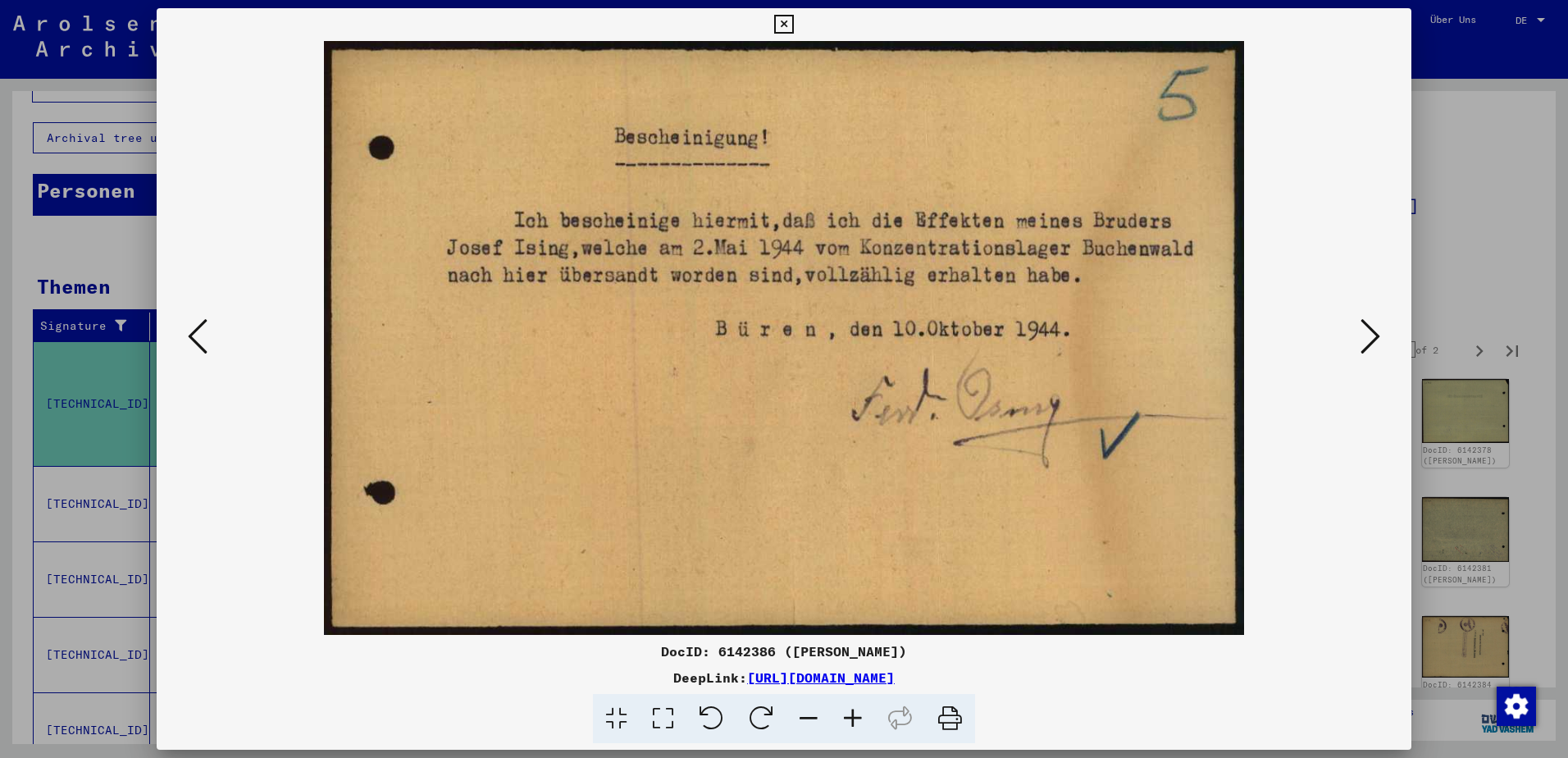
click at [1367, 330] on icon at bounding box center [1371, 336] width 20 height 39
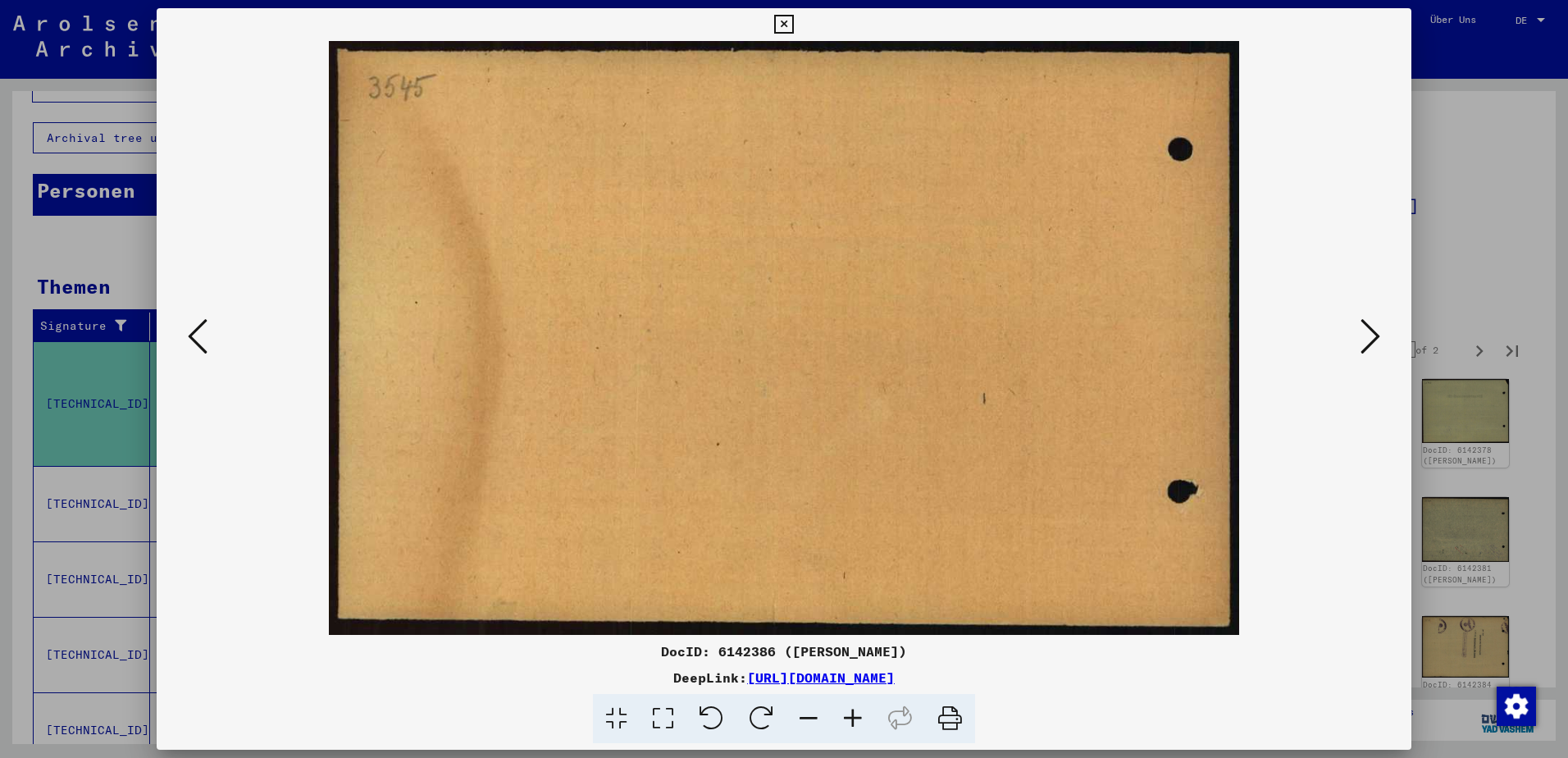
click at [1367, 330] on icon at bounding box center [1371, 336] width 20 height 39
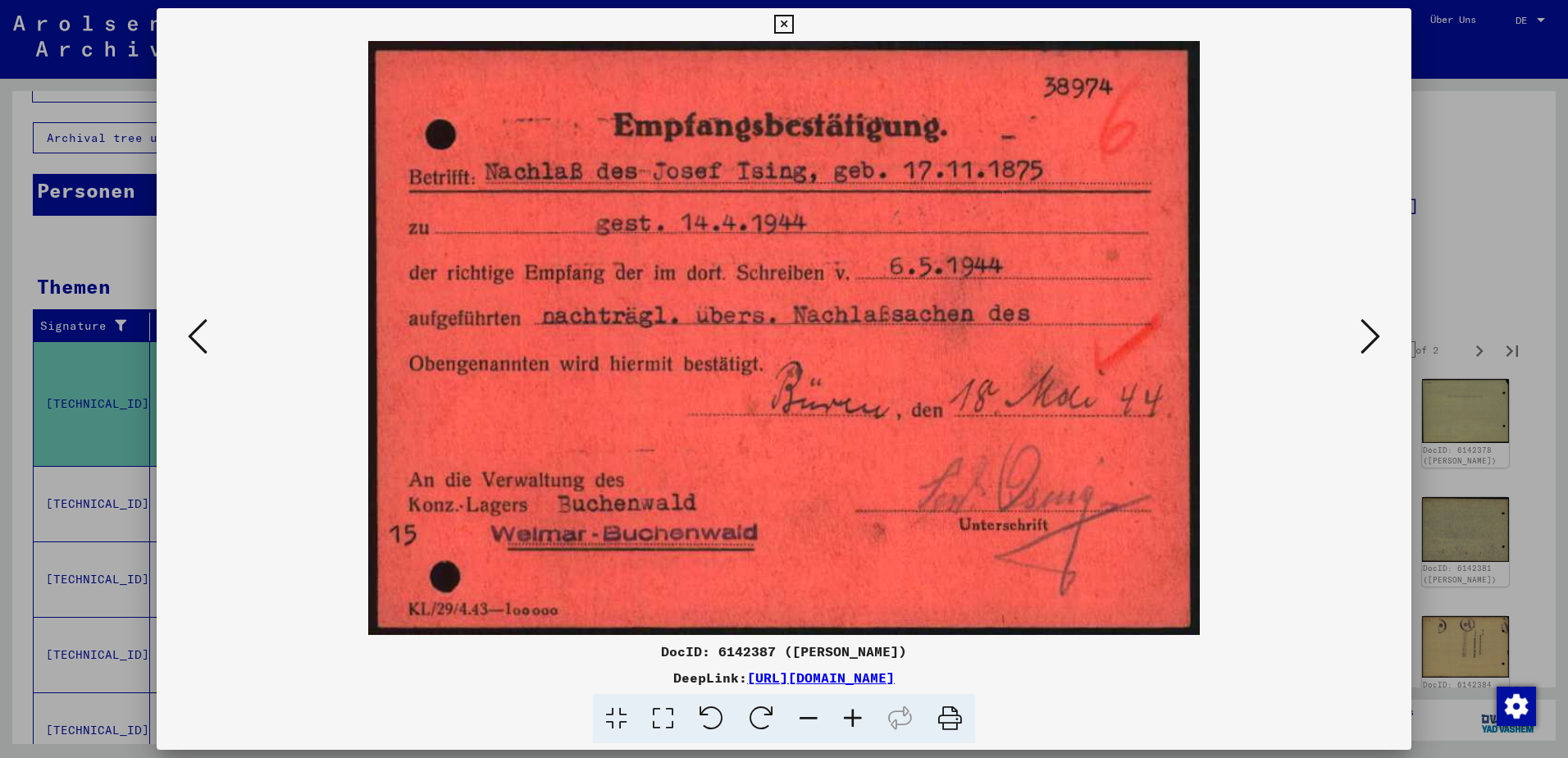
click at [1367, 326] on icon at bounding box center [1371, 336] width 20 height 39
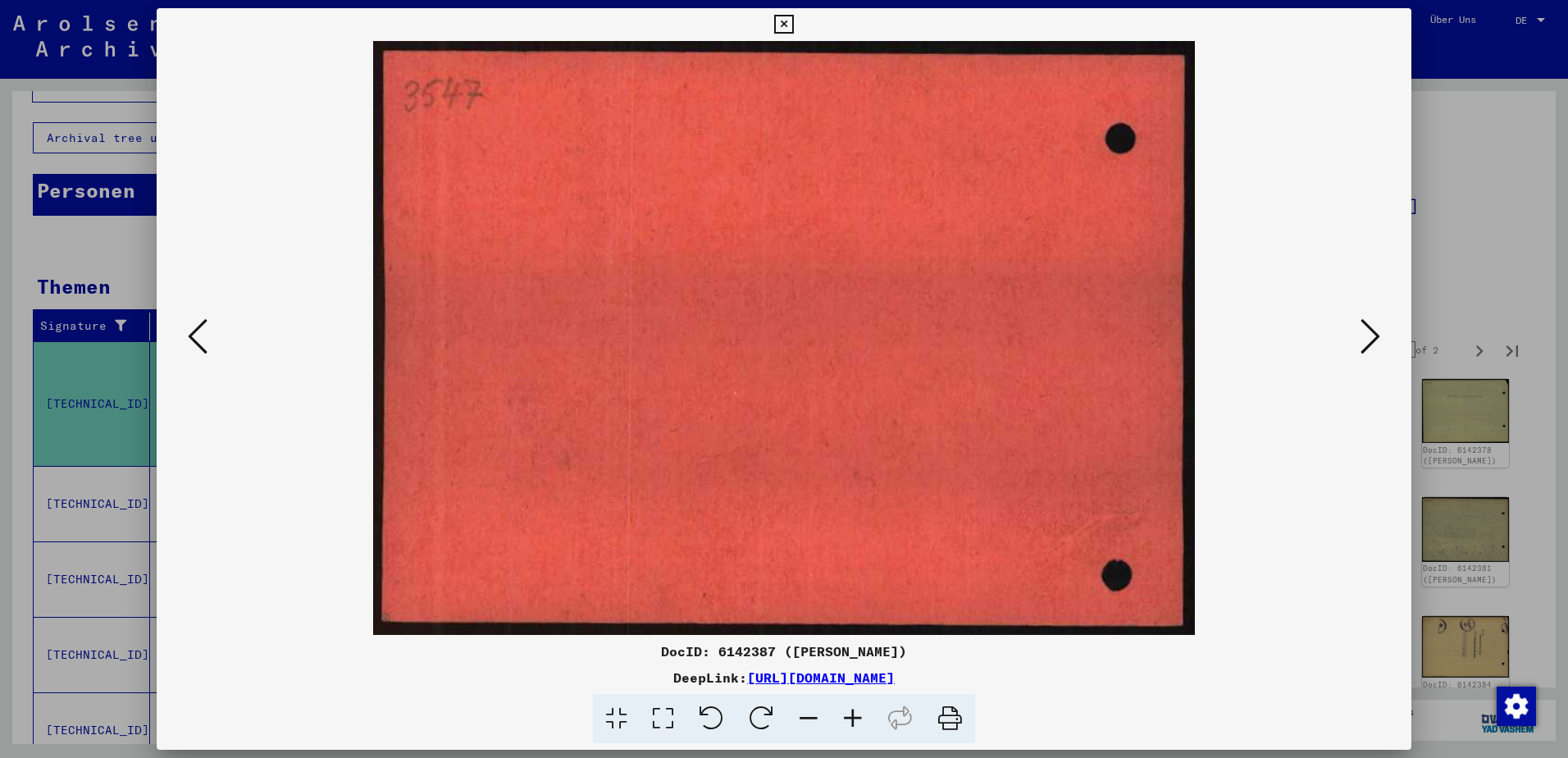
click at [1367, 326] on icon at bounding box center [1371, 336] width 20 height 39
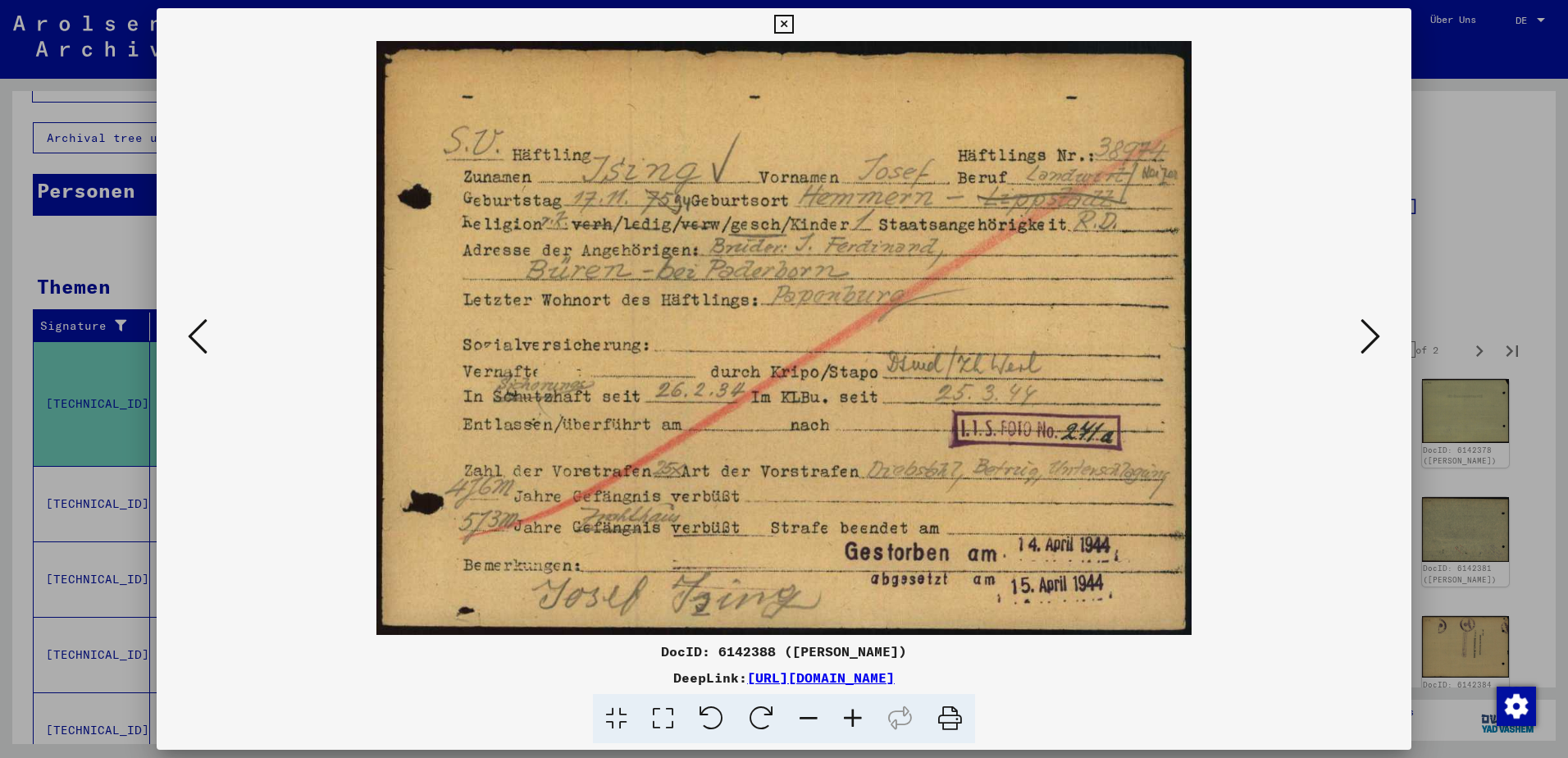
click at [1371, 335] on icon at bounding box center [1371, 336] width 20 height 39
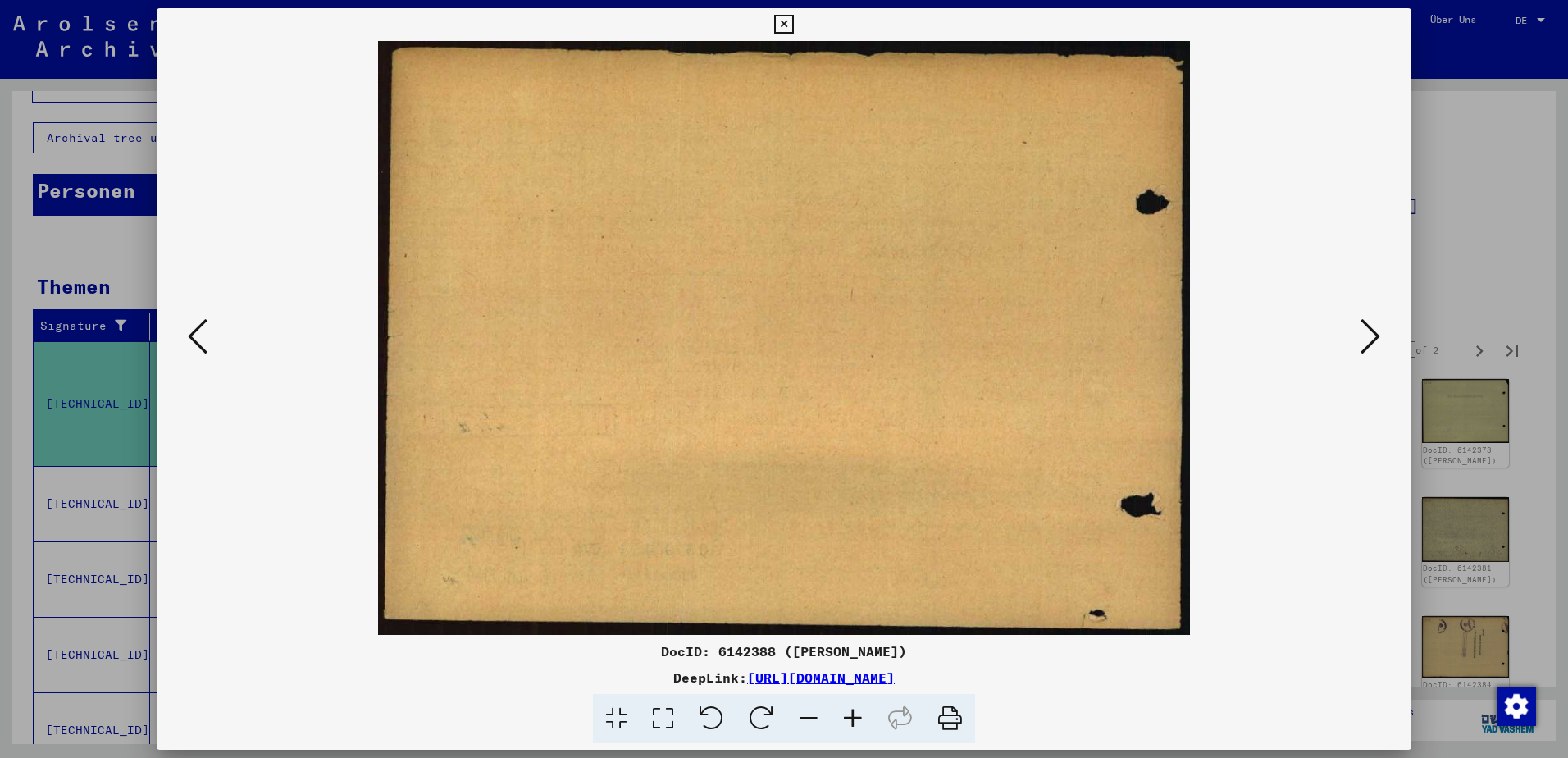
click at [1371, 335] on icon at bounding box center [1371, 336] width 20 height 39
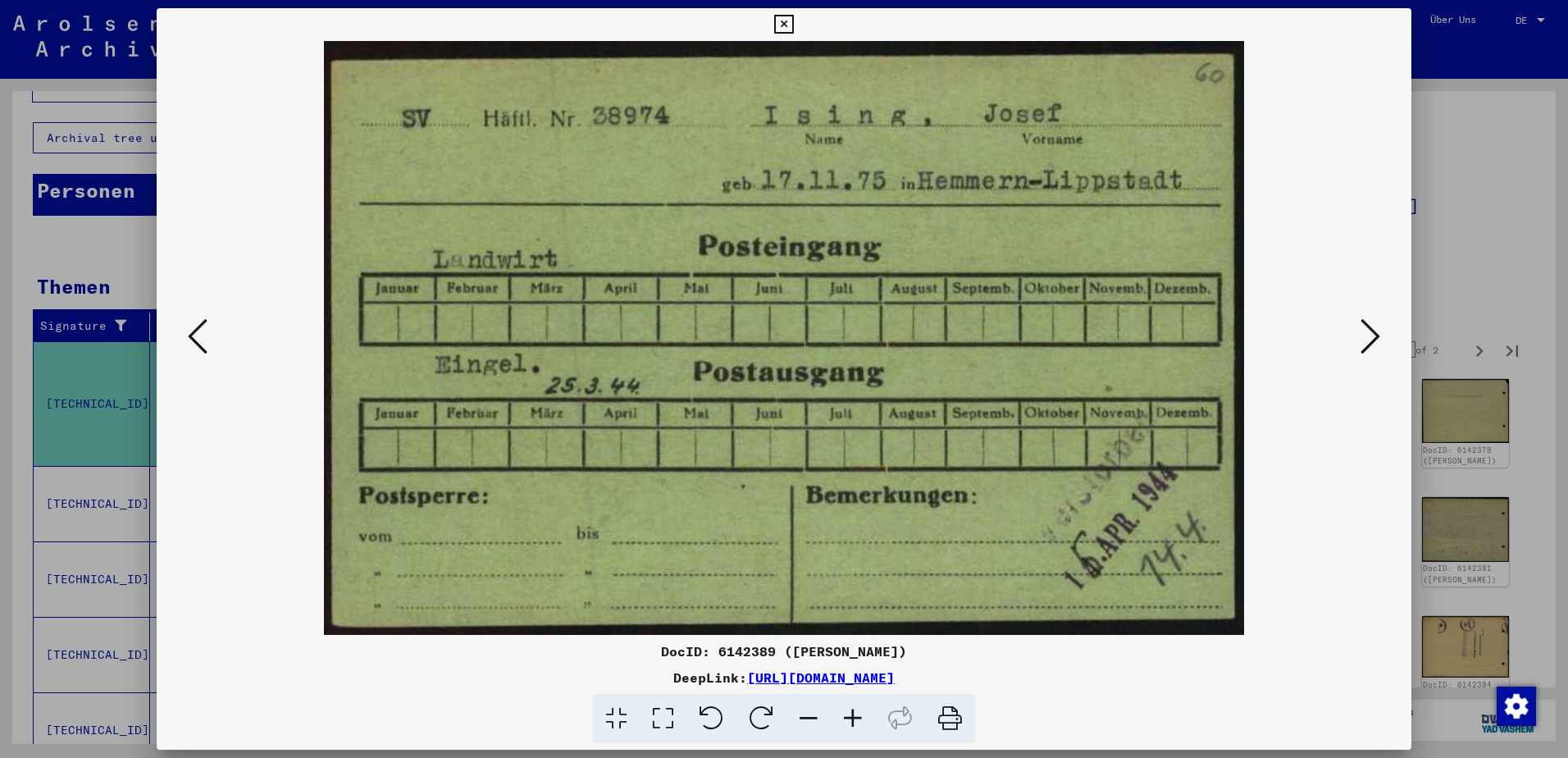
click at [1371, 335] on icon at bounding box center [1371, 336] width 20 height 39
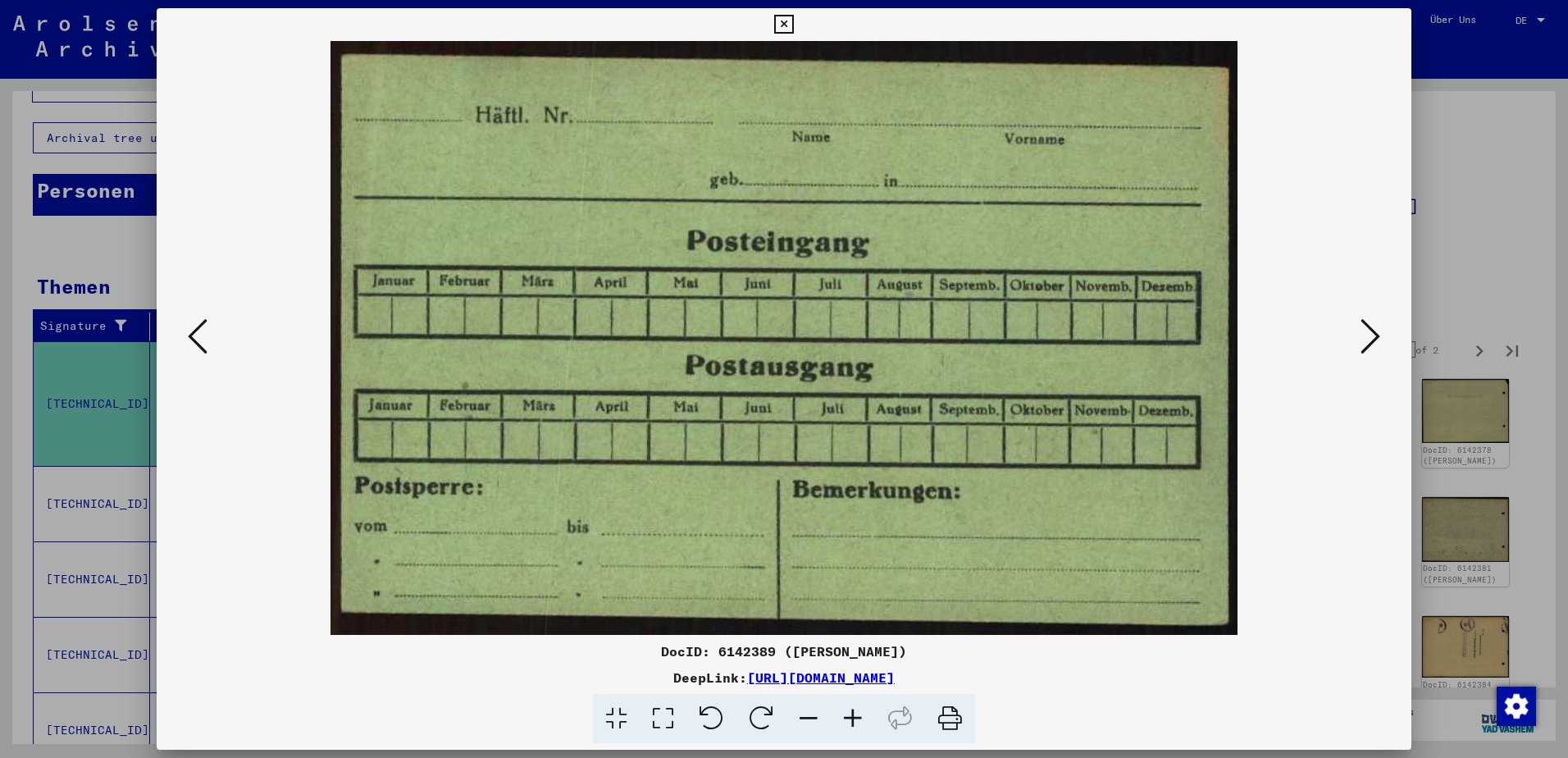
click at [1371, 335] on icon at bounding box center [1371, 336] width 20 height 39
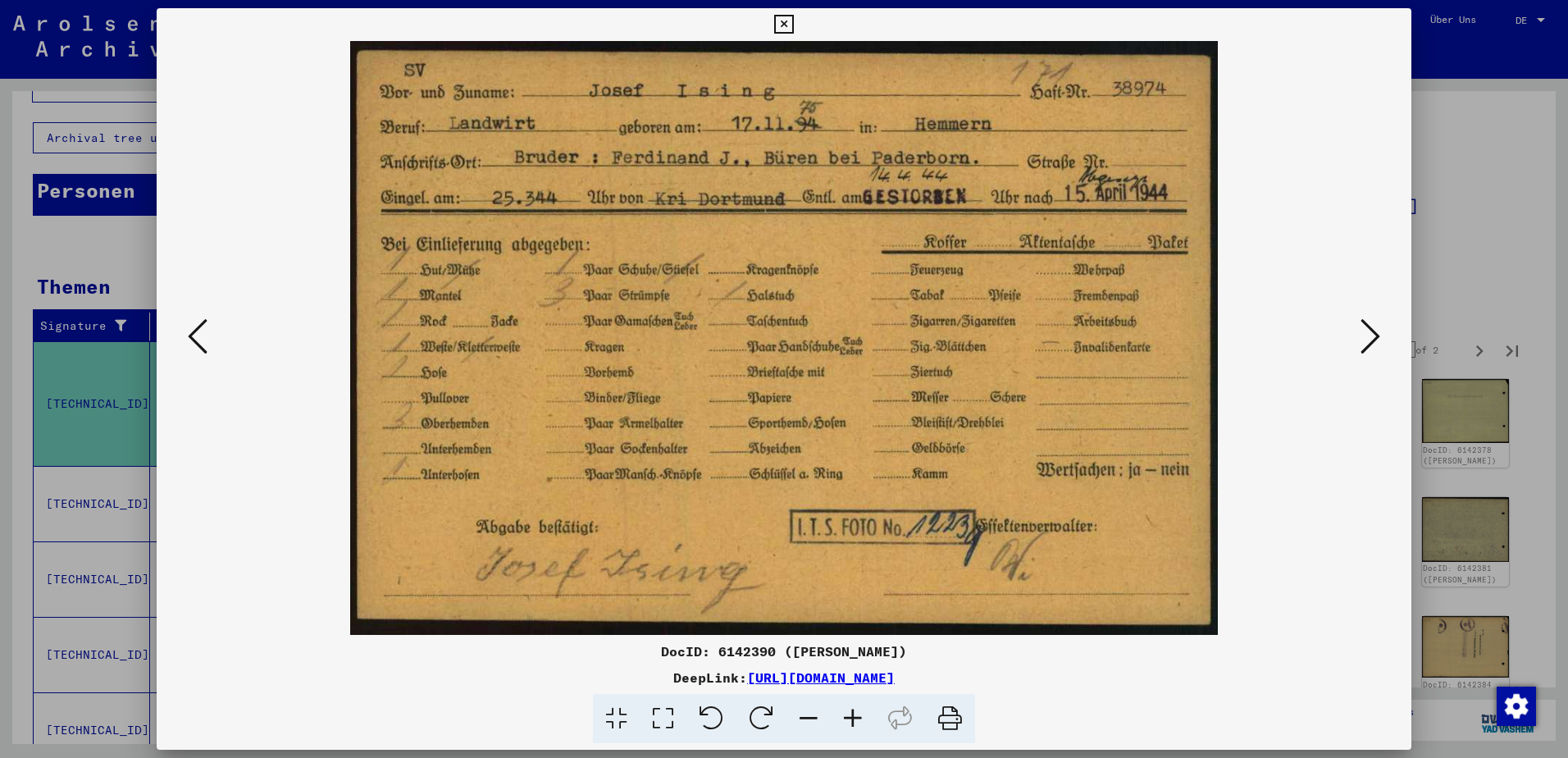
click at [1371, 333] on icon at bounding box center [1371, 336] width 20 height 39
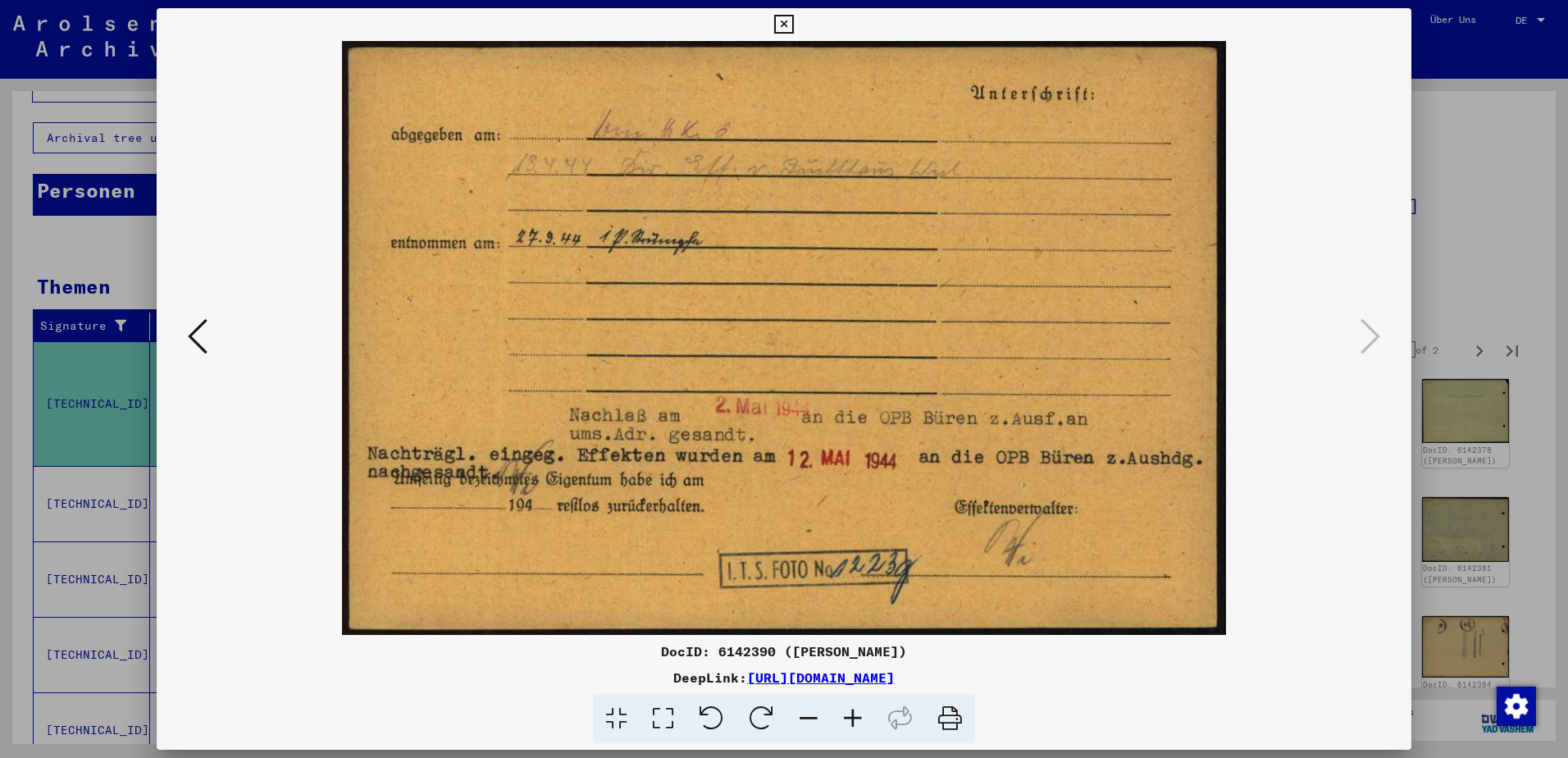
click at [190, 335] on icon at bounding box center [198, 336] width 20 height 39
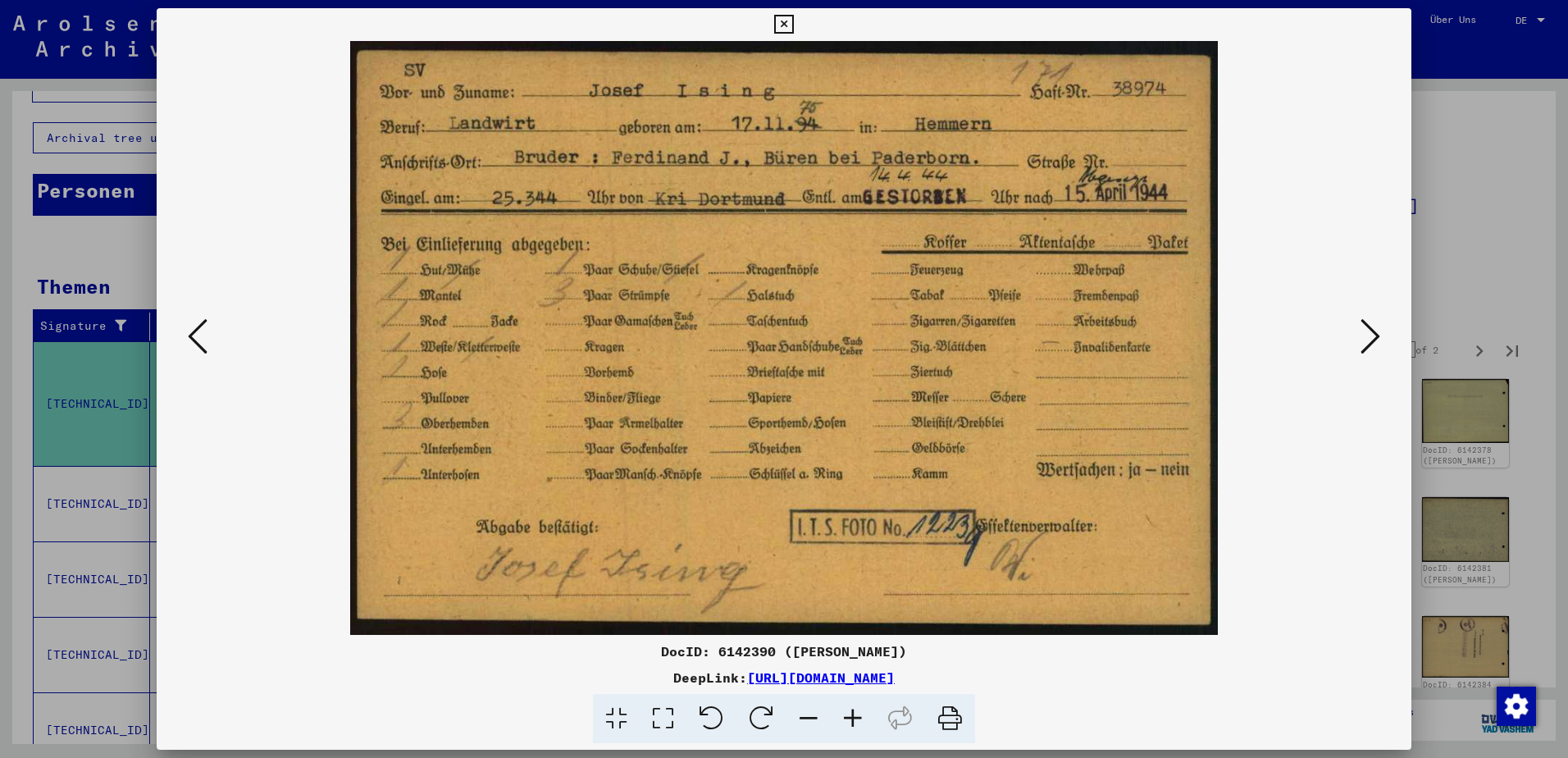
click at [190, 335] on icon at bounding box center [198, 336] width 20 height 39
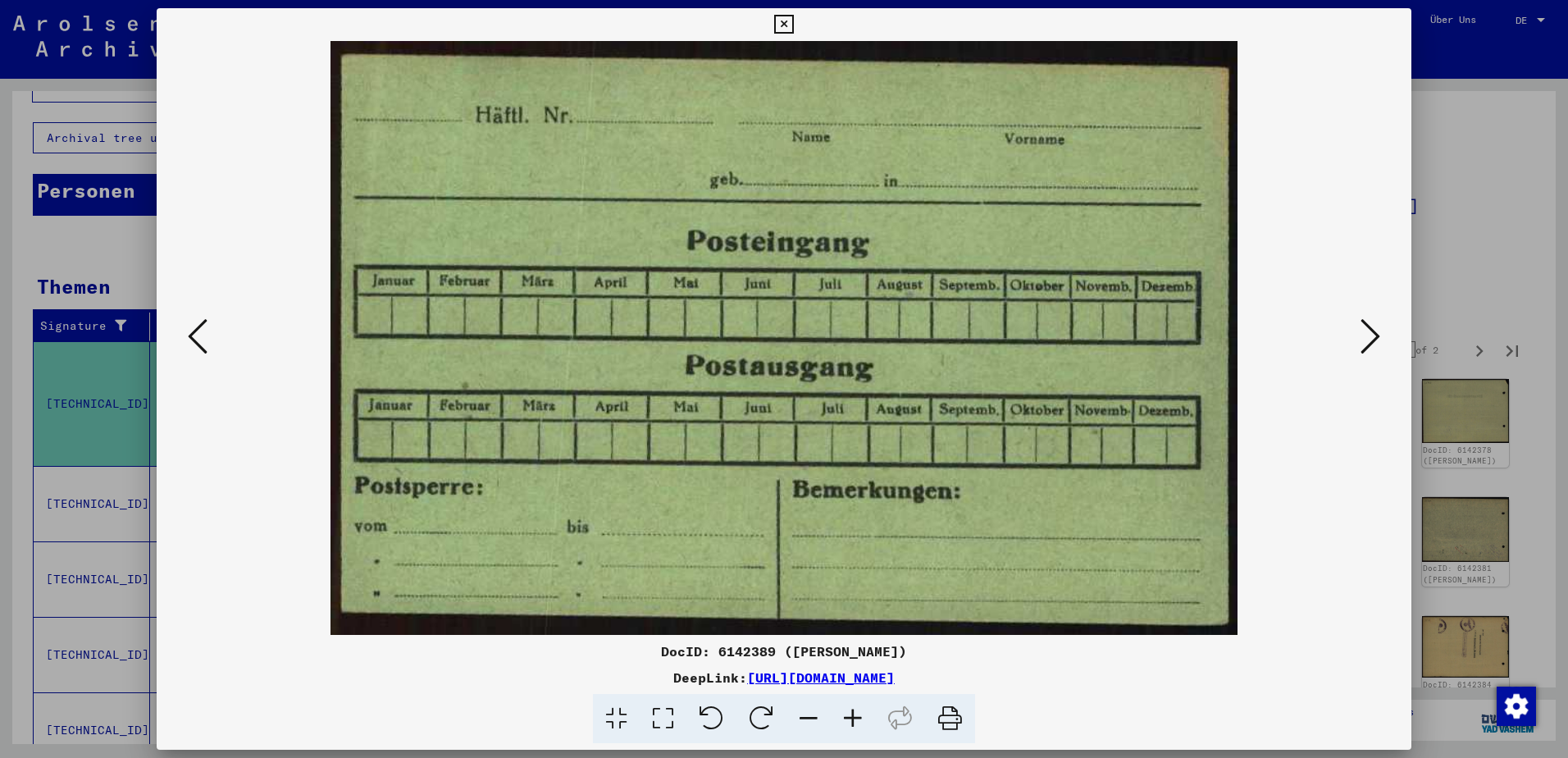
click at [1368, 335] on icon at bounding box center [1371, 336] width 20 height 39
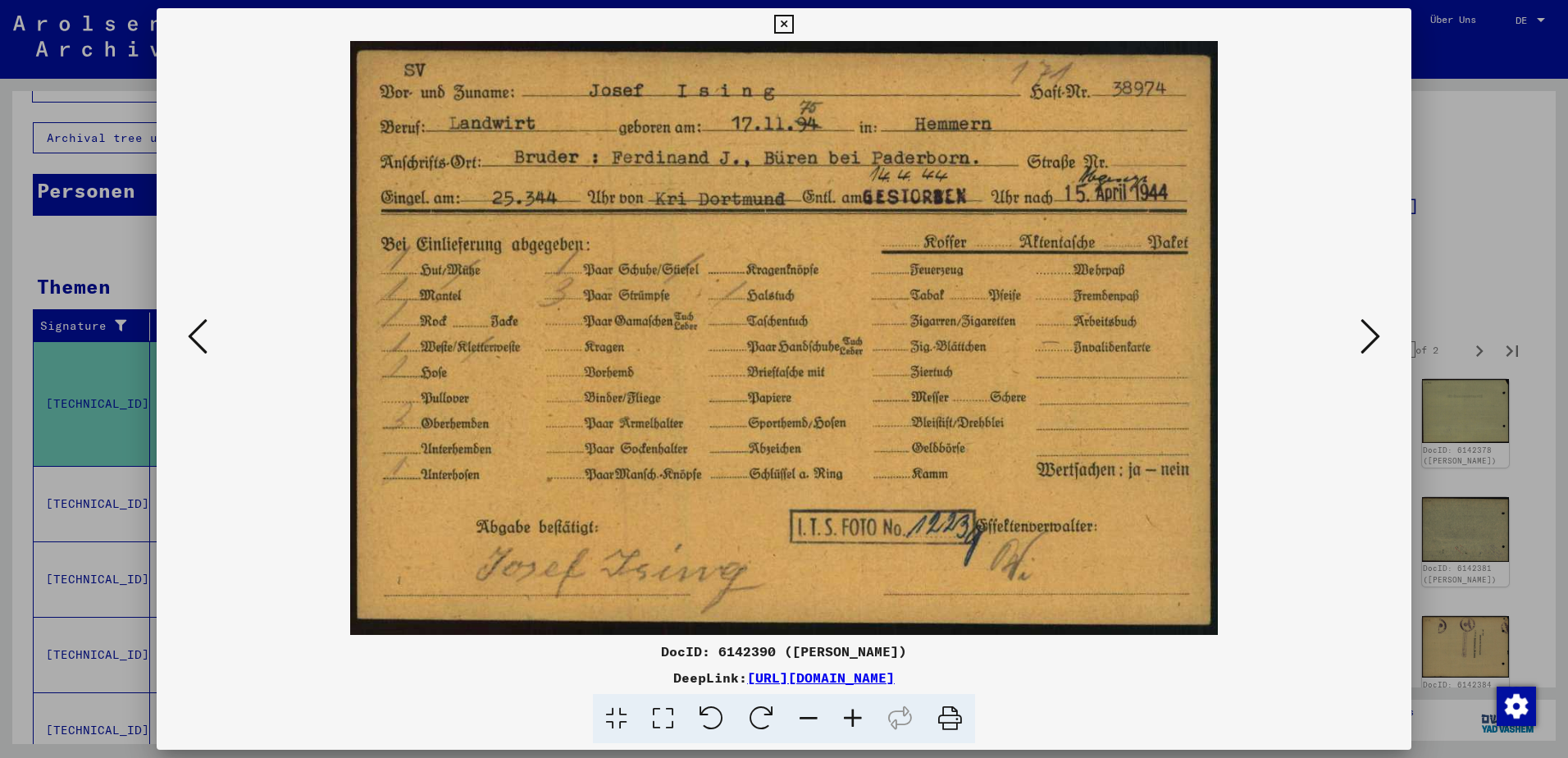
click at [1368, 335] on icon at bounding box center [1371, 336] width 20 height 39
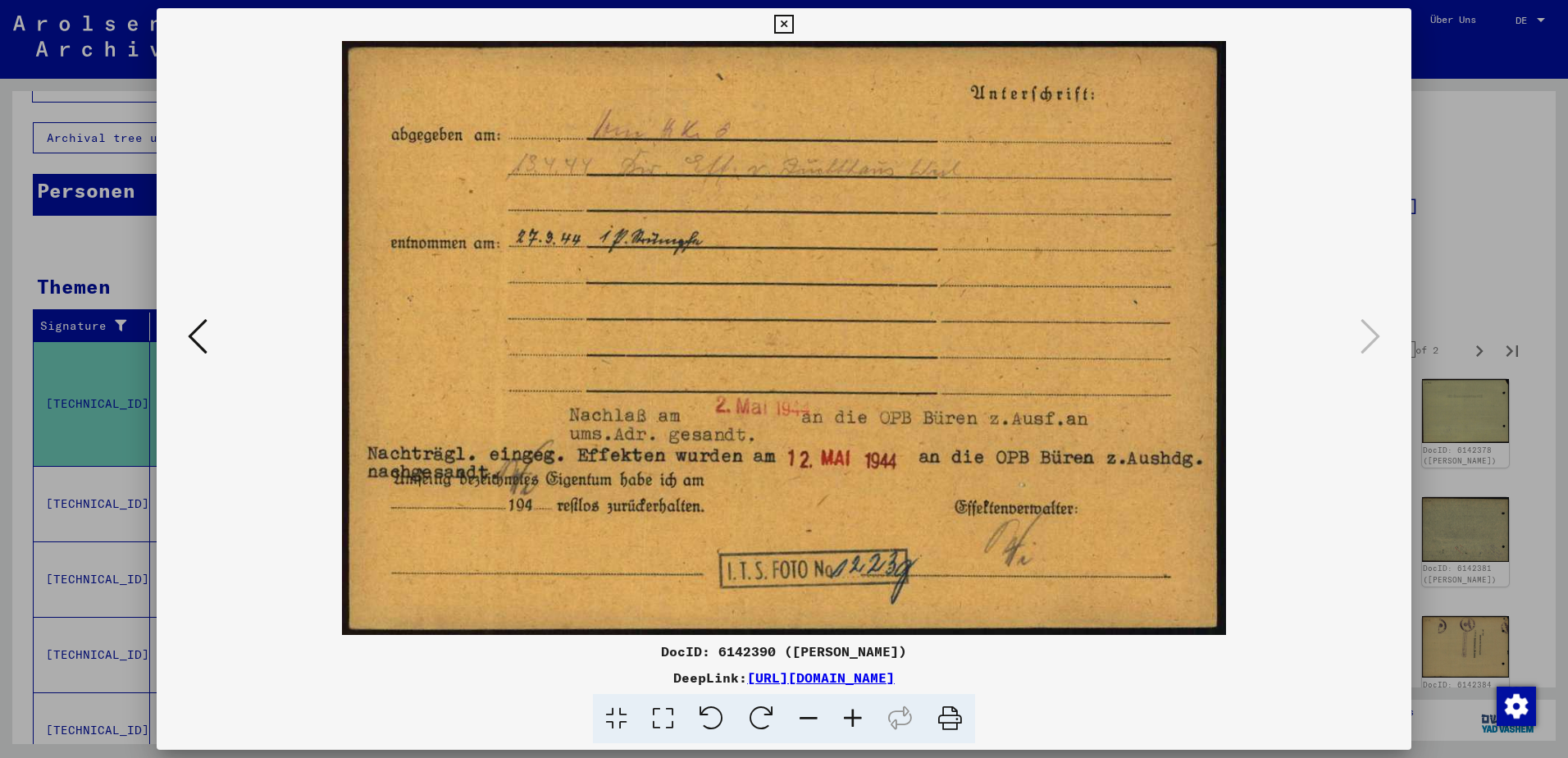
click at [191, 338] on icon at bounding box center [198, 336] width 20 height 39
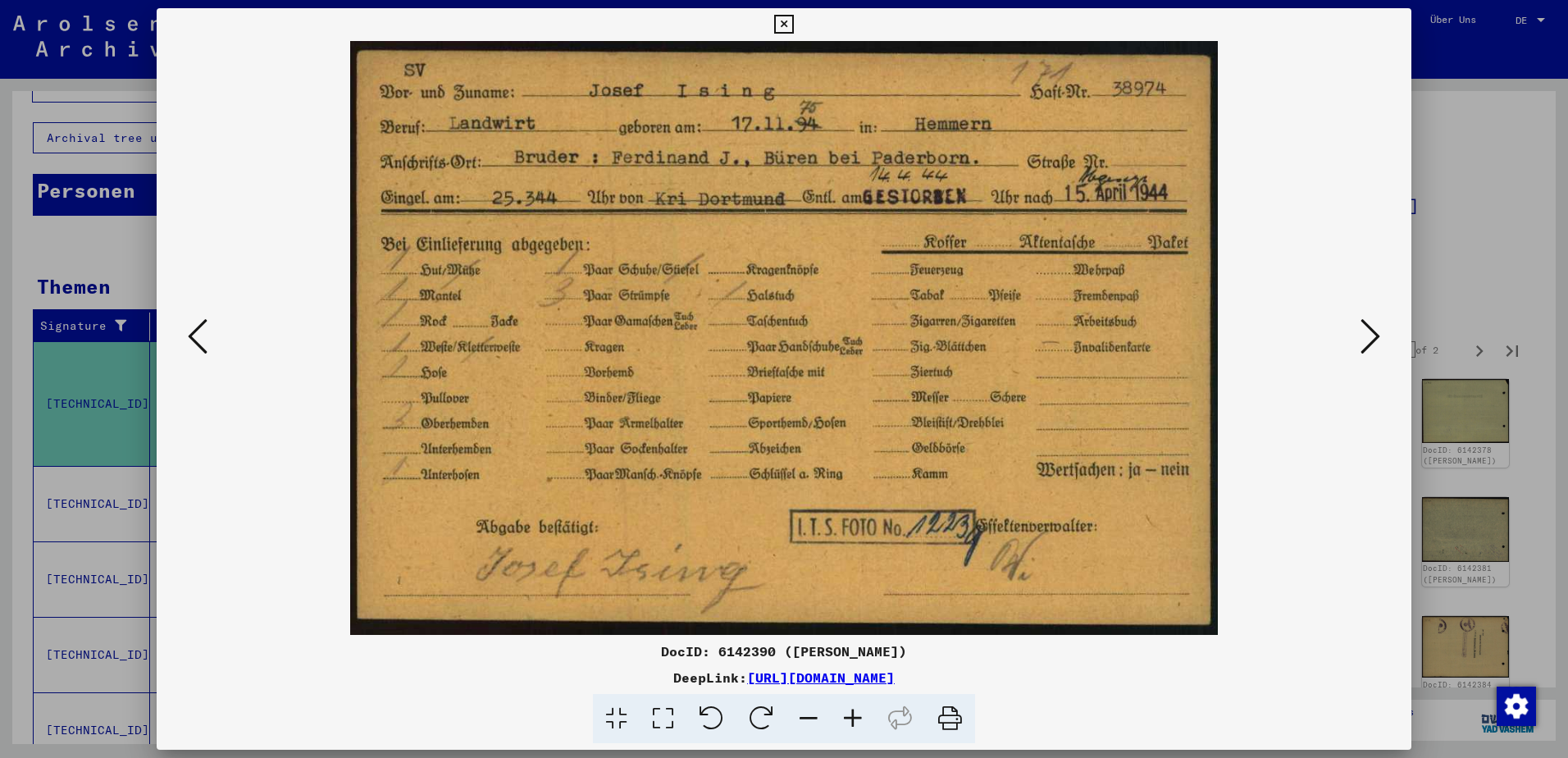
click at [1369, 339] on icon at bounding box center [1371, 336] width 20 height 39
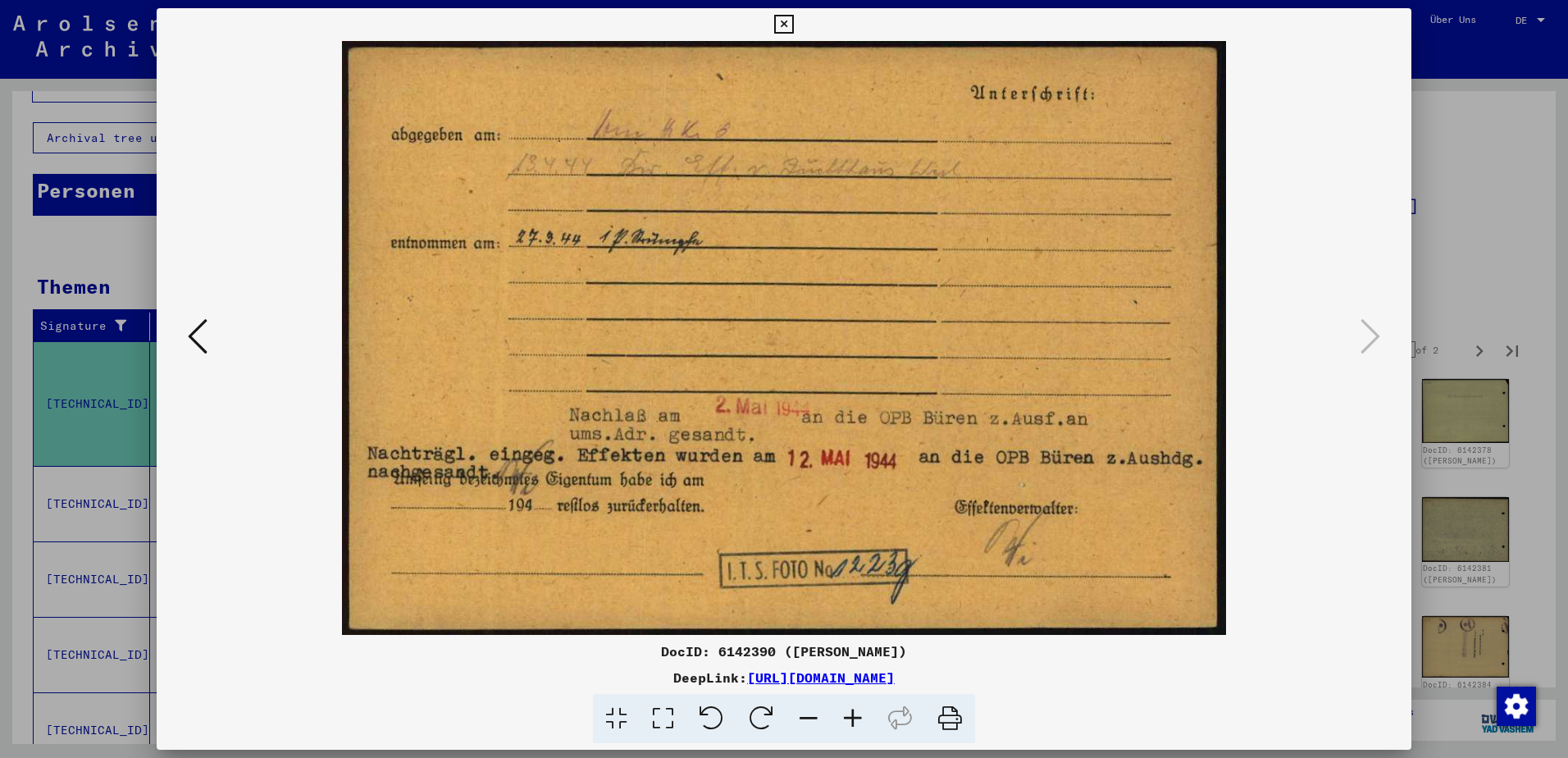
click at [761, 679] on link "[URL][DOMAIN_NAME]" at bounding box center [821, 678] width 148 height 17
click at [201, 337] on icon at bounding box center [198, 336] width 20 height 39
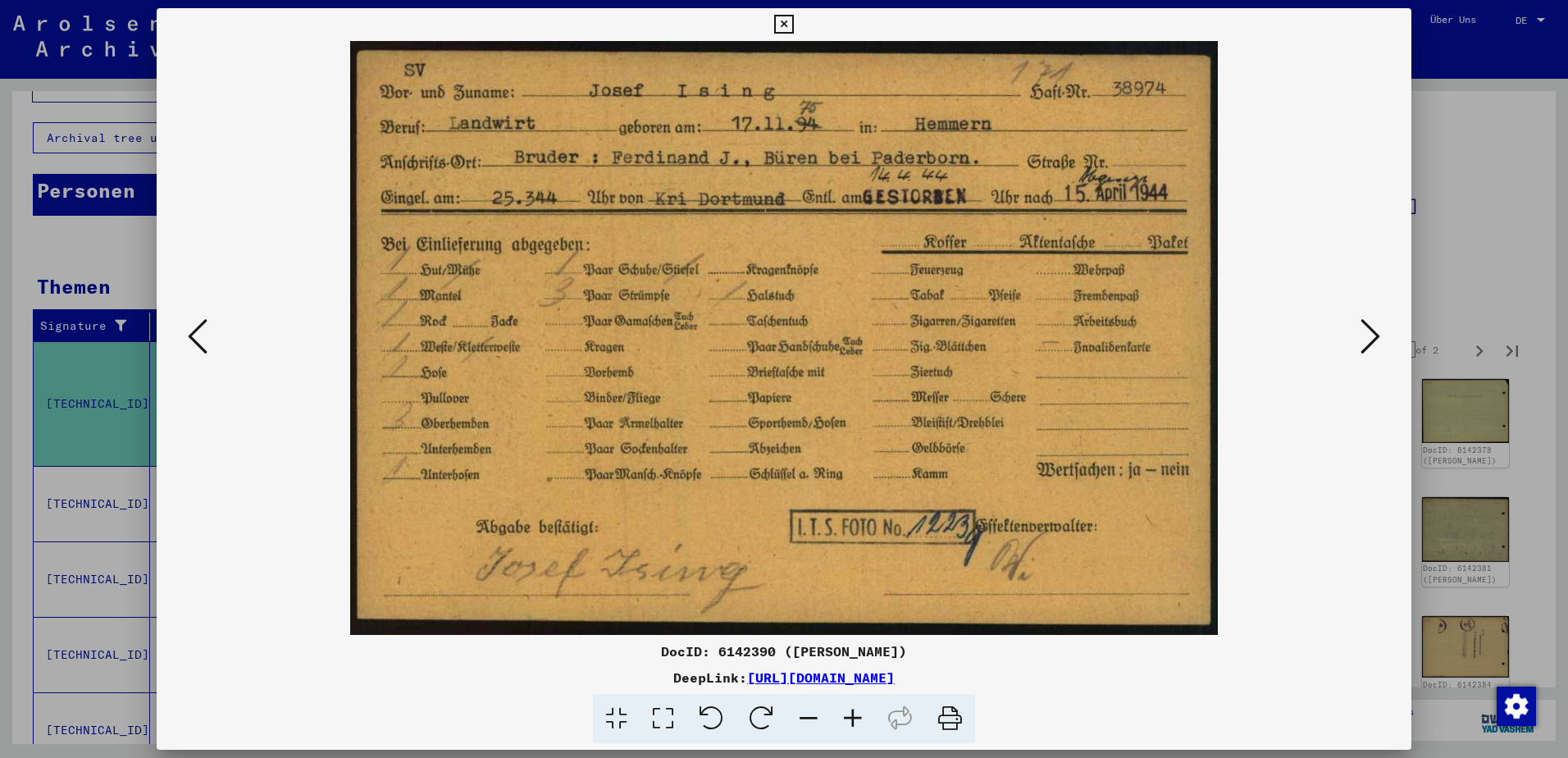
click at [202, 337] on icon at bounding box center [198, 336] width 20 height 39
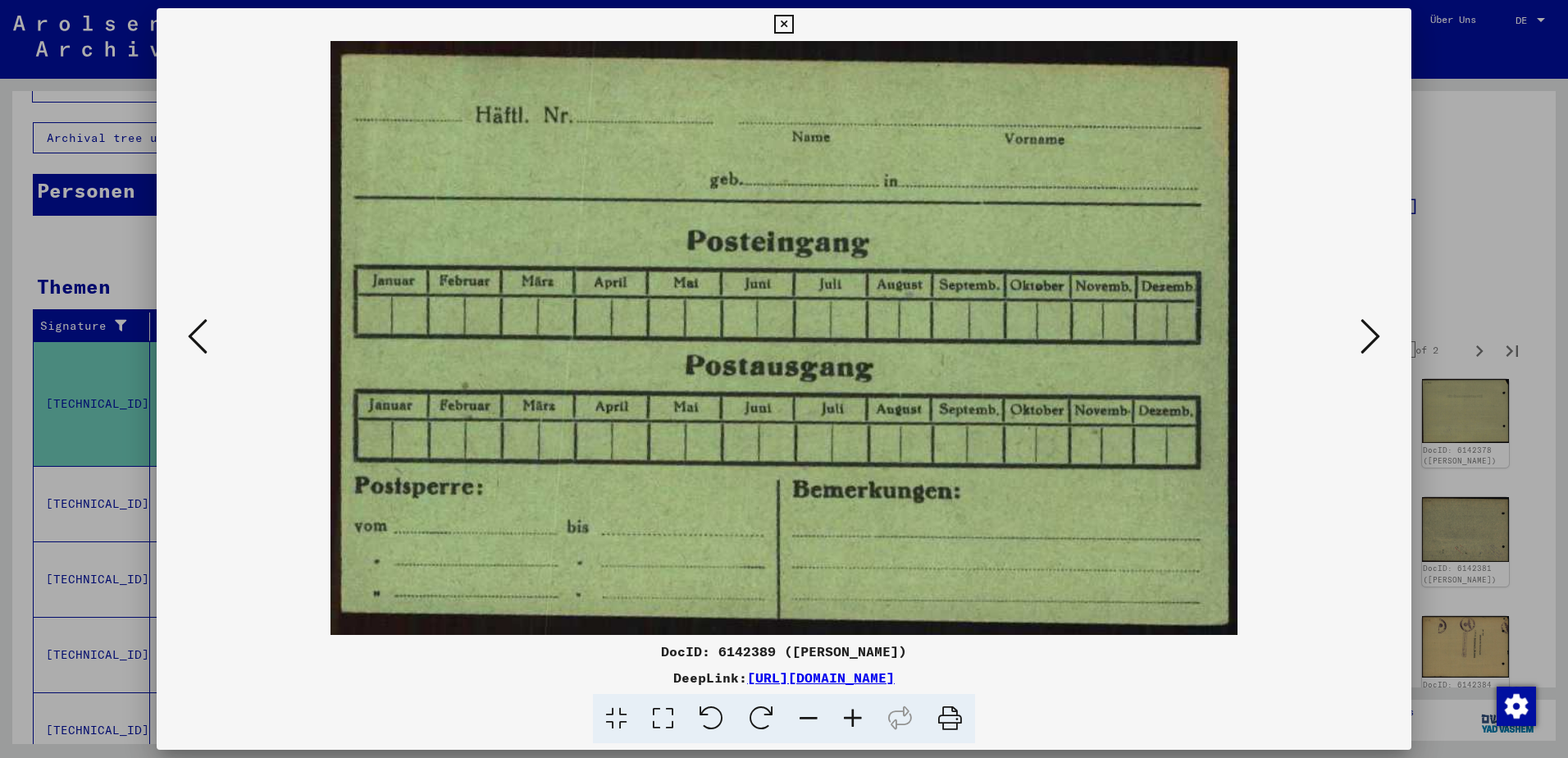
click at [893, 679] on link "[URL][DOMAIN_NAME]" at bounding box center [821, 678] width 148 height 17
click at [787, 24] on icon at bounding box center [783, 25] width 19 height 20
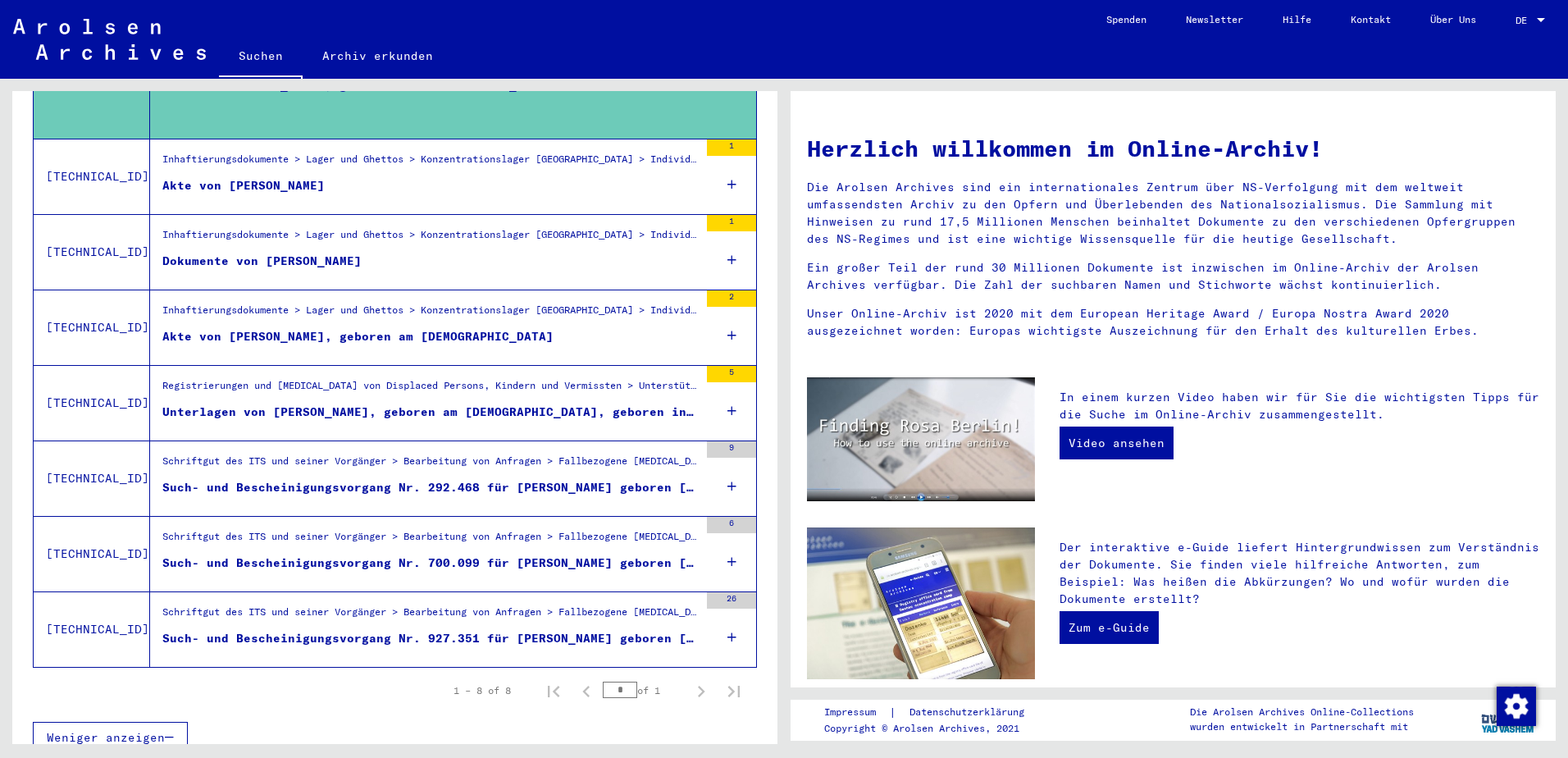
scroll to position [415, 0]
